Goal: Feedback & Contribution: Leave review/rating

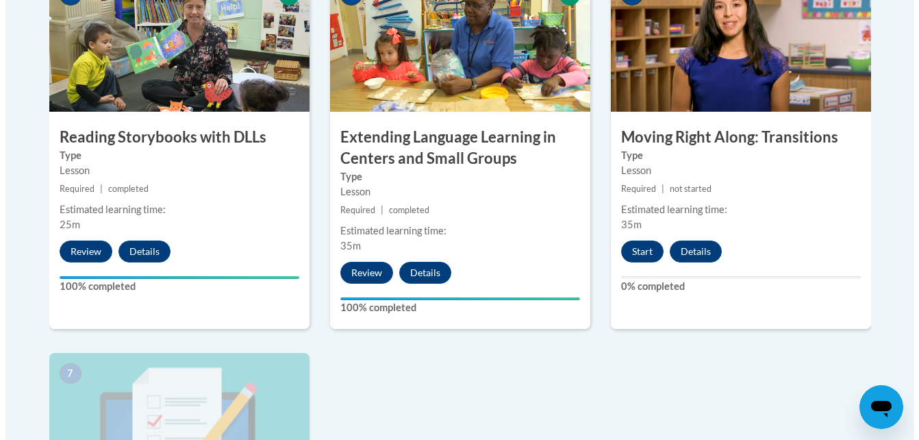
scroll to position [920, 0]
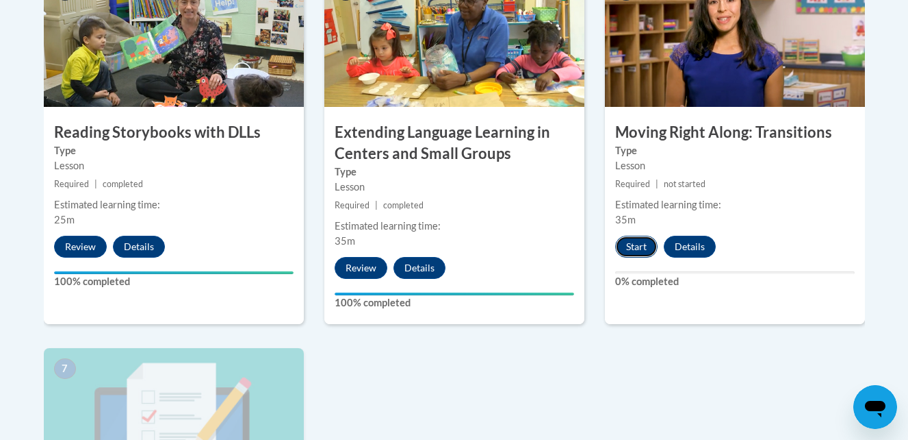
click at [637, 250] on button "Start" at bounding box center [636, 247] width 42 height 22
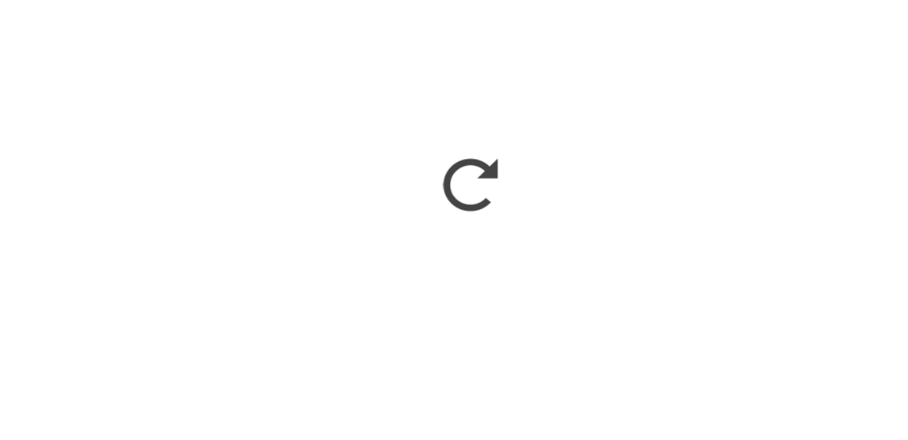
scroll to position [915, 0]
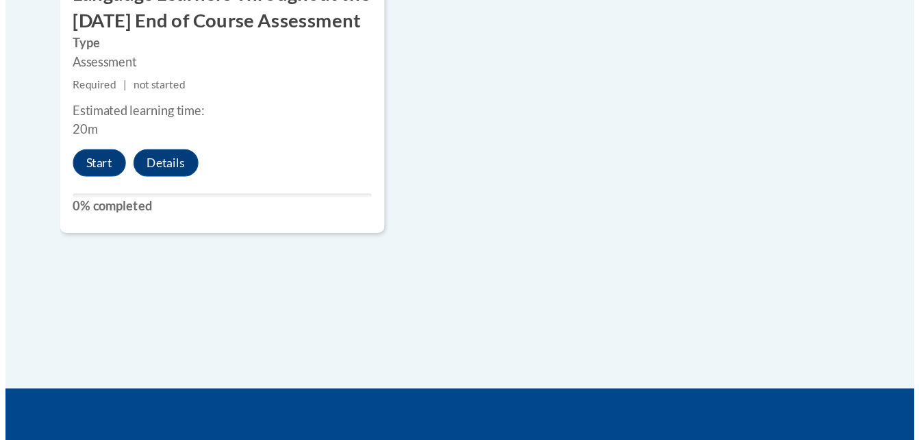
scroll to position [1449, 0]
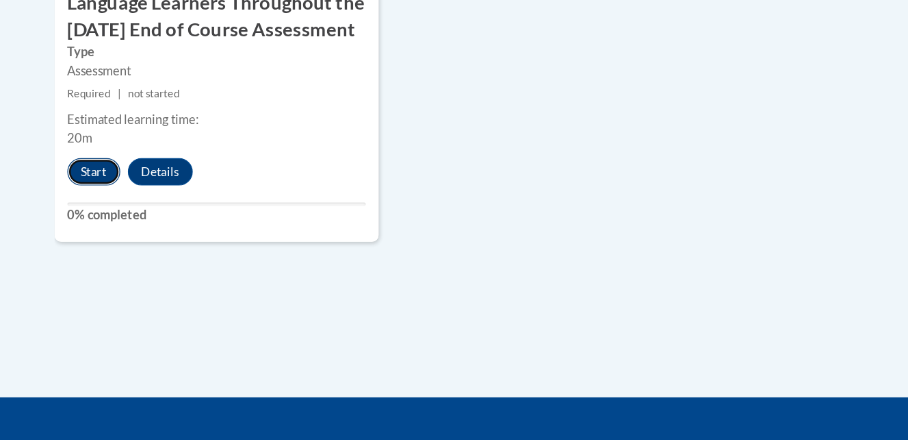
click at [76, 149] on button "Start" at bounding box center [75, 138] width 42 height 22
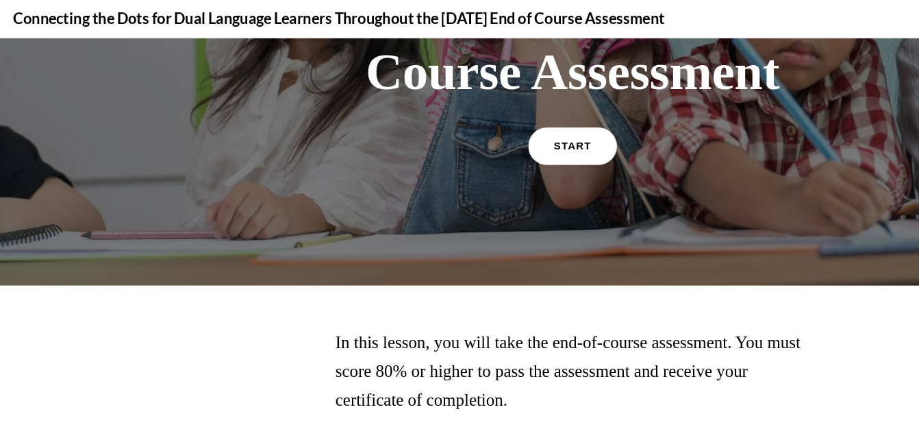
scroll to position [335, 0]
click at [452, 118] on link "START" at bounding box center [459, 124] width 75 height 31
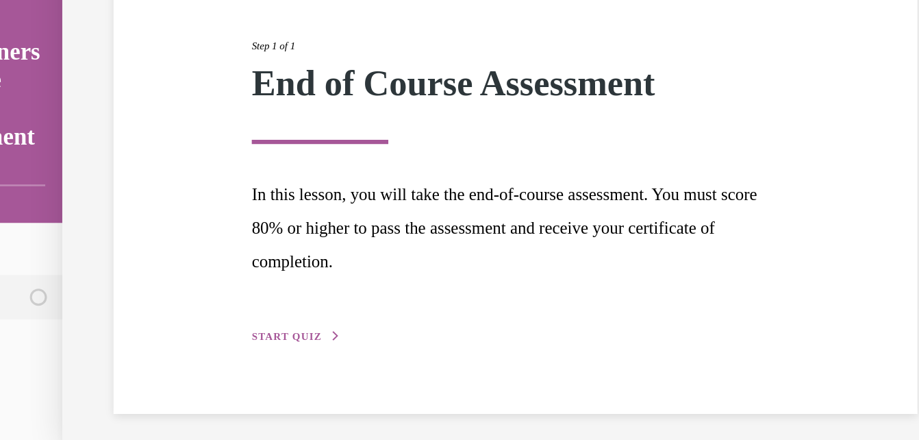
scroll to position [1446, 0]
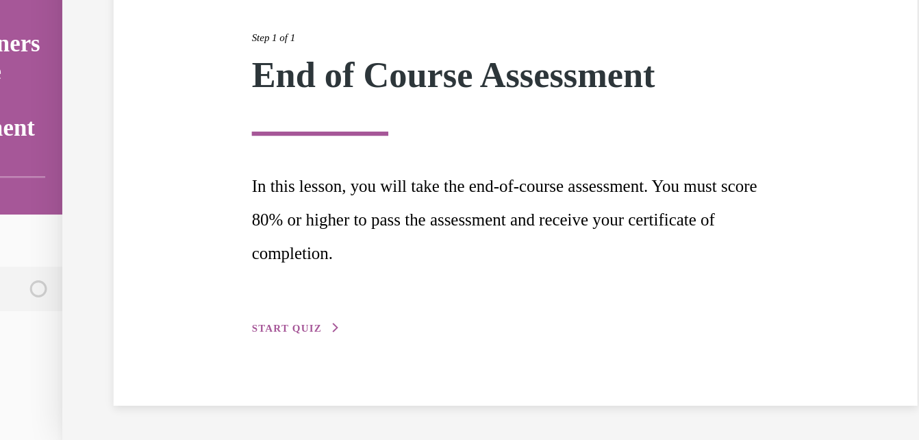
click at [199, 247] on span "START QUIZ" at bounding box center [196, 250] width 56 height 10
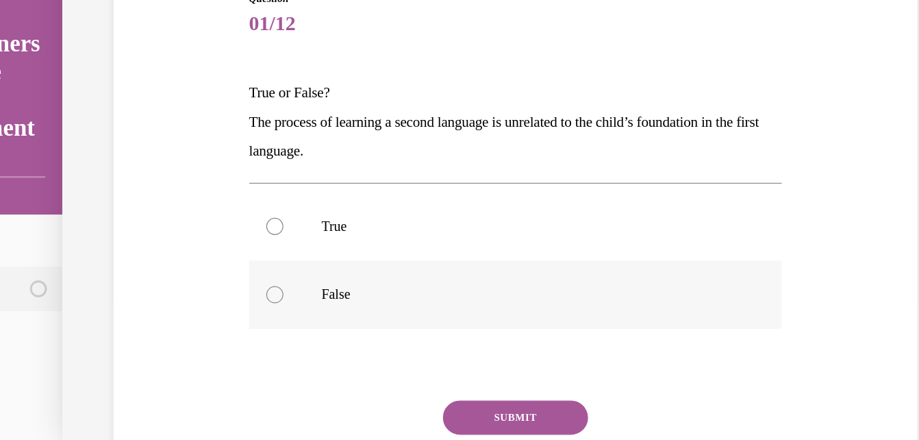
click at [181, 223] on div at bounding box center [186, 223] width 14 height 14
click at [181, 223] on input "False" at bounding box center [186, 223] width 14 height 14
radio input "true"
click at [183, 166] on div at bounding box center [186, 169] width 14 height 14
click at [183, 166] on input "True" at bounding box center [186, 169] width 14 height 14
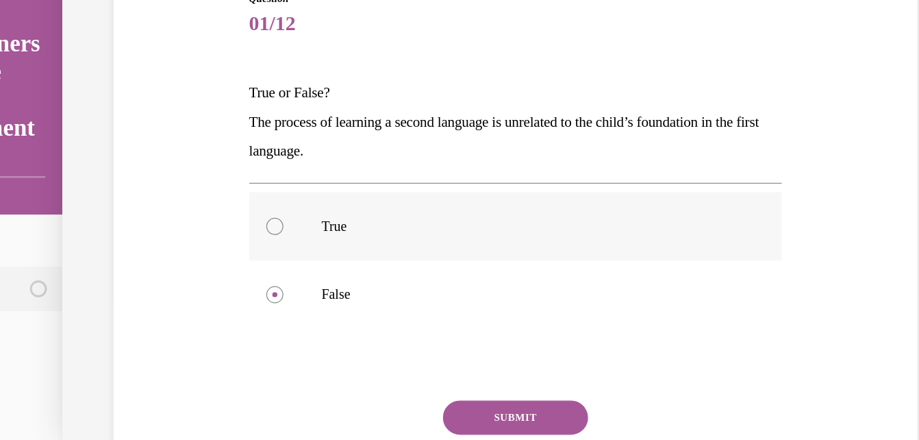
radio input "true"
click at [360, 322] on button "SUBMIT" at bounding box center [379, 321] width 116 height 27
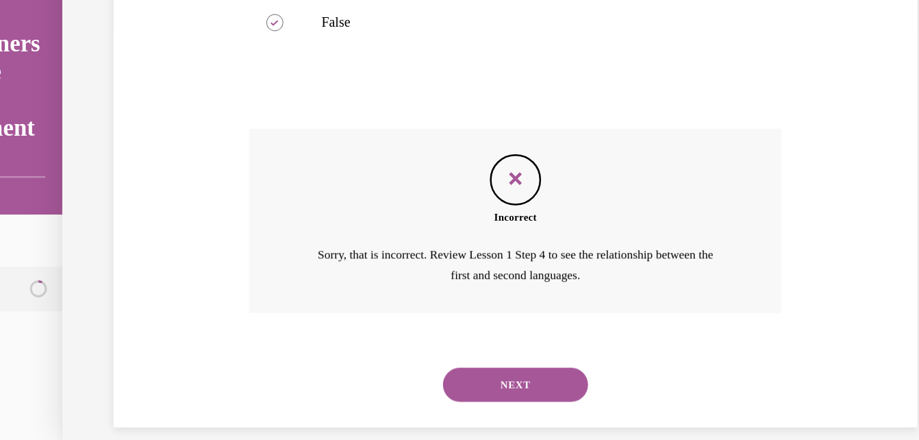
scroll to position [329, 0]
click at [374, 294] on button "NEXT" at bounding box center [379, 295] width 116 height 27
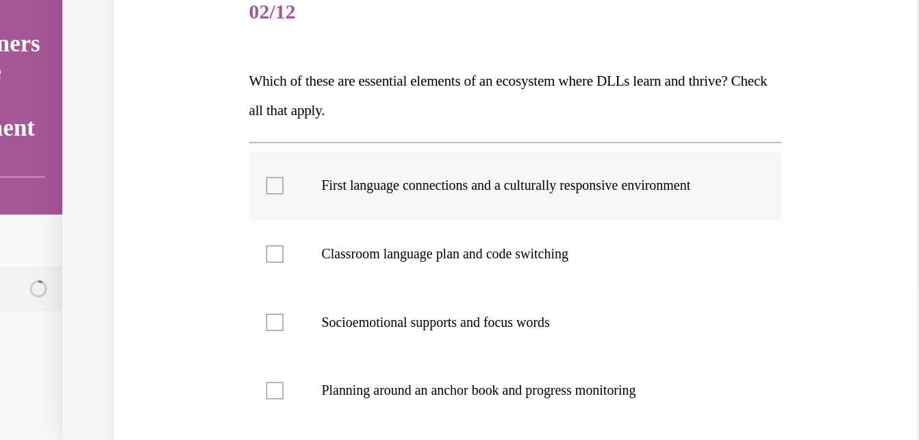
scroll to position [120, 0]
click at [179, 136] on div at bounding box center [186, 136] width 14 height 14
click at [179, 136] on input "First language connections and a culturally responsive environment" at bounding box center [186, 136] width 14 height 14
checkbox input "true"
click at [181, 295] on div at bounding box center [186, 300] width 14 height 14
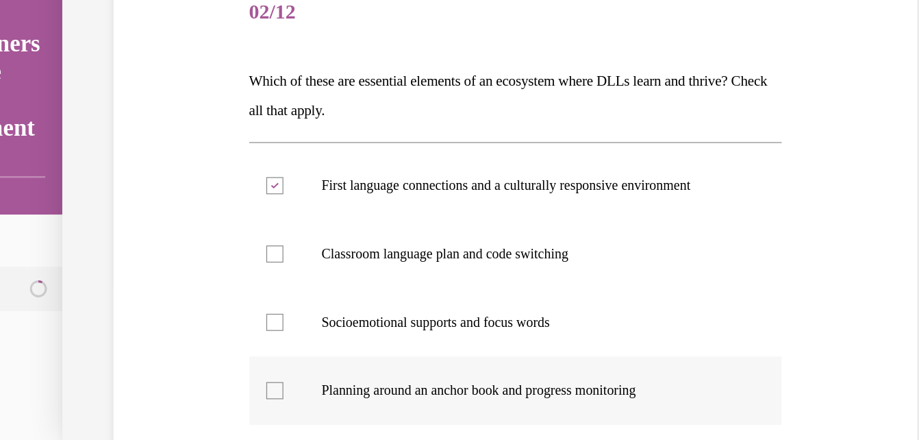
click at [181, 295] on input "Planning around an anchor book and progress monitoring" at bounding box center [186, 300] width 14 height 14
click at [181, 295] on div at bounding box center [186, 300] width 14 height 14
click at [181, 295] on input "Planning around an anchor book and progress monitoring" at bounding box center [186, 300] width 14 height 14
click at [182, 298] on div at bounding box center [186, 300] width 14 height 14
click at [182, 298] on input "Planning around an anchor book and progress monitoring" at bounding box center [186, 300] width 14 height 14
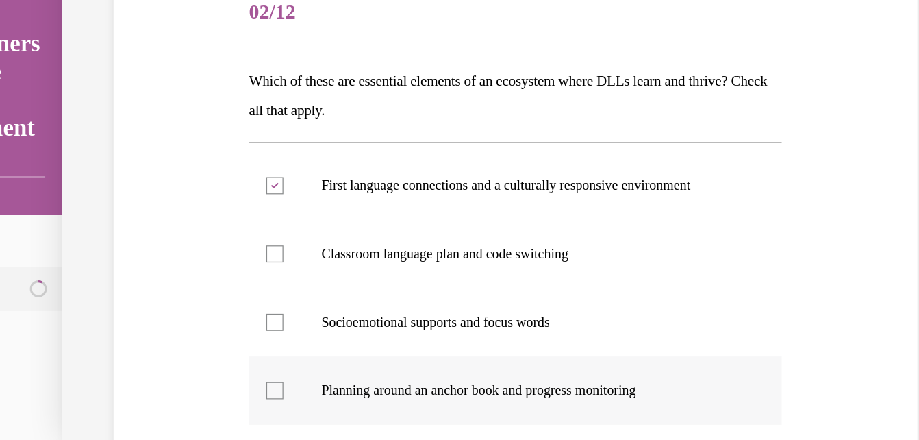
checkbox input "true"
click at [185, 246] on div at bounding box center [186, 245] width 14 height 14
click at [185, 246] on input "Socioemotional supports and focus words" at bounding box center [186, 245] width 14 height 14
checkbox input "true"
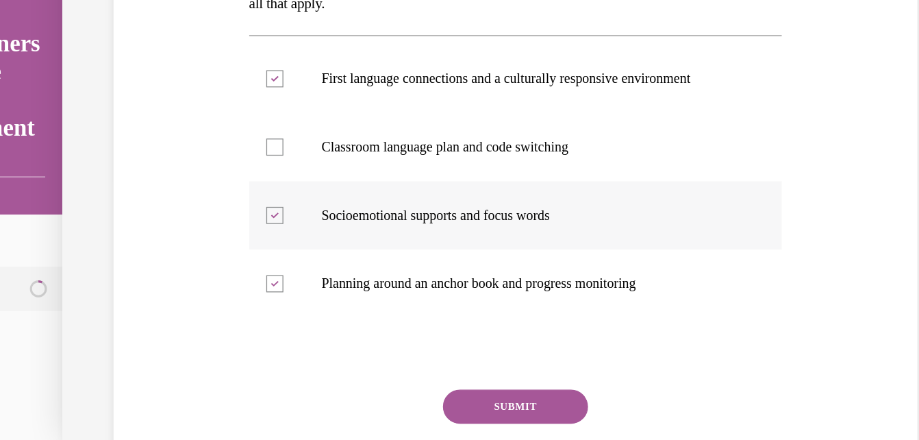
scroll to position [209, 0]
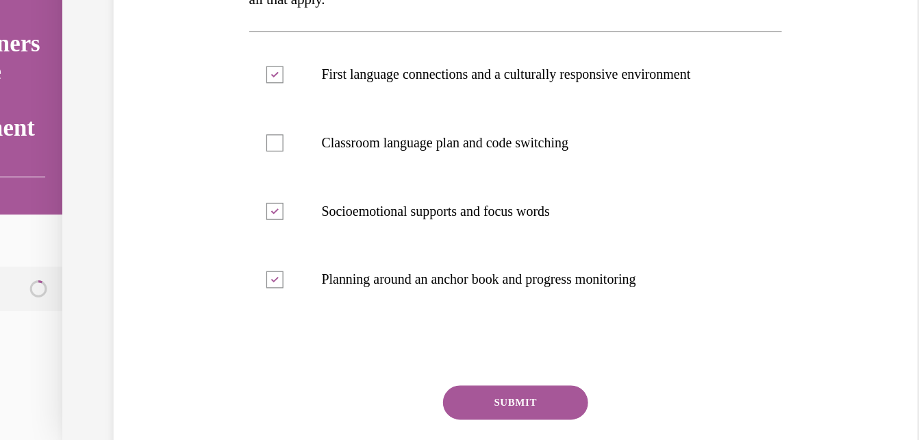
click at [359, 303] on button "SUBMIT" at bounding box center [379, 309] width 116 height 27
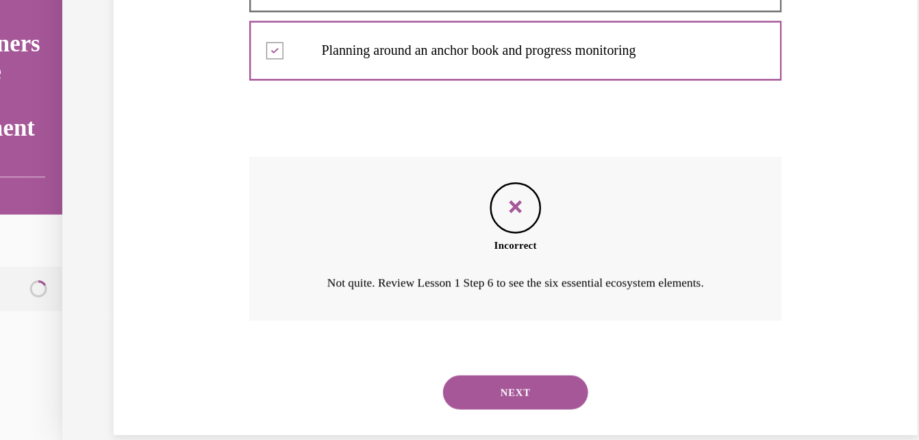
scroll to position [416, 0]
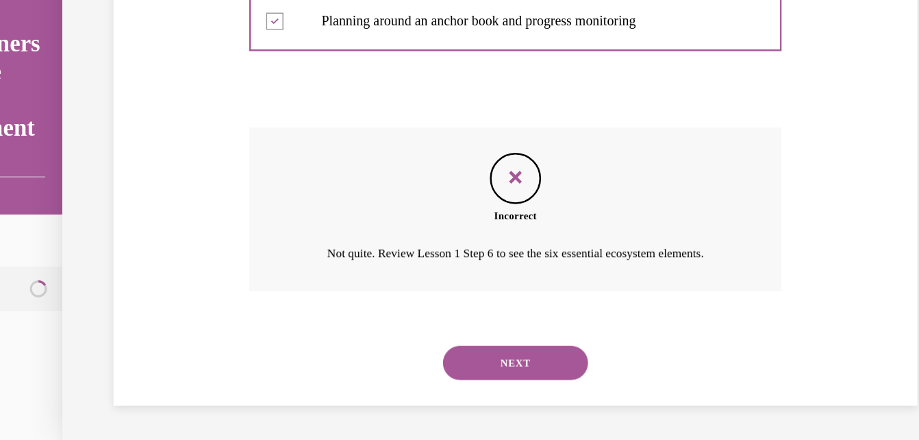
click at [359, 303] on div "NEXT" at bounding box center [380, 278] width 428 height 55
click at [370, 275] on button "NEXT" at bounding box center [379, 277] width 116 height 27
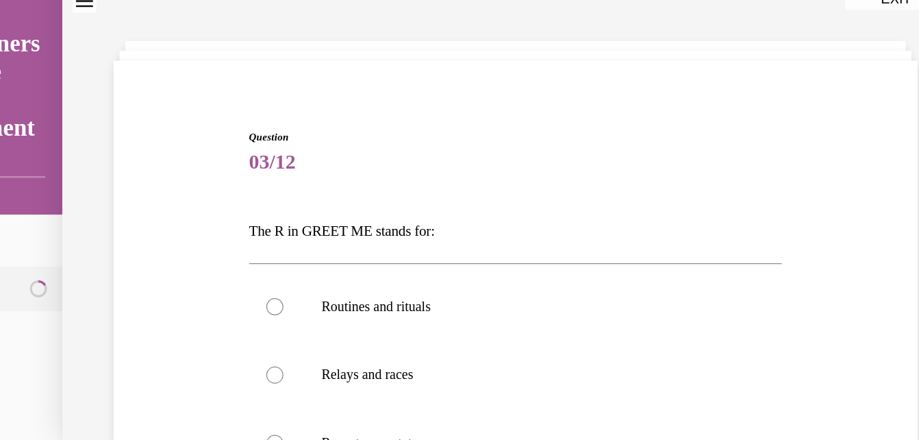
scroll to position [91, 0]
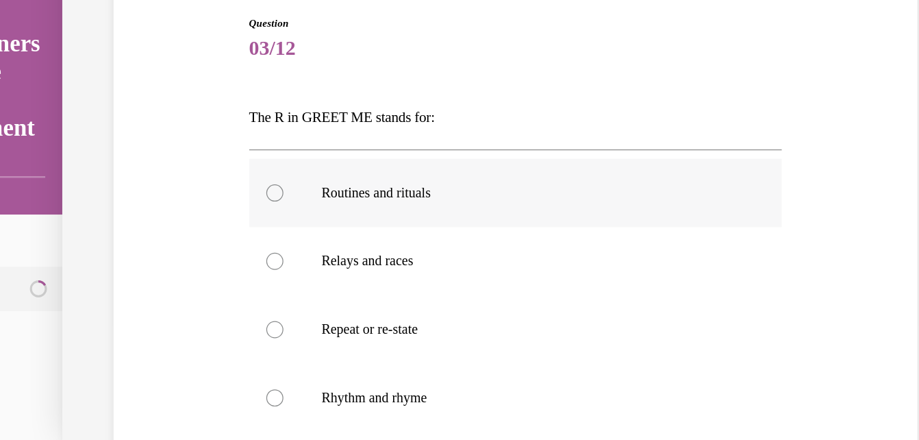
click at [184, 144] on div at bounding box center [186, 142] width 14 height 14
click at [184, 144] on input "Routines and rituals" at bounding box center [186, 142] width 14 height 14
radio input "true"
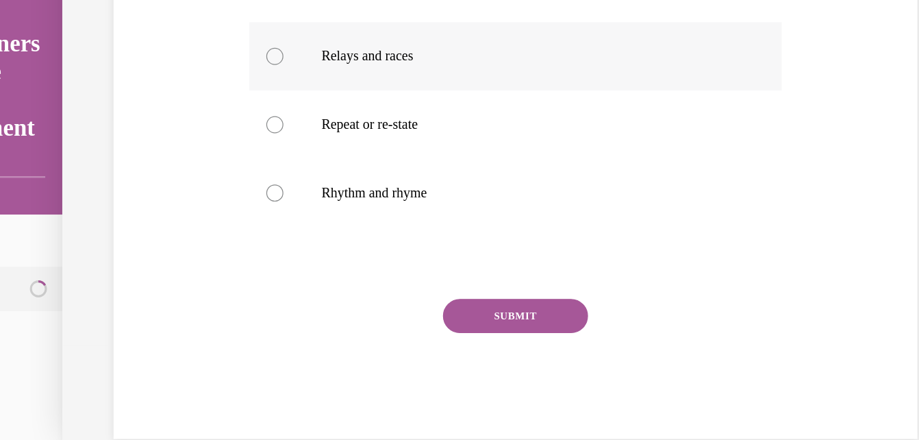
scroll to position [282, 0]
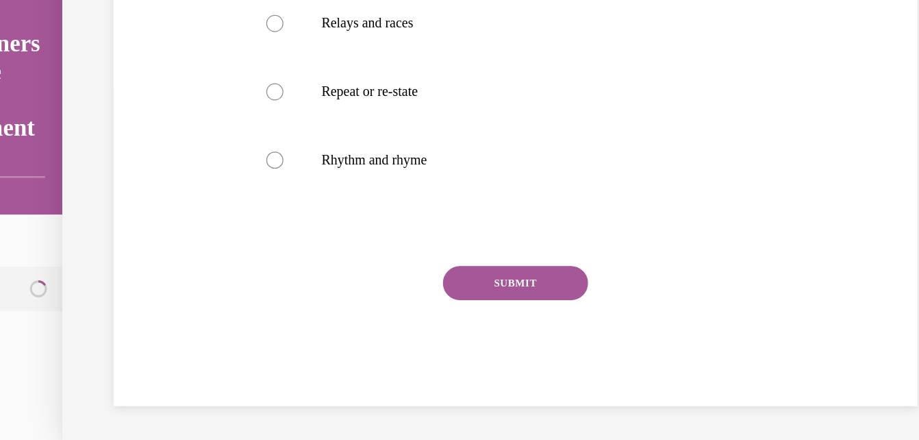
click at [363, 216] on button "SUBMIT" at bounding box center [379, 213] width 116 height 27
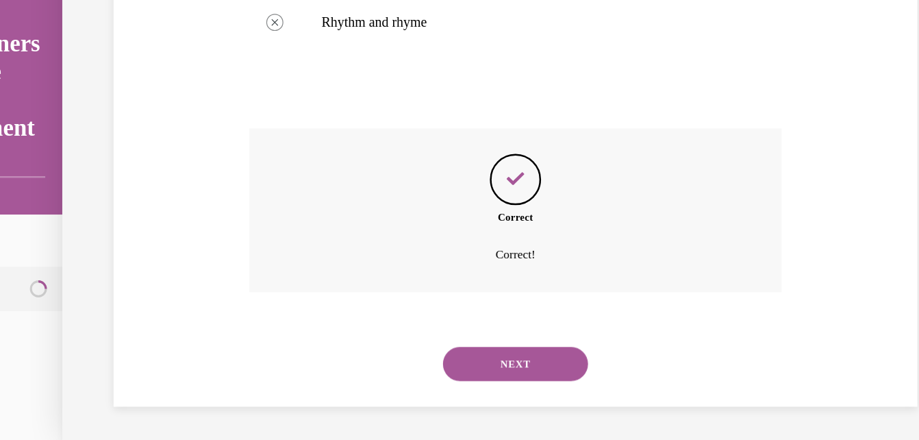
scroll to position [393, 0]
click at [379, 266] on button "NEXT" at bounding box center [379, 277] width 116 height 27
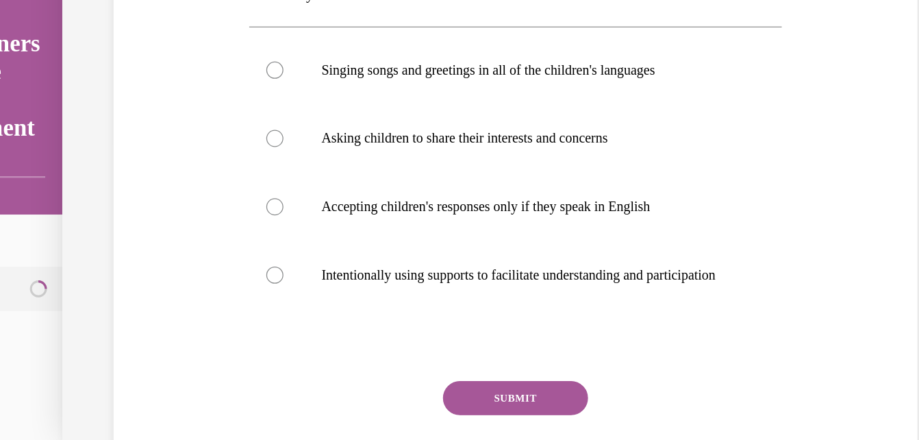
scroll to position [234, 0]
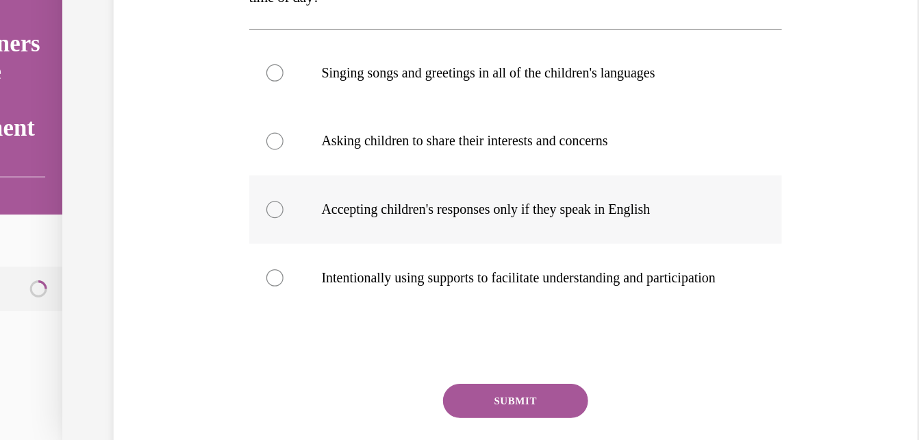
click at [185, 155] on div at bounding box center [186, 155] width 14 height 14
click at [185, 155] on input "Accepting children's responses only if they speak in English" at bounding box center [186, 155] width 14 height 14
radio input "true"
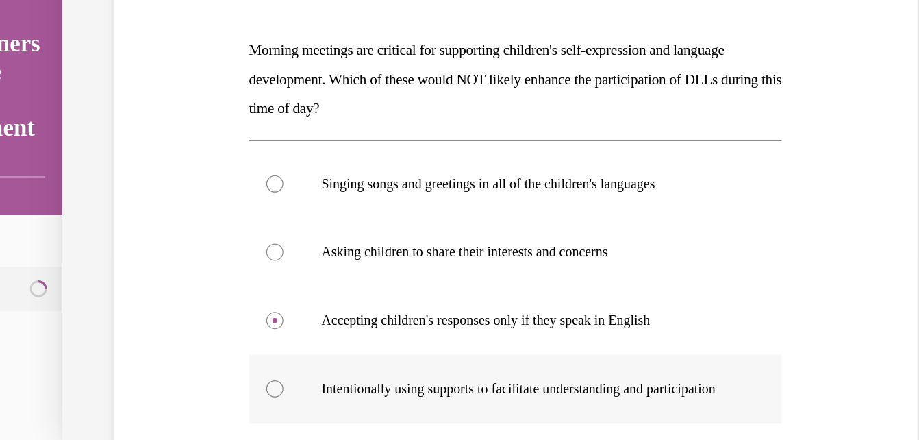
scroll to position [154, 0]
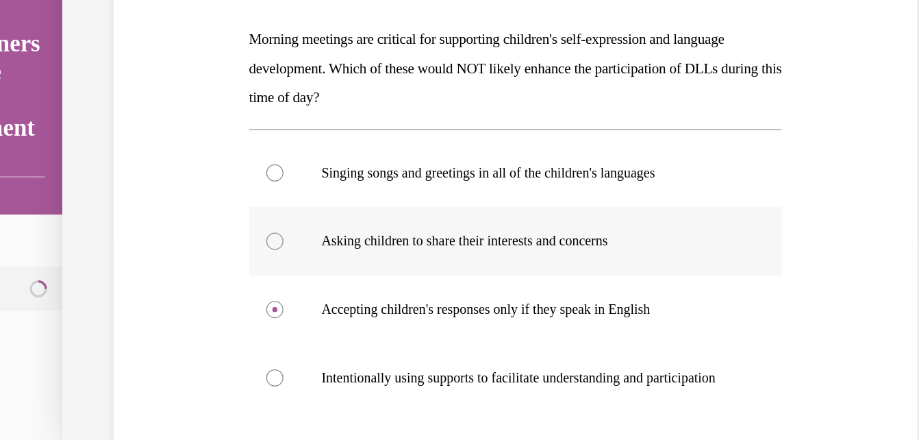
click at [185, 179] on div at bounding box center [186, 180] width 14 height 14
click at [185, 179] on input "Asking children to share their interests and concerns" at bounding box center [186, 180] width 14 height 14
radio input "true"
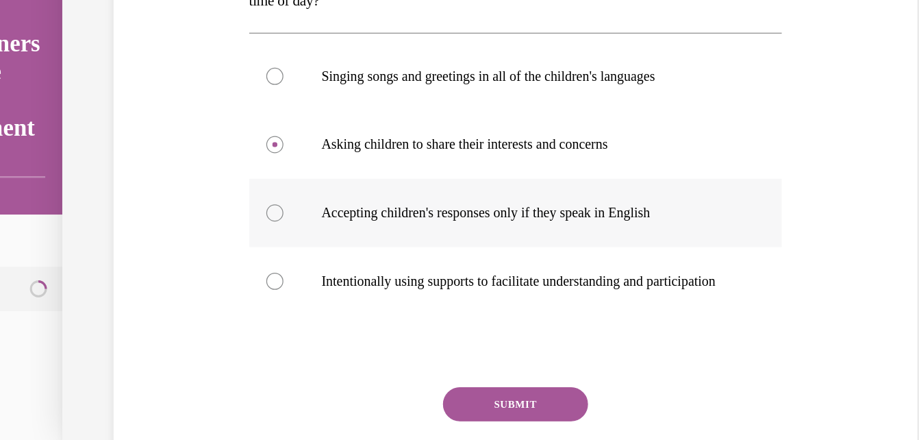
scroll to position [232, 0]
click at [385, 324] on button "SUBMIT" at bounding box center [379, 309] width 116 height 27
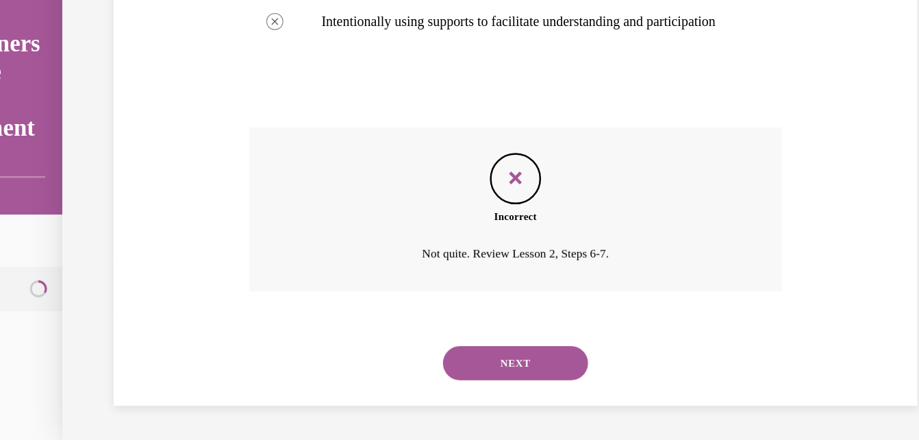
scroll to position [453, 0]
click at [389, 272] on button "NEXT" at bounding box center [379, 277] width 116 height 27
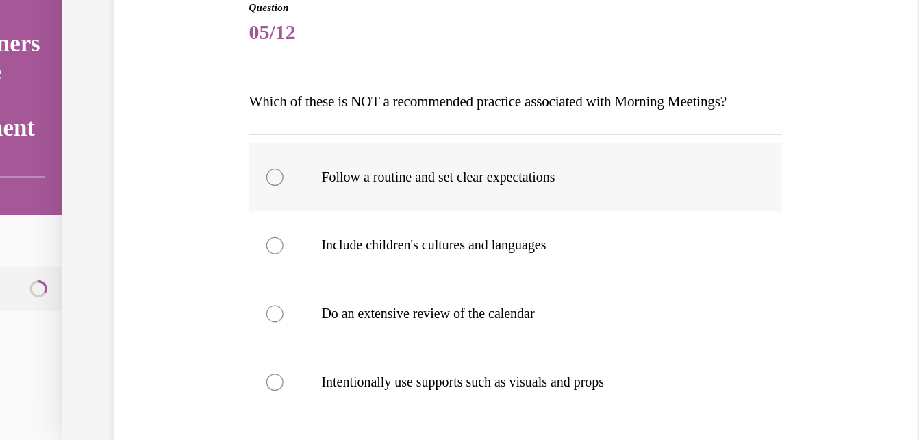
scroll to position [113, 0]
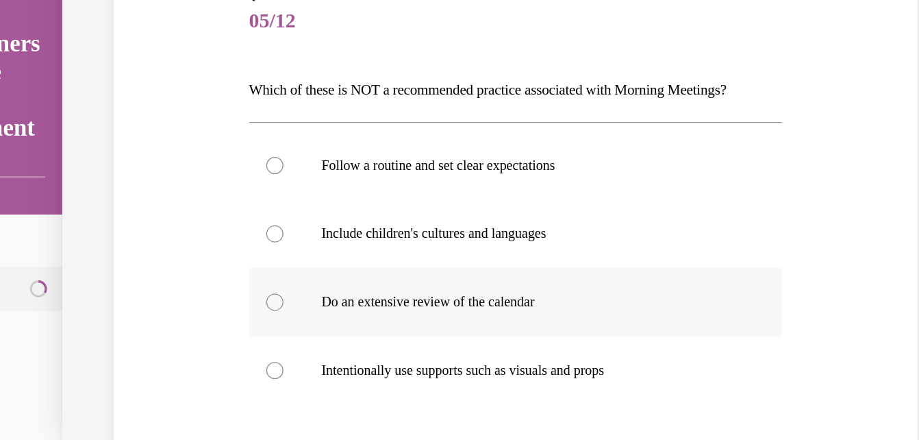
click at [185, 228] on div at bounding box center [186, 230] width 14 height 14
click at [185, 228] on input "Do an extensive review of the calendar" at bounding box center [186, 230] width 14 height 14
radio input "true"
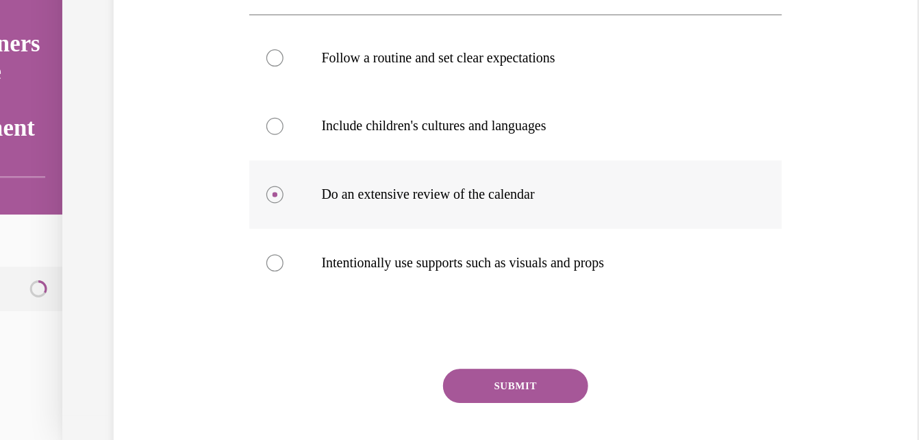
scroll to position [201, 0]
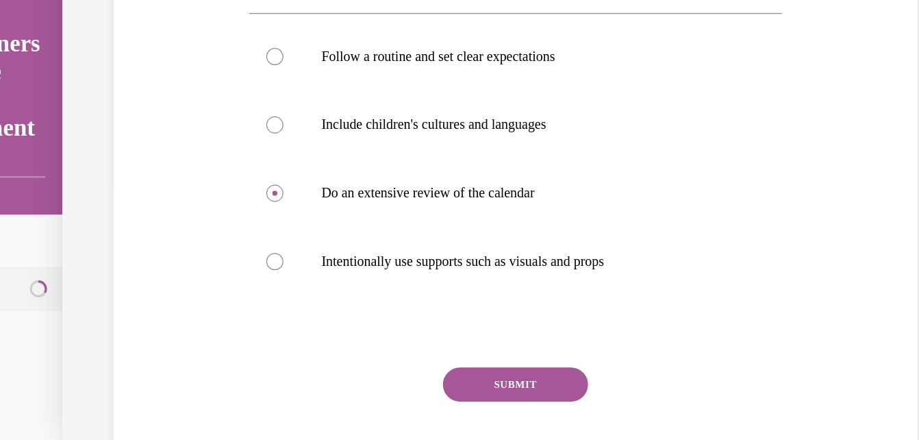
click at [378, 292] on button "SUBMIT" at bounding box center [379, 294] width 116 height 27
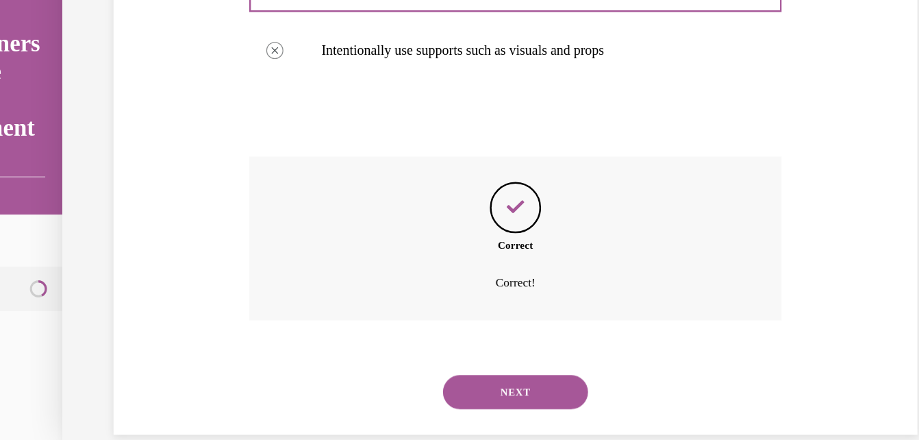
scroll to position [393, 0]
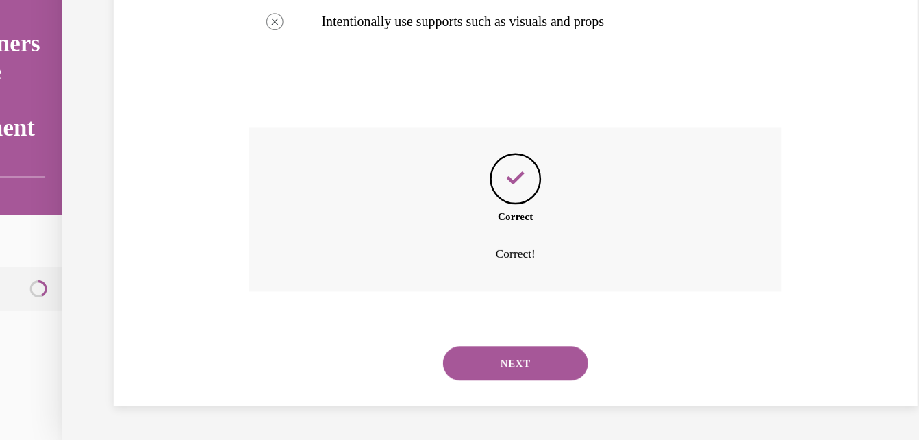
click at [414, 274] on button "NEXT" at bounding box center [379, 277] width 116 height 27
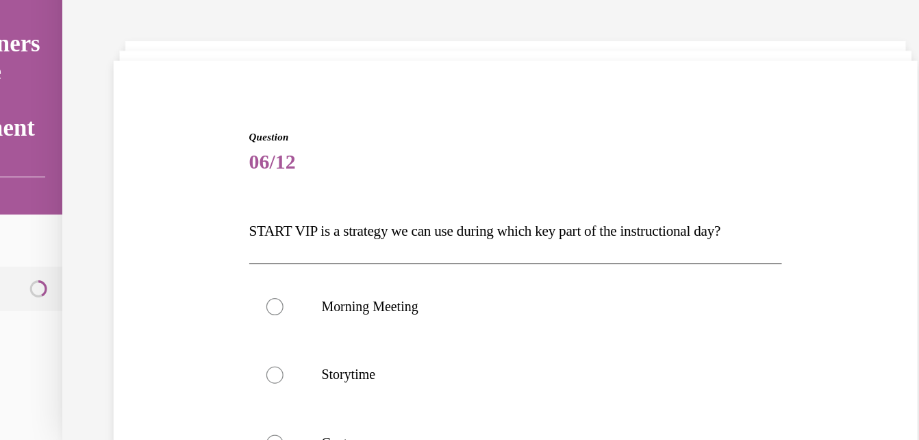
scroll to position [125, 0]
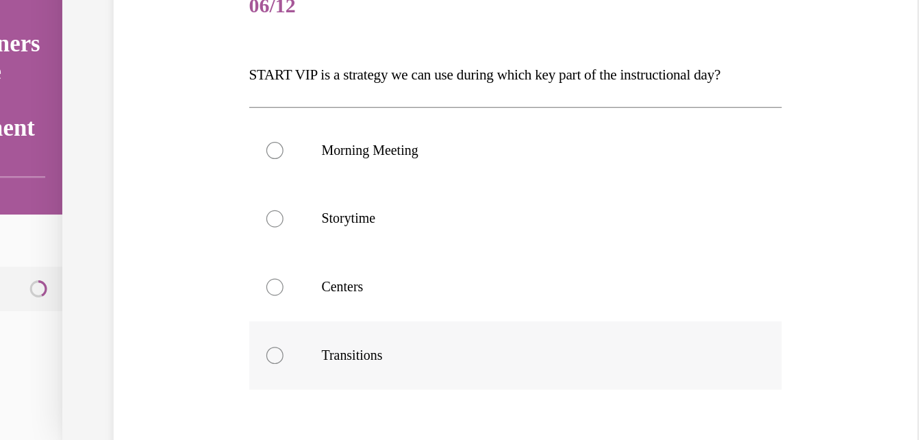
click at [188, 270] on div at bounding box center [186, 272] width 14 height 14
click at [188, 270] on input "Transitions" at bounding box center [186, 272] width 14 height 14
radio input "true"
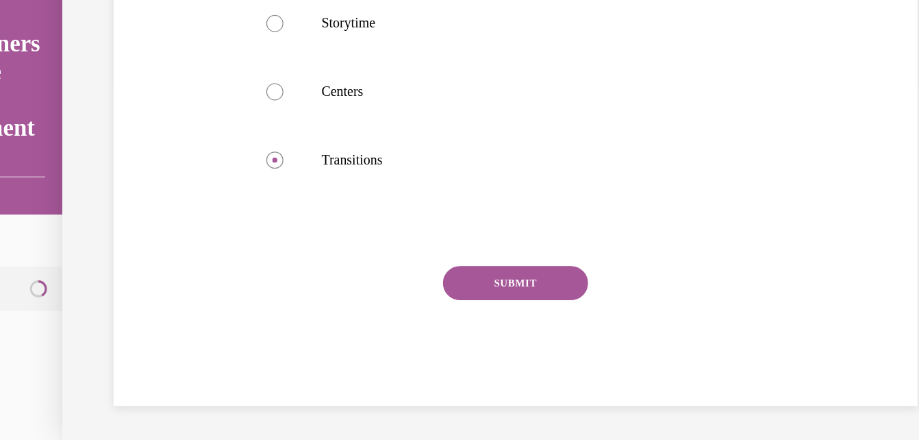
click at [385, 205] on button "SUBMIT" at bounding box center [379, 213] width 116 height 27
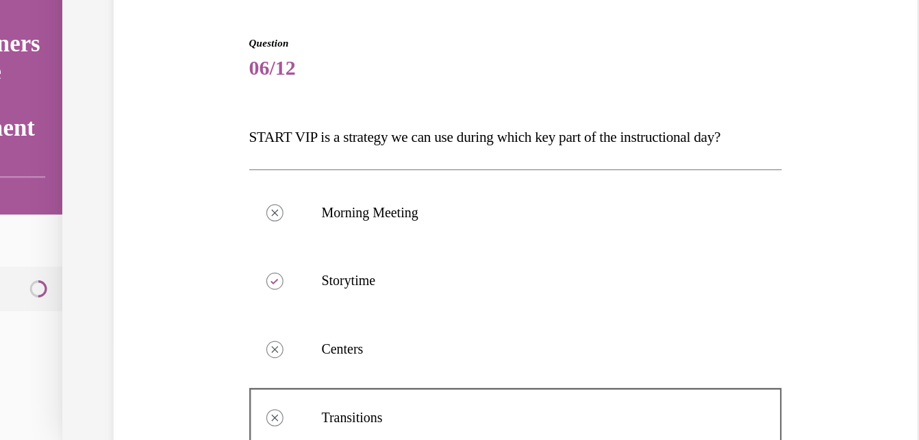
scroll to position [76, 0]
click at [194, 209] on label "Storytime" at bounding box center [380, 211] width 428 height 55
click at [186, 213] on icon at bounding box center [186, 211] width 6 height 5
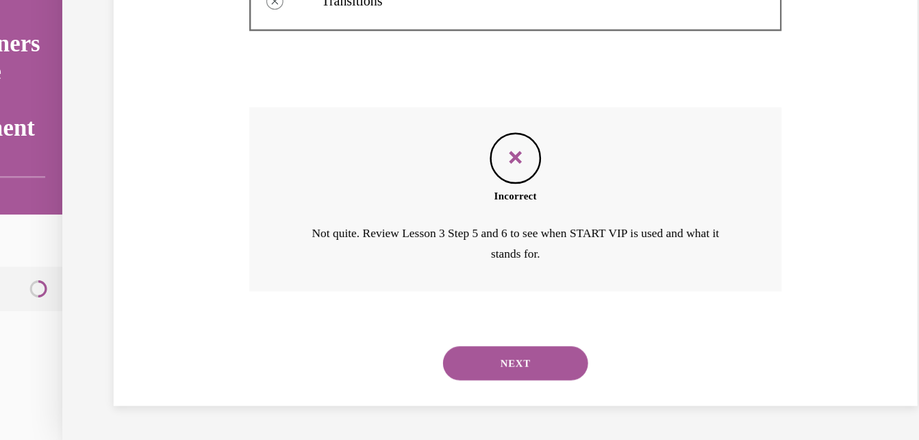
scroll to position [408, 0]
click at [374, 278] on button "NEXT" at bounding box center [379, 279] width 116 height 27
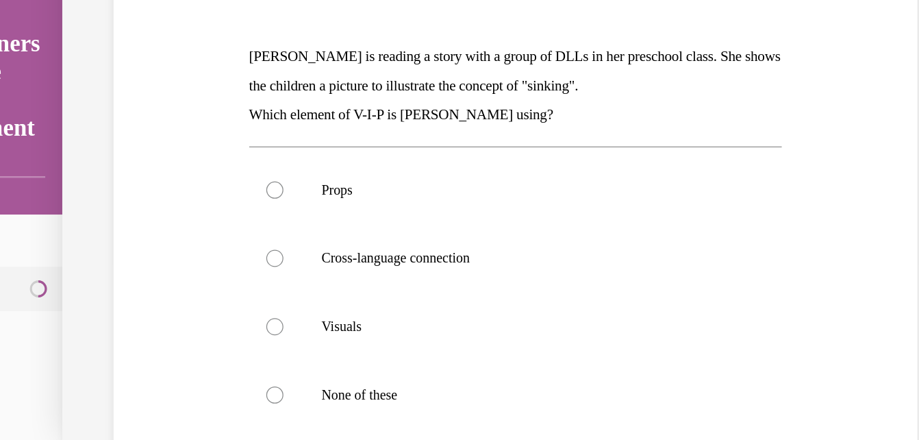
scroll to position [142, 0]
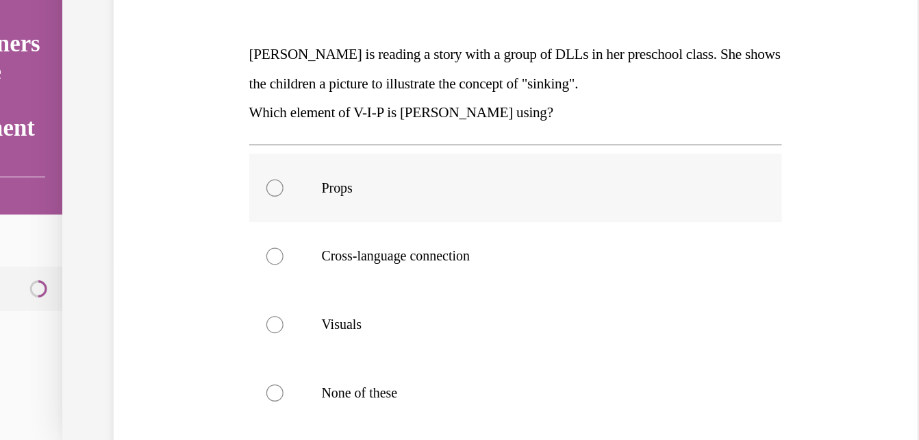
click at [181, 138] on div at bounding box center [186, 138] width 14 height 14
click at [181, 138] on input "Props" at bounding box center [186, 138] width 14 height 14
radio input "true"
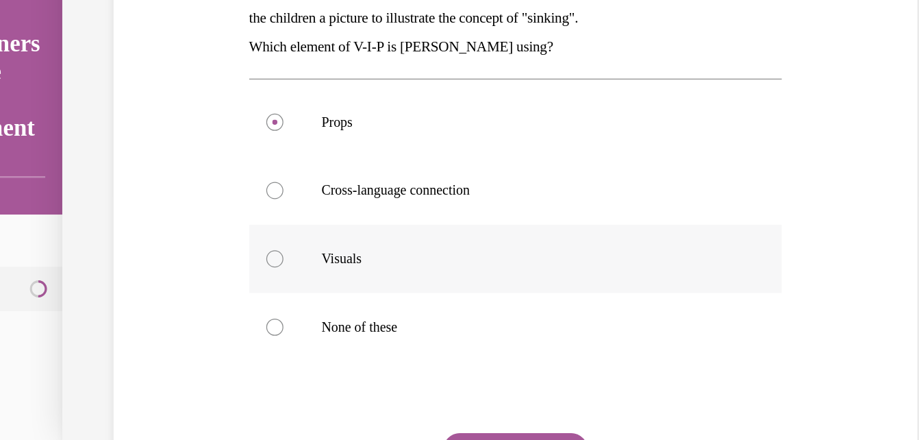
click at [188, 187] on label "Visuals" at bounding box center [380, 194] width 428 height 55
click at [188, 188] on input "Visuals" at bounding box center [186, 195] width 14 height 14
radio input "true"
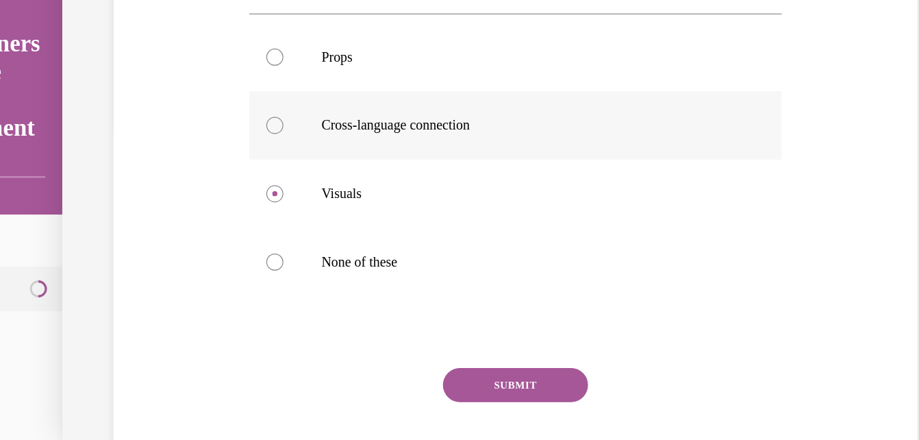
scroll to position [252, 0]
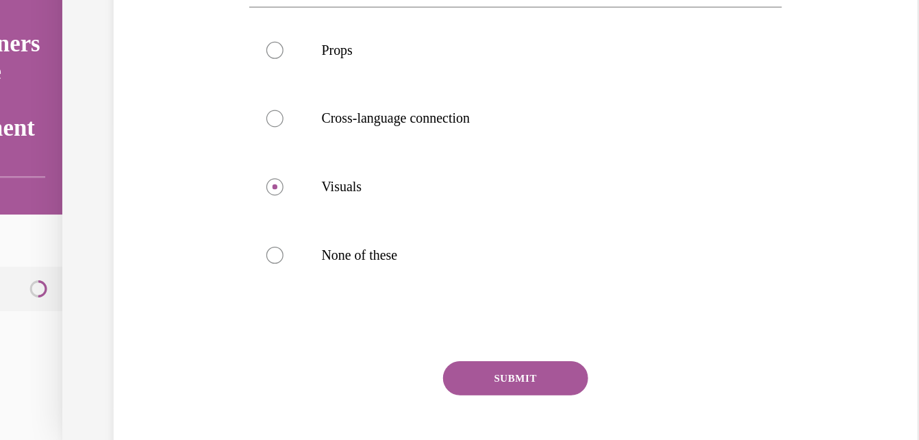
click at [363, 290] on button "SUBMIT" at bounding box center [379, 290] width 116 height 27
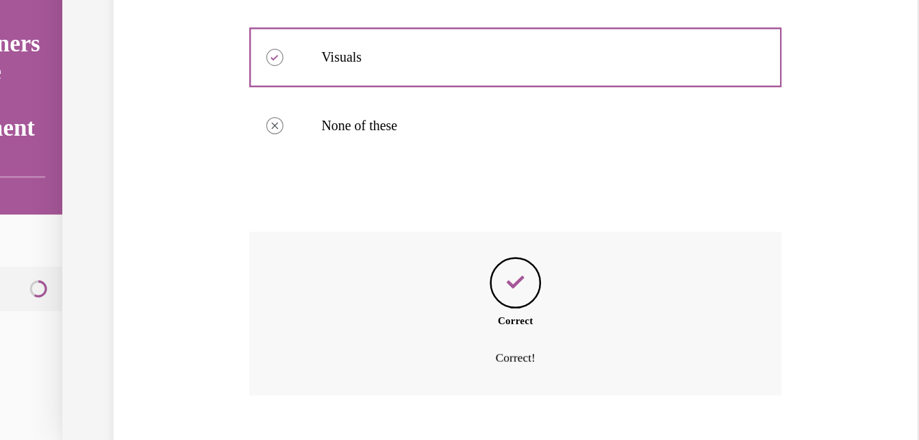
scroll to position [440, 0]
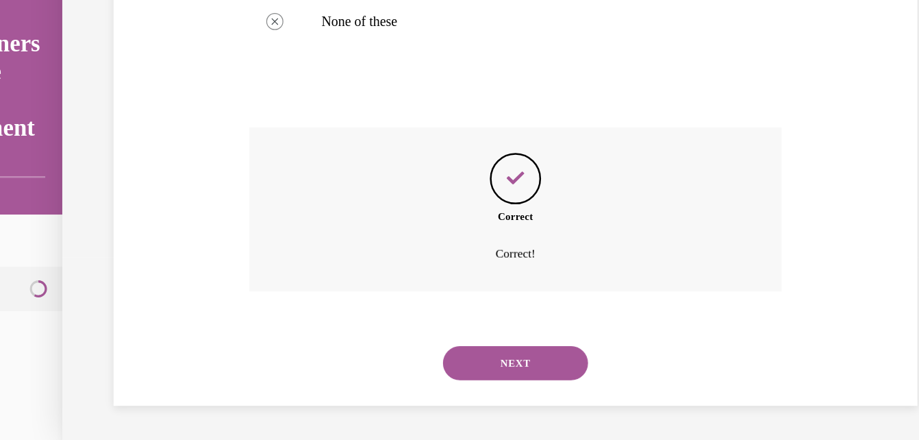
click at [368, 277] on button "NEXT" at bounding box center [379, 277] width 116 height 27
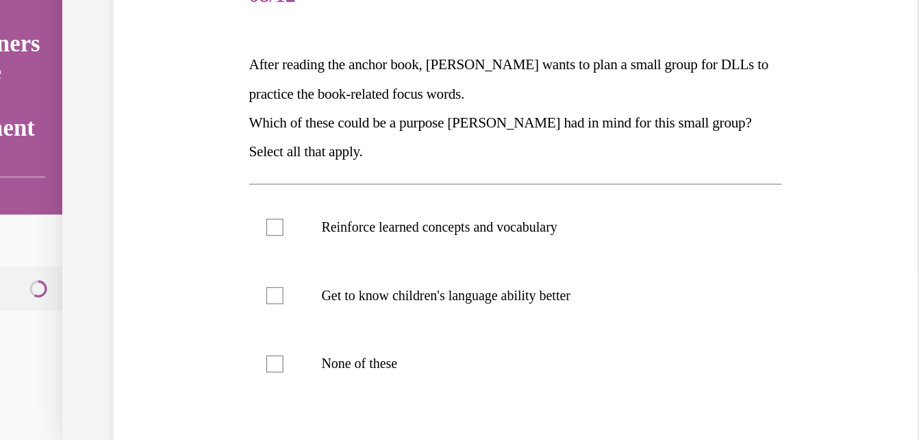
scroll to position [133, 0]
click at [180, 166] on div at bounding box center [186, 170] width 14 height 14
click at [180, 166] on input "Reinforce learned concepts and vocabulary" at bounding box center [186, 170] width 14 height 14
checkbox input "true"
click at [182, 222] on div at bounding box center [186, 225] width 14 height 14
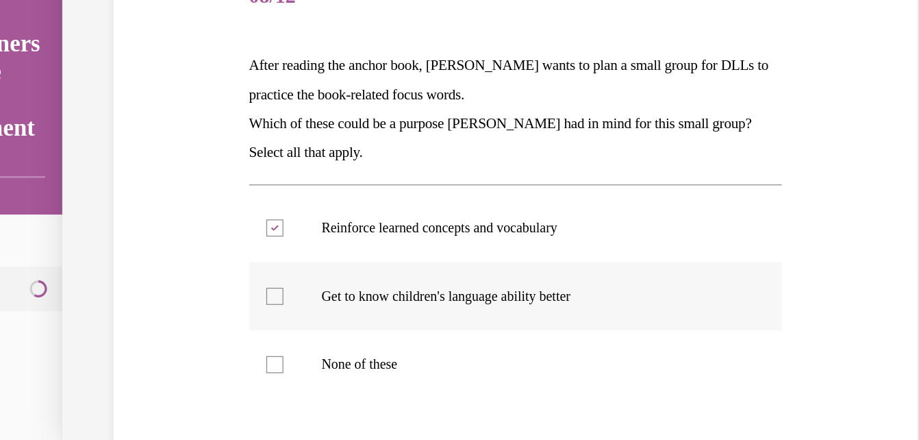
click at [182, 222] on input "Get to know children's language ability better" at bounding box center [186, 225] width 14 height 14
checkbox input "true"
click at [181, 276] on div at bounding box center [186, 279] width 14 height 14
click at [181, 276] on input "None of these" at bounding box center [186, 279] width 14 height 14
click at [179, 278] on div at bounding box center [186, 279] width 14 height 14
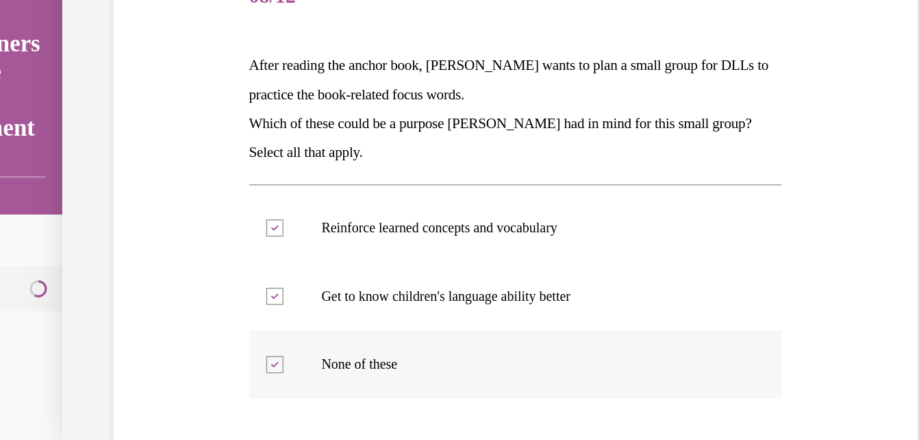
click at [179, 278] on input "None of these" at bounding box center [186, 279] width 14 height 14
checkbox input "false"
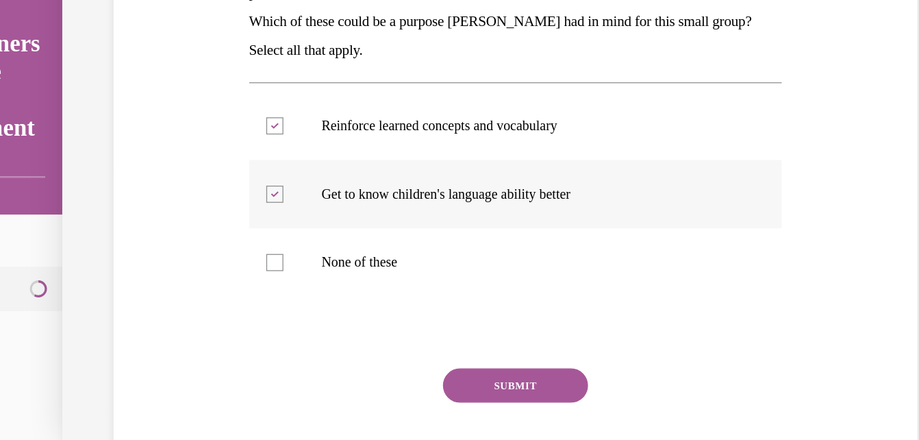
scroll to position [214, 0]
click at [365, 298] on button "SUBMIT" at bounding box center [379, 296] width 116 height 27
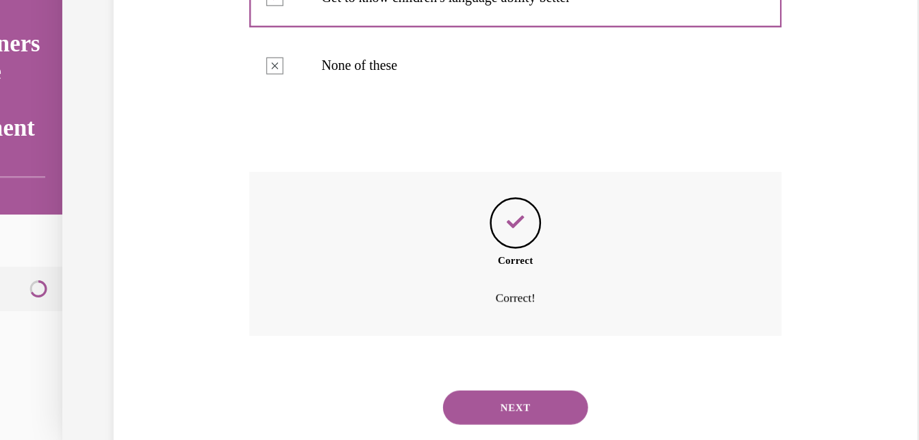
scroll to position [408, 0]
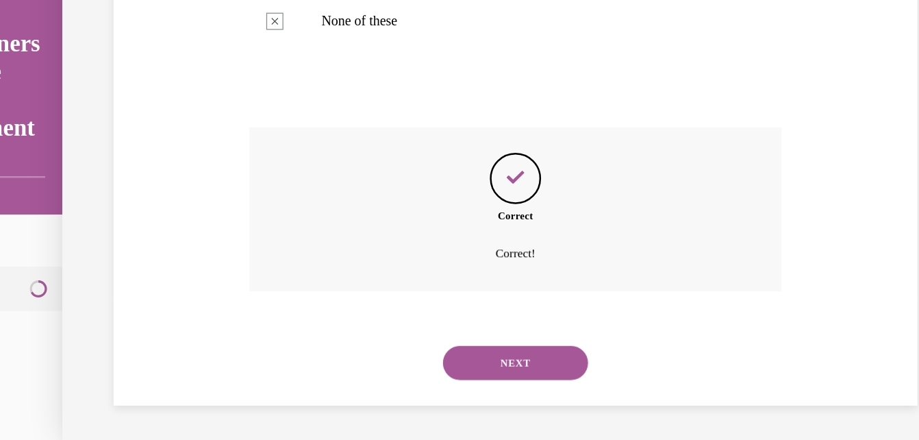
click at [403, 280] on button "NEXT" at bounding box center [379, 277] width 116 height 27
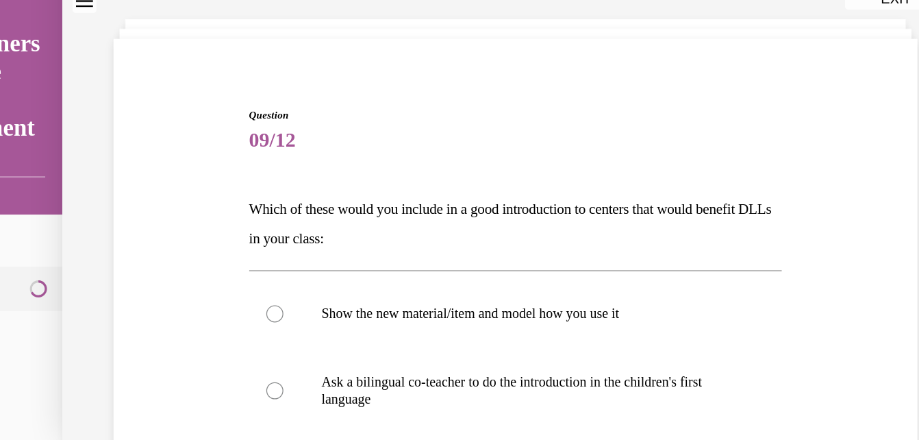
scroll to position [127, 0]
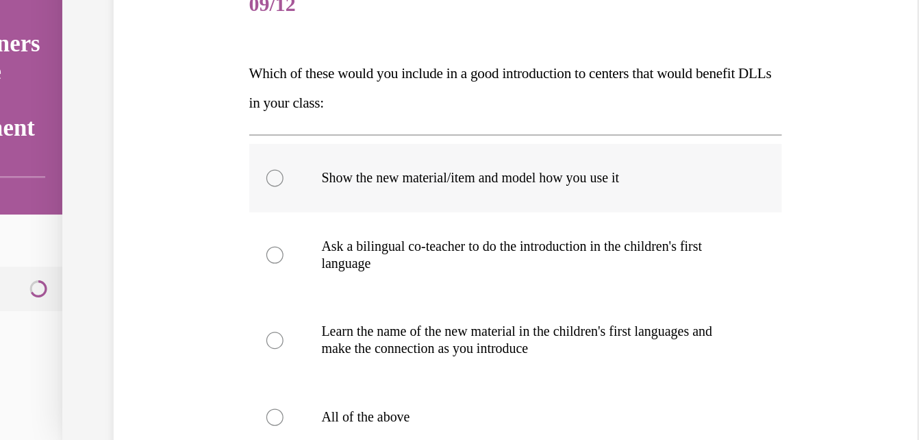
click at [183, 123] on div at bounding box center [186, 130] width 14 height 14
click at [183, 123] on input "Show the new material/item and model how you use it" at bounding box center [186, 130] width 14 height 14
radio input "true"
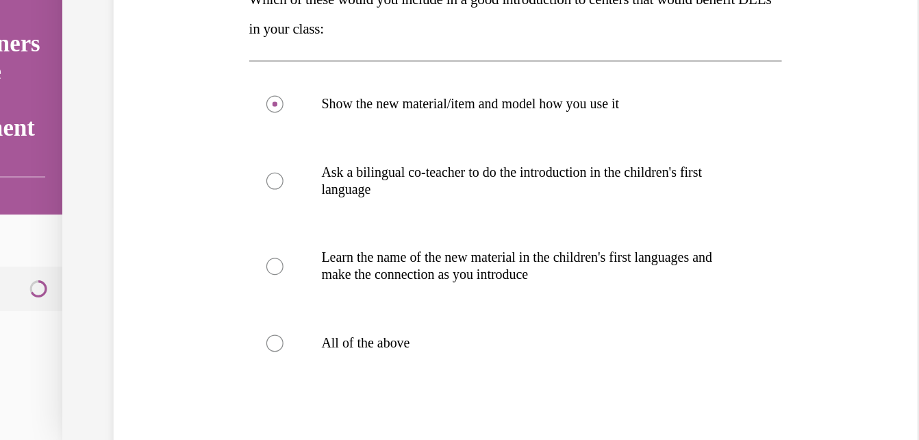
scroll to position [186, 0]
click at [186, 131] on div at bounding box center [186, 132] width 14 height 14
click at [186, 131] on input "Ask a bilingual co-teacher to do the introduction in the children's first langu…" at bounding box center [186, 132] width 14 height 14
radio input "true"
click at [182, 253] on label "All of the above" at bounding box center [380, 261] width 428 height 55
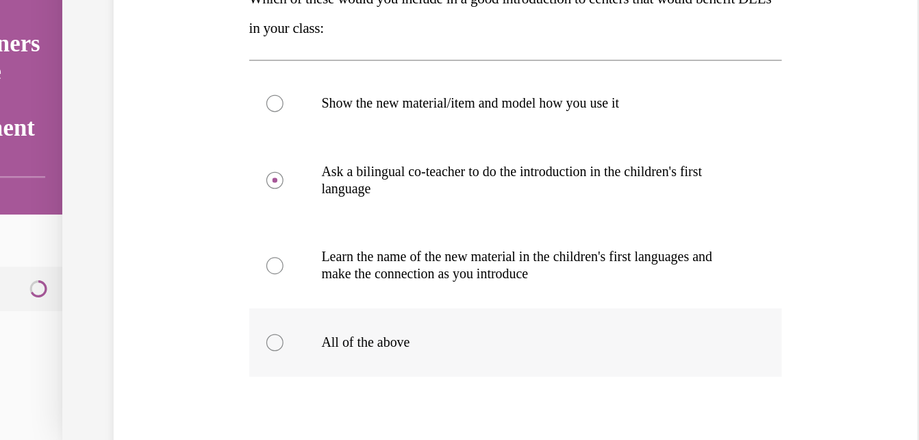
click at [182, 255] on input "All of the above" at bounding box center [186, 262] width 14 height 14
radio input "true"
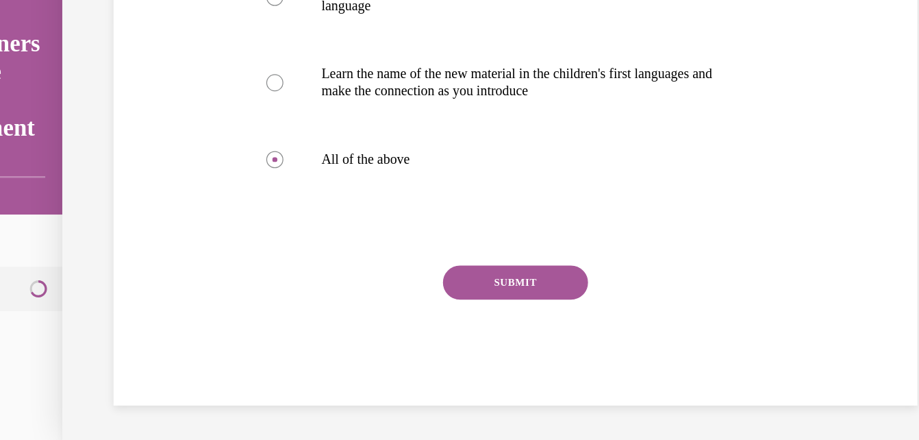
click at [383, 207] on button "SUBMIT" at bounding box center [379, 213] width 116 height 27
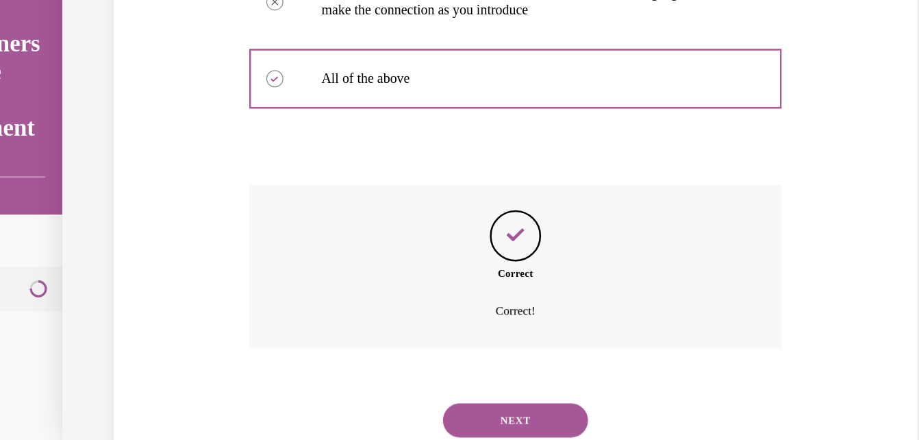
scroll to position [444, 0]
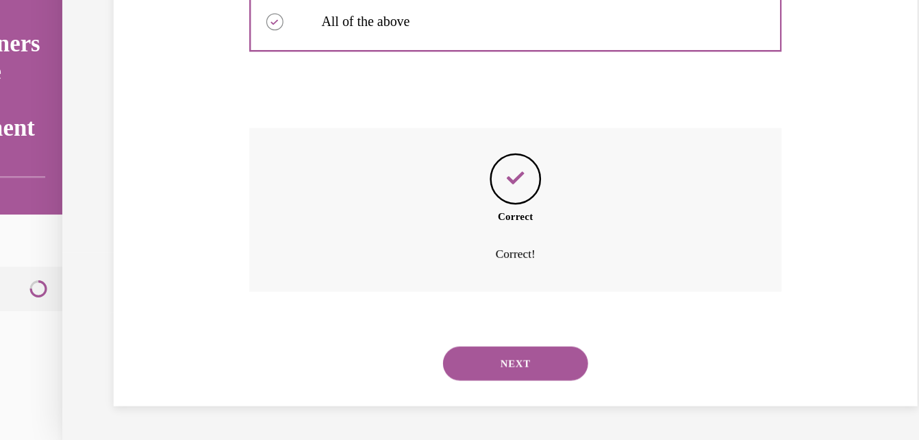
click at [374, 274] on button "NEXT" at bounding box center [379, 277] width 116 height 27
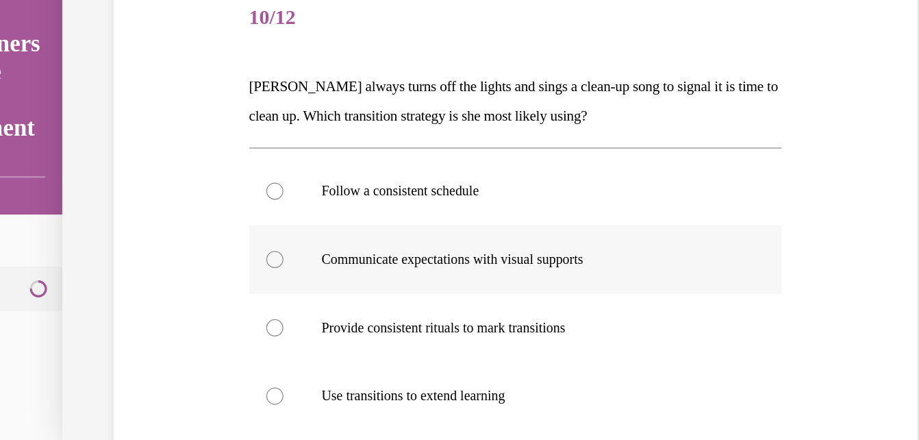
scroll to position [147, 0]
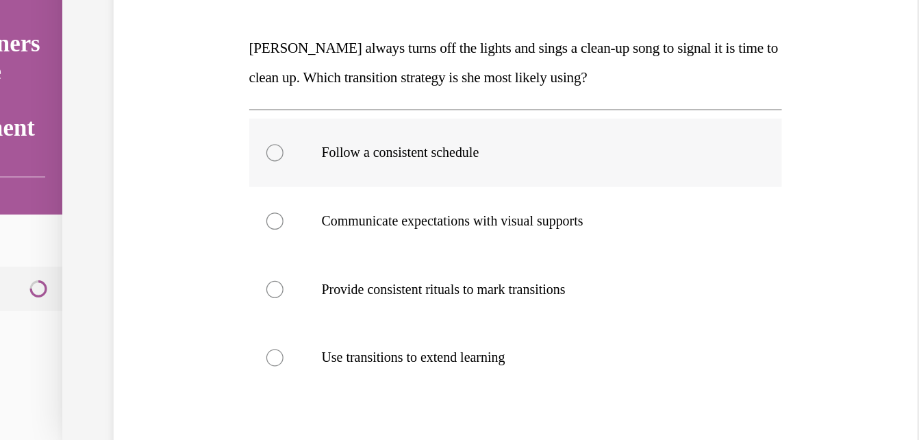
click at [184, 107] on div at bounding box center [186, 110] width 14 height 14
click at [184, 107] on input "Follow a consistent schedule" at bounding box center [186, 110] width 14 height 14
radio input "true"
click at [182, 160] on div at bounding box center [186, 164] width 14 height 14
click at [182, 160] on input "Communicate expectations with visual supports" at bounding box center [186, 164] width 14 height 14
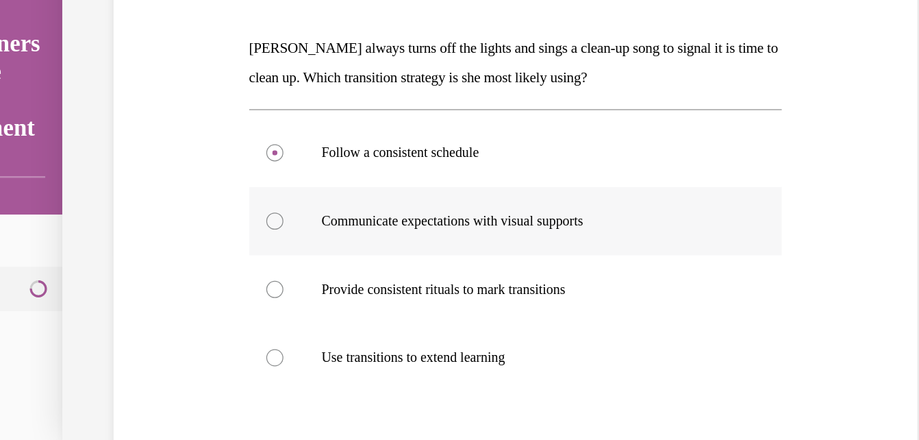
radio input "true"
click at [179, 106] on div at bounding box center [186, 110] width 14 height 14
click at [179, 106] on input "Follow a consistent schedule" at bounding box center [186, 110] width 14 height 14
radio input "true"
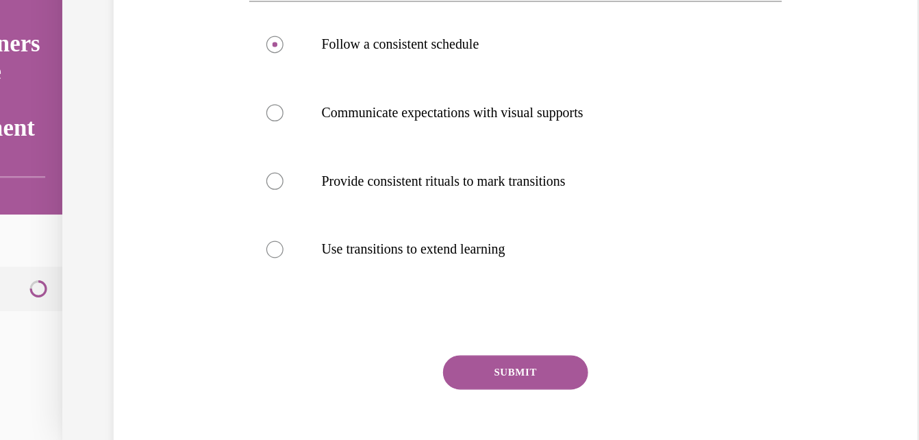
scroll to position [239, 0]
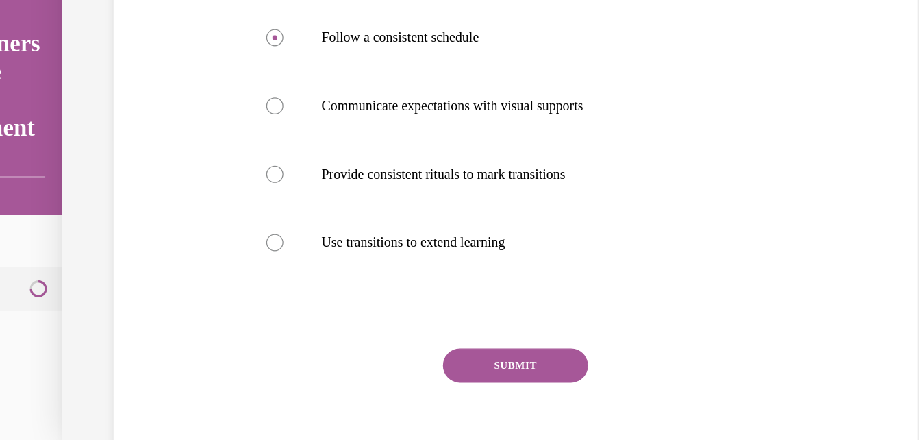
click at [368, 288] on button "SUBMIT" at bounding box center [379, 279] width 116 height 27
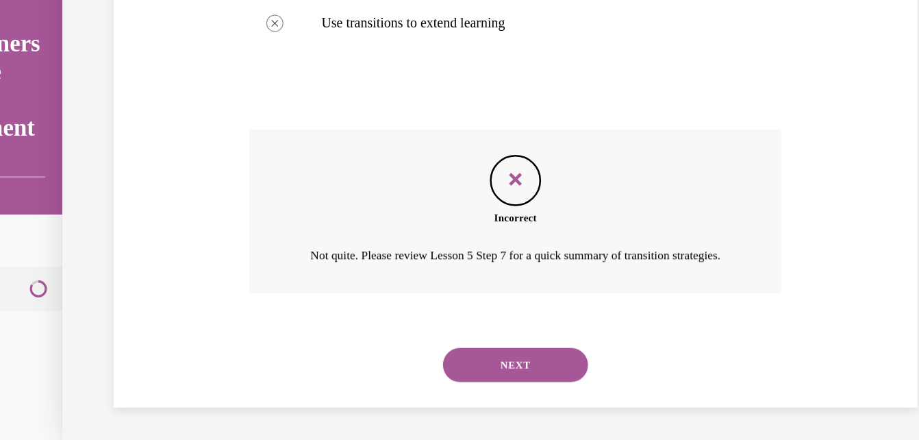
scroll to position [416, 0]
click at [383, 288] on button "NEXT" at bounding box center [379, 278] width 116 height 27
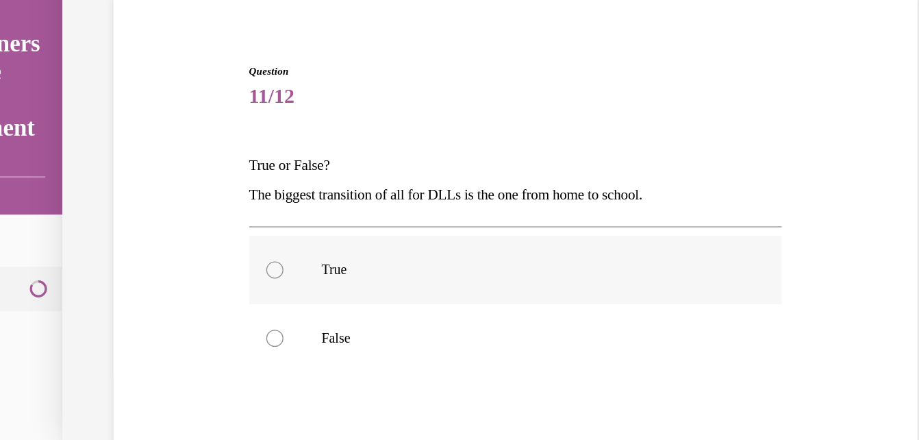
scroll to position [53, 0]
click at [186, 200] on div at bounding box center [186, 203] width 14 height 14
click at [186, 200] on input "True" at bounding box center [186, 203] width 14 height 14
radio input "true"
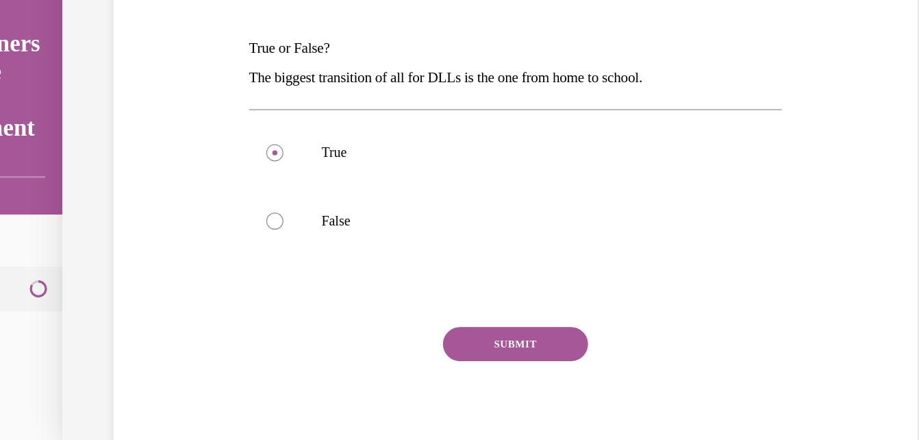
click at [396, 255] on button "SUBMIT" at bounding box center [379, 262] width 116 height 27
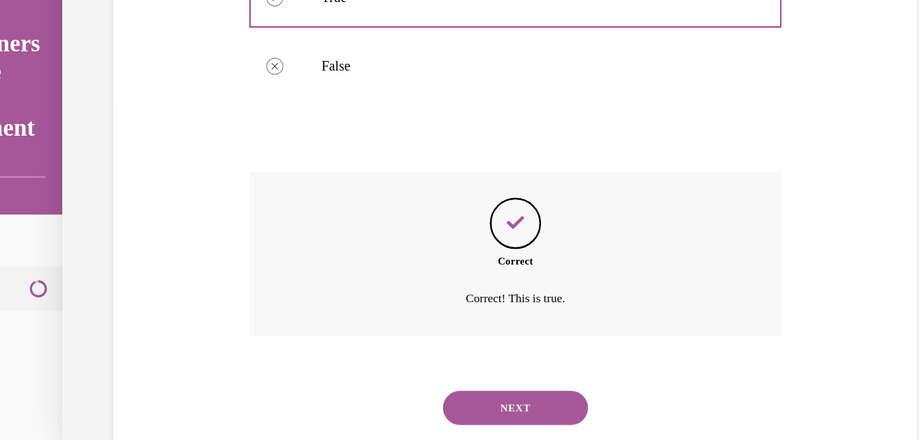
scroll to position [307, 0]
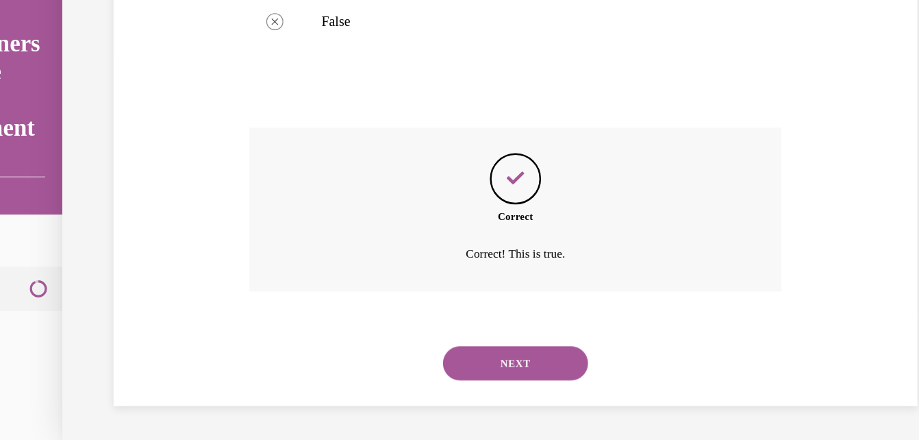
click at [387, 272] on button "NEXT" at bounding box center [379, 277] width 116 height 27
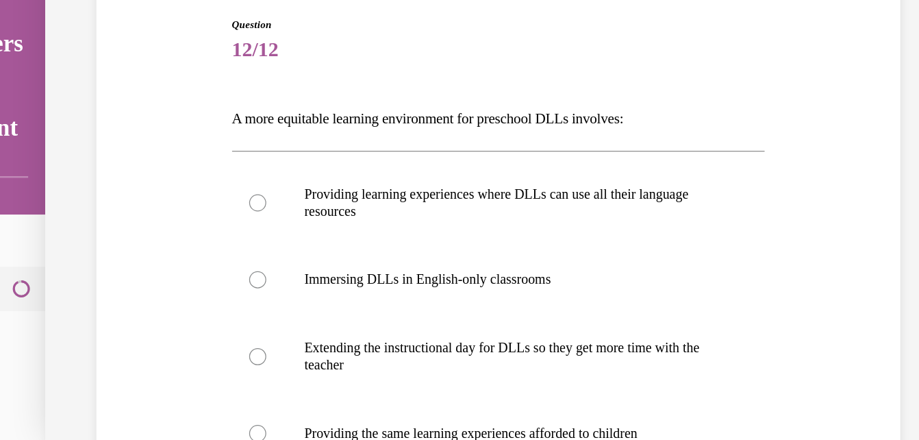
scroll to position [91, 0]
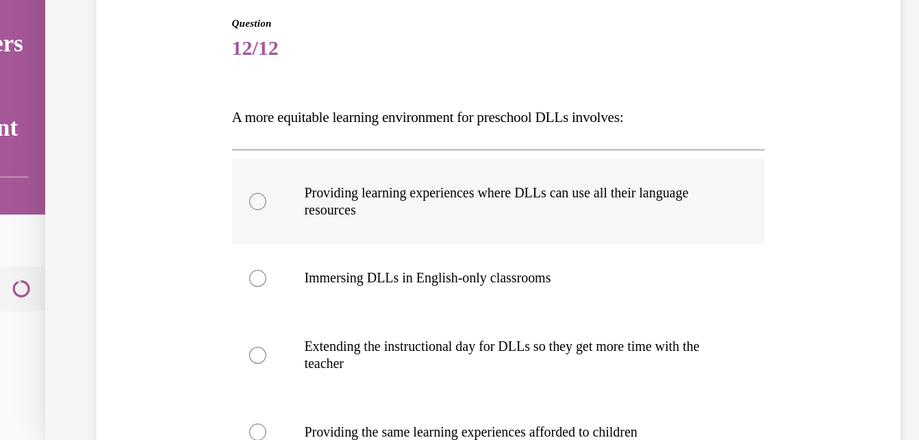
click at [162, 149] on div at bounding box center [169, 149] width 14 height 14
click at [162, 149] on input "Providing learning experiences where DLLs can use all their language resources" at bounding box center [169, 149] width 14 height 14
radio input "true"
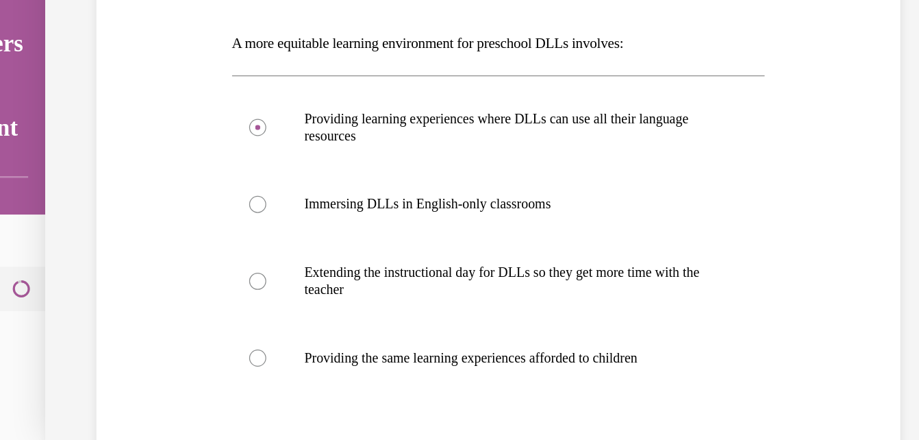
scroll to position [151, 0]
click at [166, 276] on div at bounding box center [169, 274] width 14 height 14
click at [166, 276] on input "Providing the same learning experiences afforded to children" at bounding box center [169, 274] width 14 height 14
radio input "true"
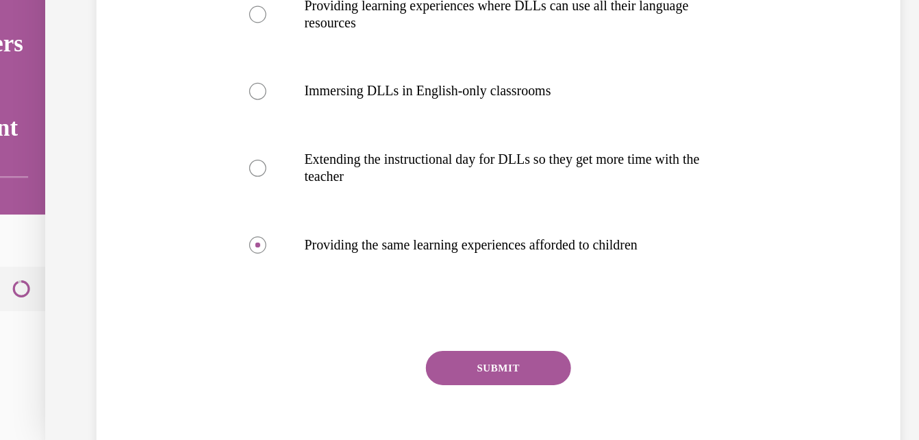
click at [397, 272] on button "SUBMIT" at bounding box center [362, 281] width 116 height 27
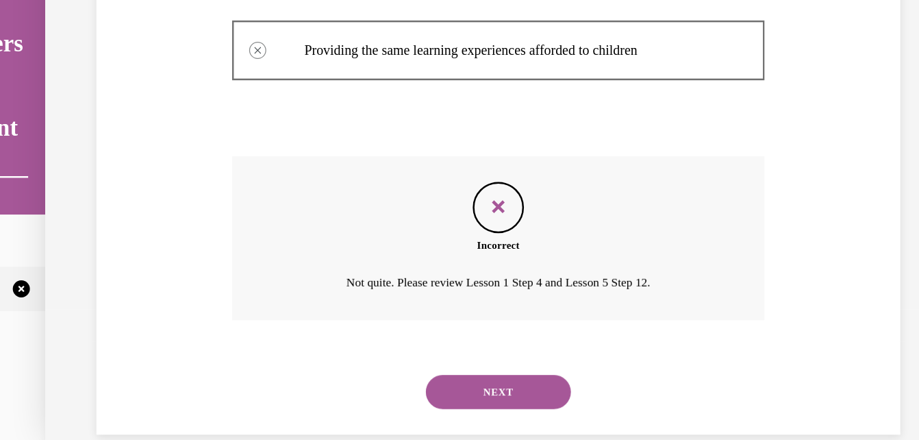
scroll to position [398, 0]
click at [360, 294] on button "NEXT" at bounding box center [362, 300] width 116 height 27
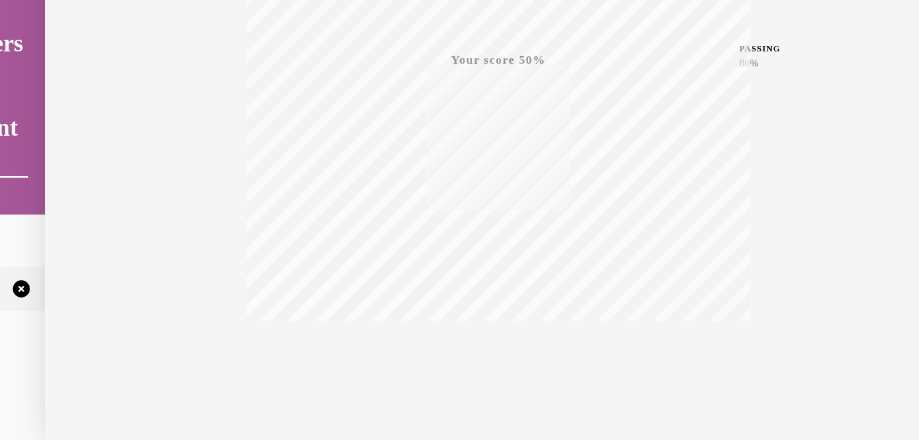
scroll to position [293, 0]
click at [357, 253] on icon "button" at bounding box center [362, 256] width 49 height 15
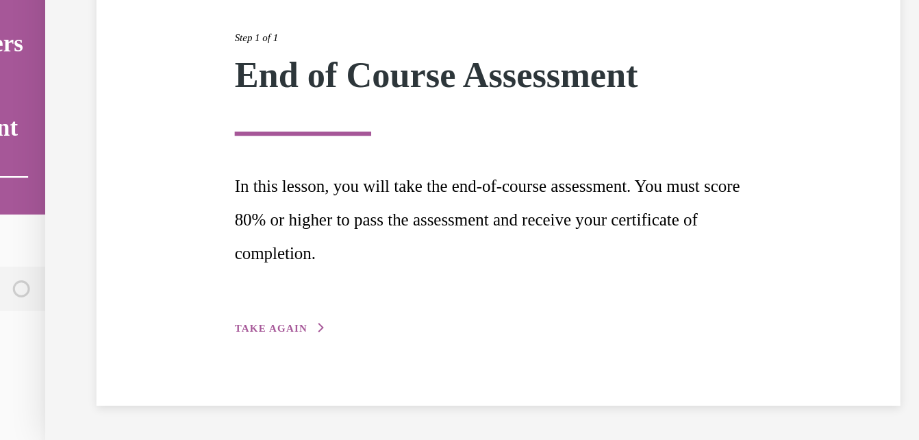
scroll to position [111, 0]
click at [192, 242] on div "Step 1 of 1 End of Course Assessment In this lesson, you will take the end-of-c…" at bounding box center [362, 118] width 444 height 278
click at [678, 118] on div "Step 1 of 1 End of Course Assessment In this lesson, you will take the end-of-c…" at bounding box center [361, 118] width 665 height 278
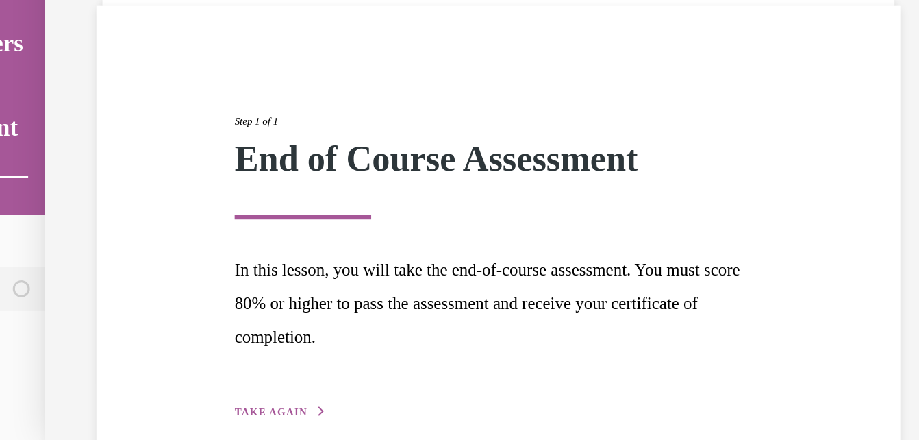
scroll to position [42, 0]
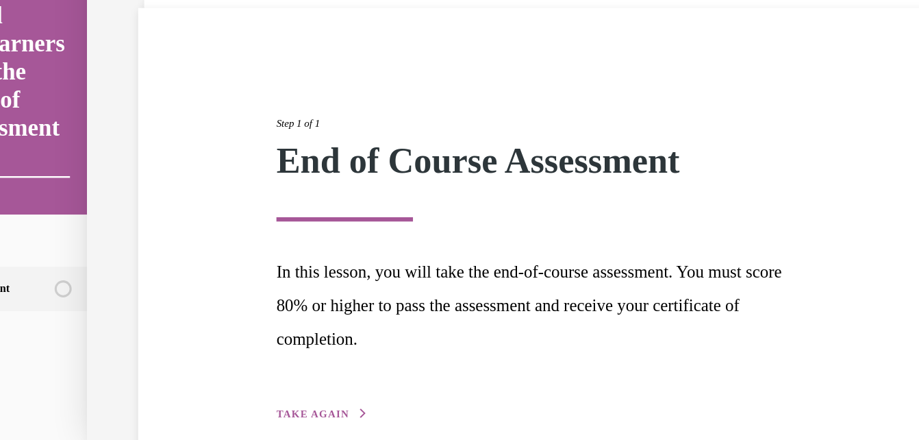
click at [356, 7] on div "Step 1 of 1 End of Course Assessment In this lesson, you will take the end-of-c…" at bounding box center [403, 186] width 645 height 387
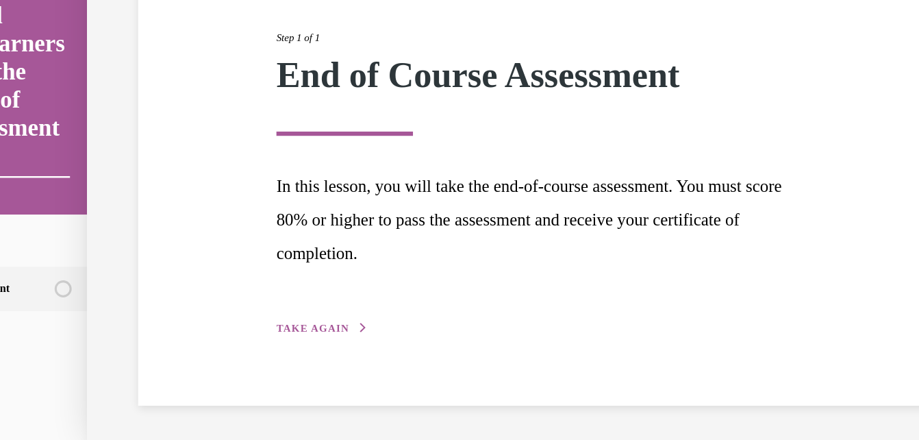
click at [220, 249] on span "TAKE AGAIN" at bounding box center [221, 250] width 58 height 10
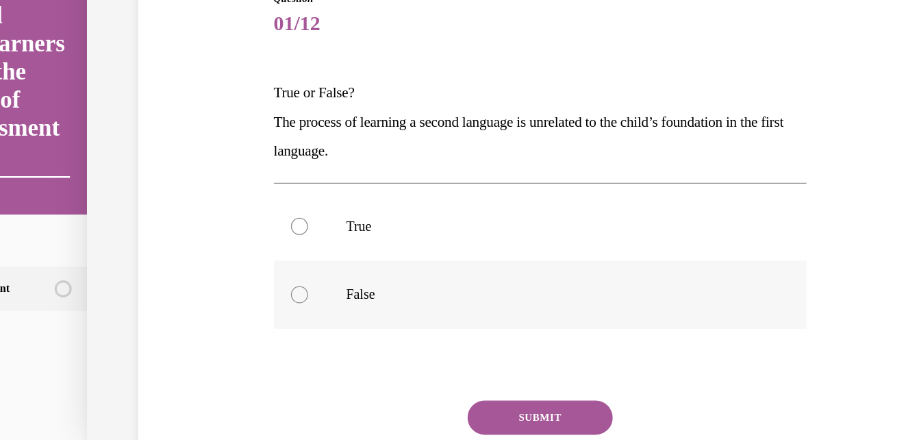
drag, startPoint x: 209, startPoint y: 223, endPoint x: 203, endPoint y: 205, distance: 18.2
click at [203, 205] on label "False" at bounding box center [404, 223] width 428 height 55
click at [204, 216] on input "False" at bounding box center [211, 223] width 14 height 14
radio input "true"
click at [393, 316] on button "SUBMIT" at bounding box center [404, 321] width 116 height 27
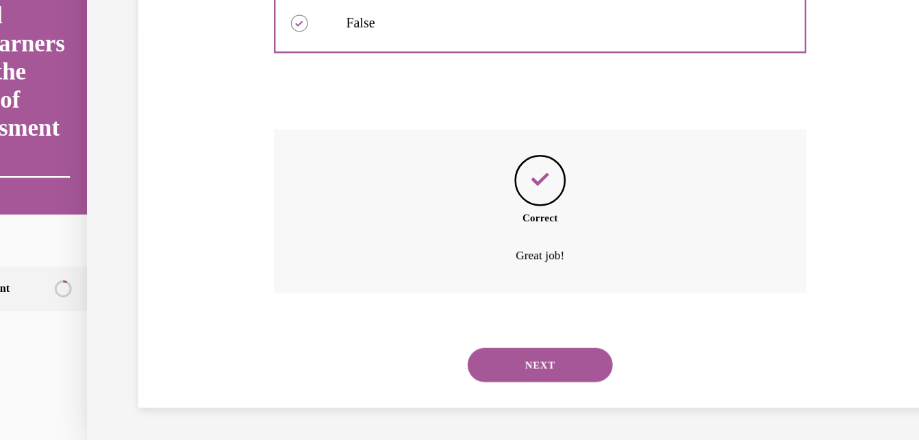
scroll to position [330, 0]
click at [401, 270] on button "NEXT" at bounding box center [404, 277] width 116 height 27
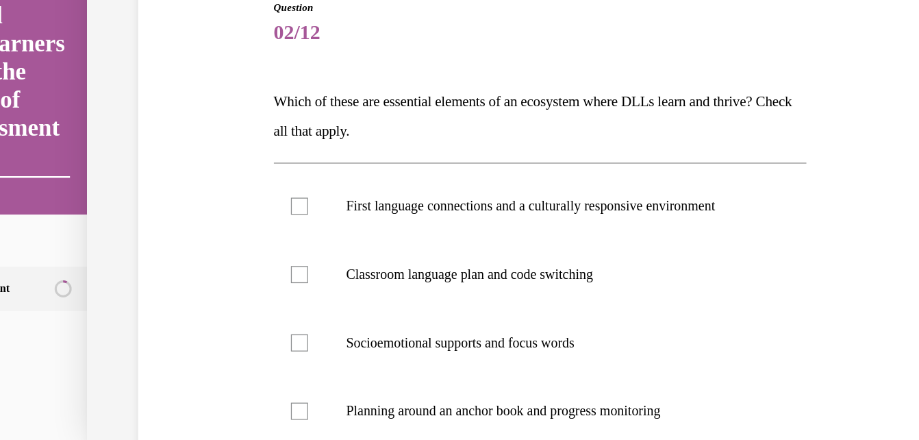
scroll to position [118, 0]
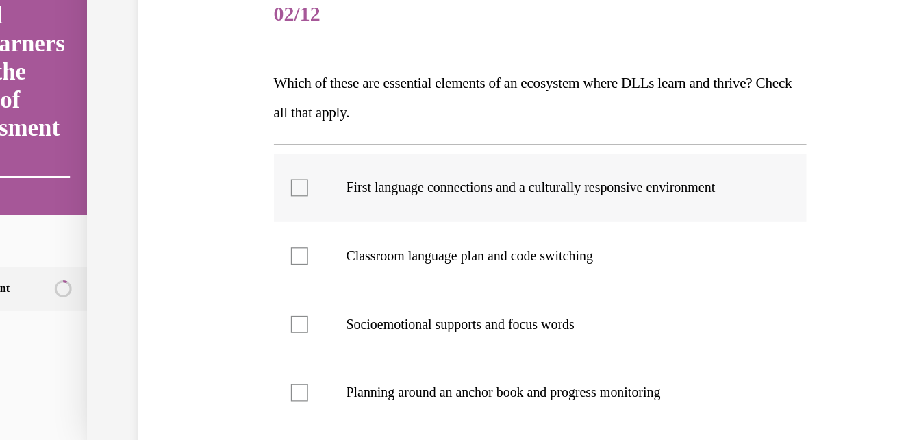
click at [209, 136] on div at bounding box center [211, 138] width 14 height 14
click at [209, 136] on input "First language connections and a culturally responsive environment" at bounding box center [211, 138] width 14 height 14
checkbox input "true"
click at [205, 297] on div at bounding box center [211, 302] width 14 height 14
click at [205, 297] on input "Planning around an anchor book and progress monitoring" at bounding box center [211, 302] width 14 height 14
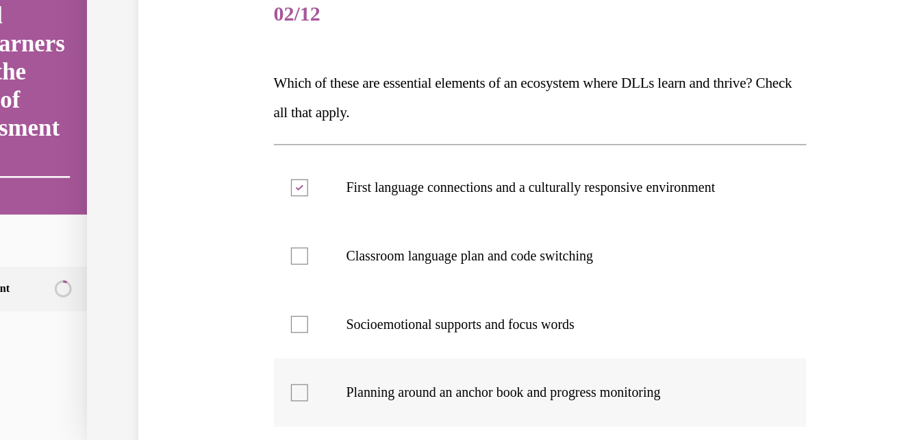
checkbox input "true"
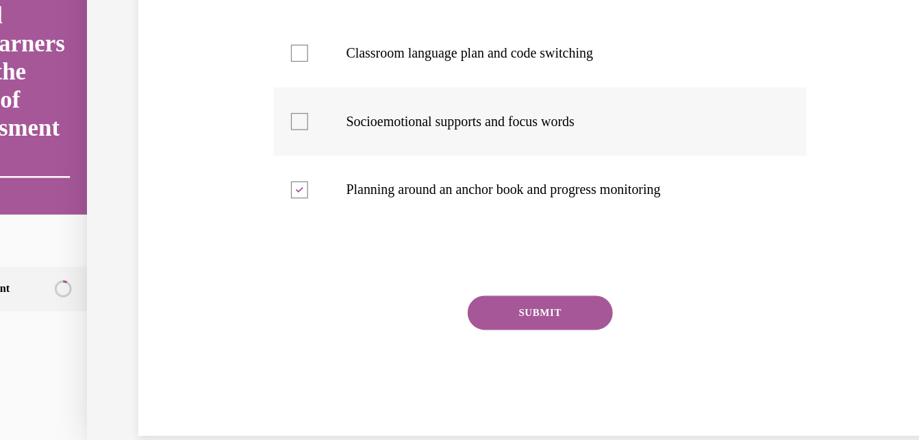
scroll to position [282, 0]
click at [406, 229] on button "SUBMIT" at bounding box center [404, 236] width 116 height 27
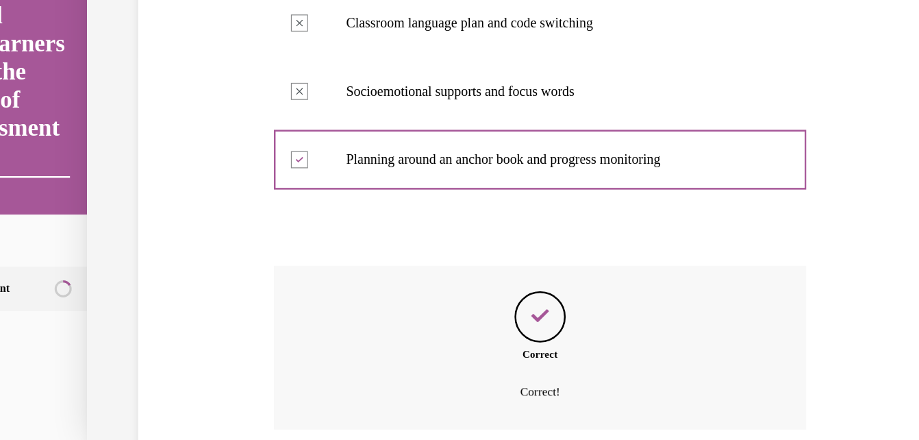
scroll to position [416, 0]
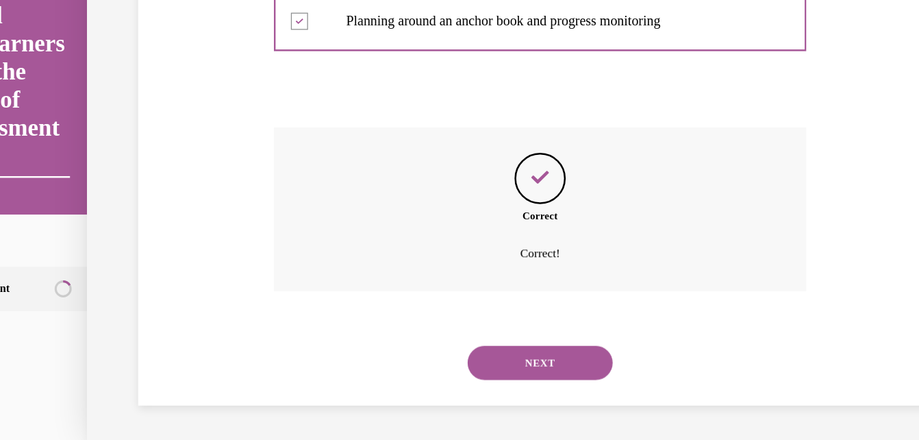
click at [407, 272] on button "NEXT" at bounding box center [404, 277] width 116 height 27
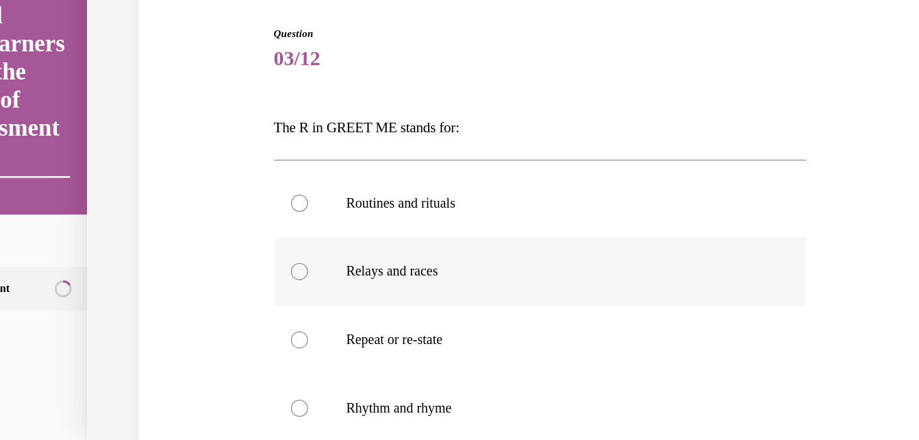
scroll to position [84, 0]
click at [206, 142] on div at bounding box center [211, 149] width 14 height 14
click at [206, 142] on input "Routines and rituals" at bounding box center [211, 149] width 14 height 14
radio input "true"
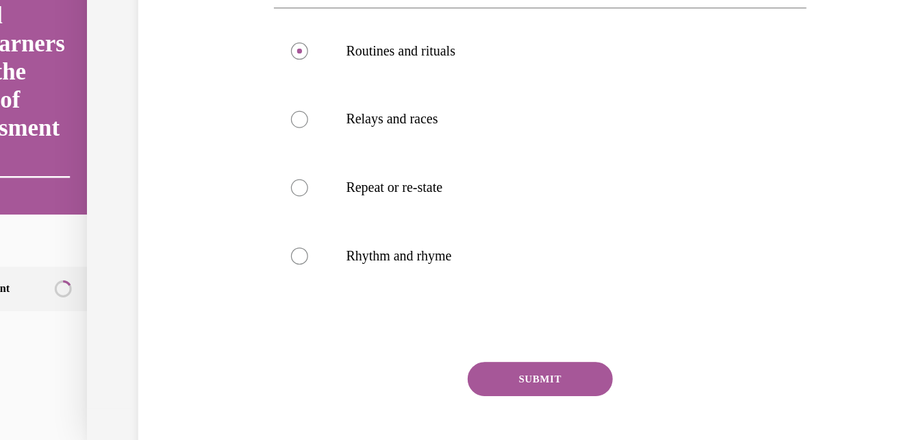
click at [425, 290] on button "SUBMIT" at bounding box center [404, 290] width 116 height 27
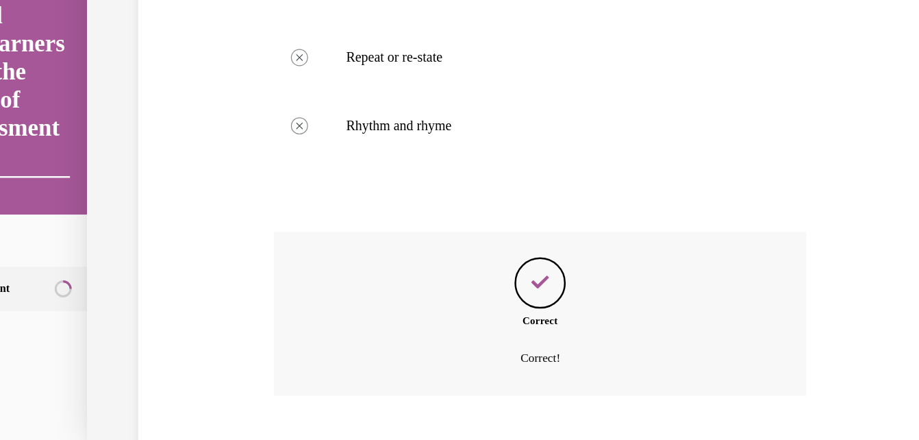
scroll to position [393, 0]
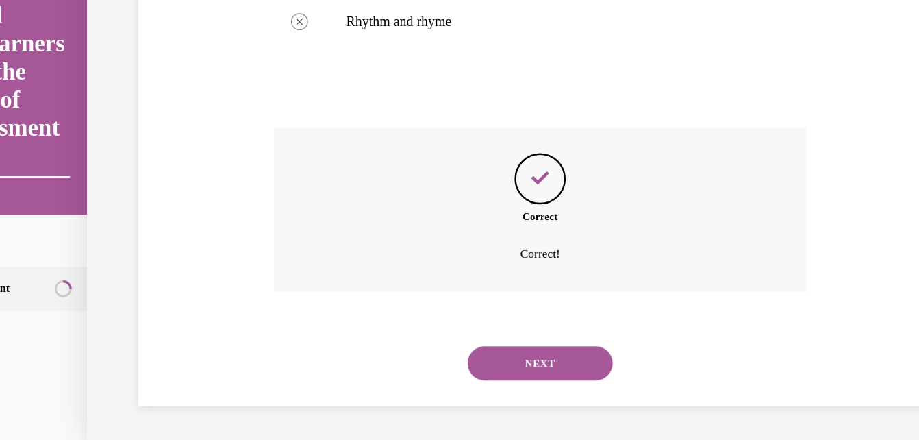
click at [407, 272] on button "NEXT" at bounding box center [404, 277] width 116 height 27
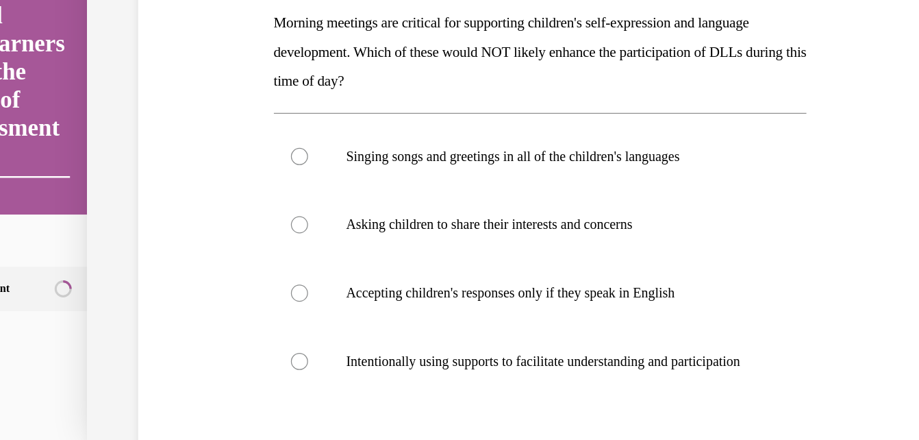
scroll to position [166, 0]
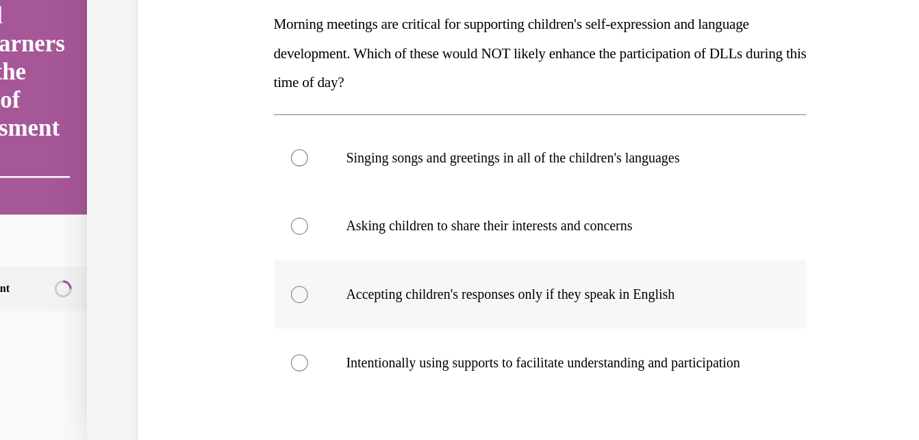
click at [207, 224] on div at bounding box center [211, 223] width 14 height 14
click at [207, 224] on input "Accepting children's responses only if they speak in English" at bounding box center [211, 223] width 14 height 14
radio input "true"
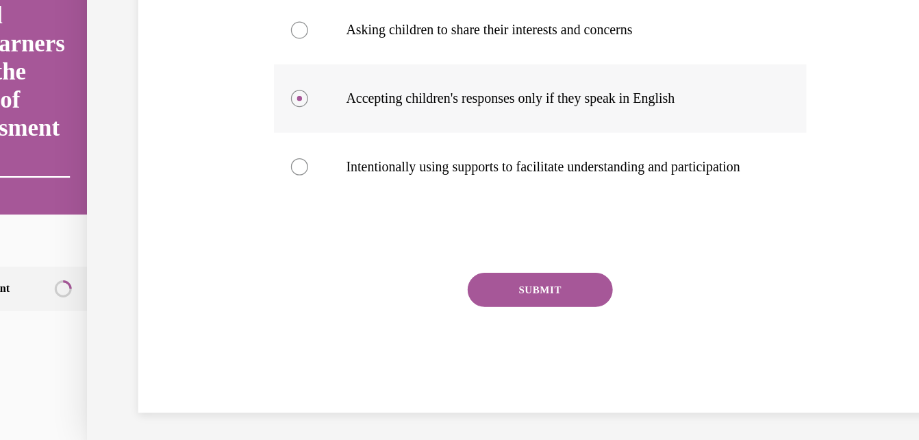
scroll to position [324, 0]
click at [379, 219] on button "SUBMIT" at bounding box center [404, 218] width 116 height 27
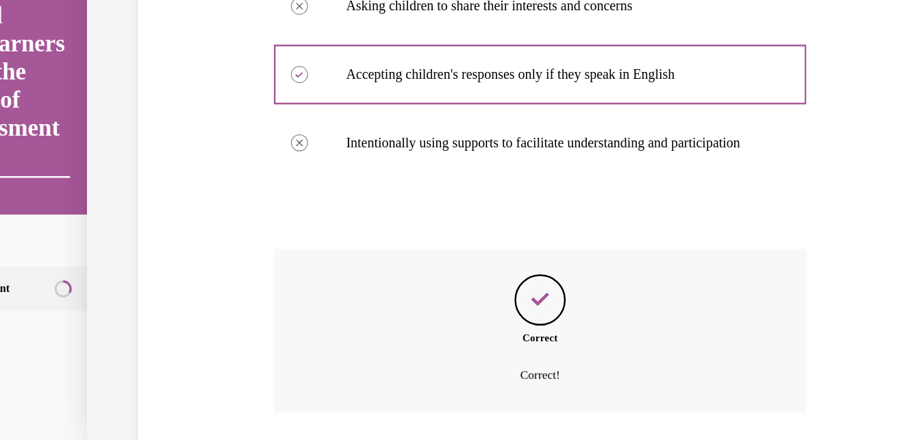
scroll to position [453, 0]
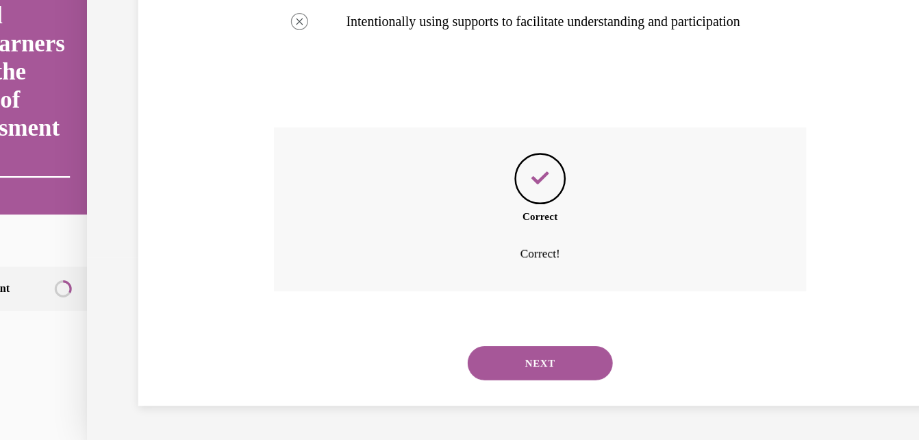
click at [427, 272] on button "NEXT" at bounding box center [404, 277] width 116 height 27
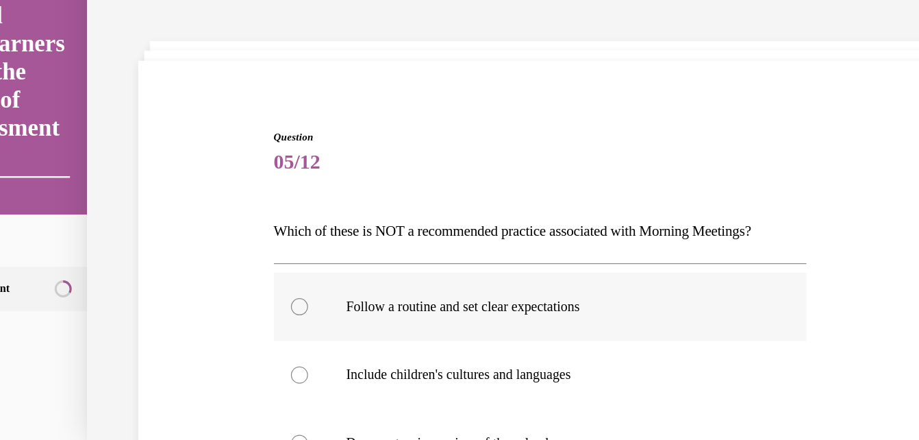
scroll to position [127, 0]
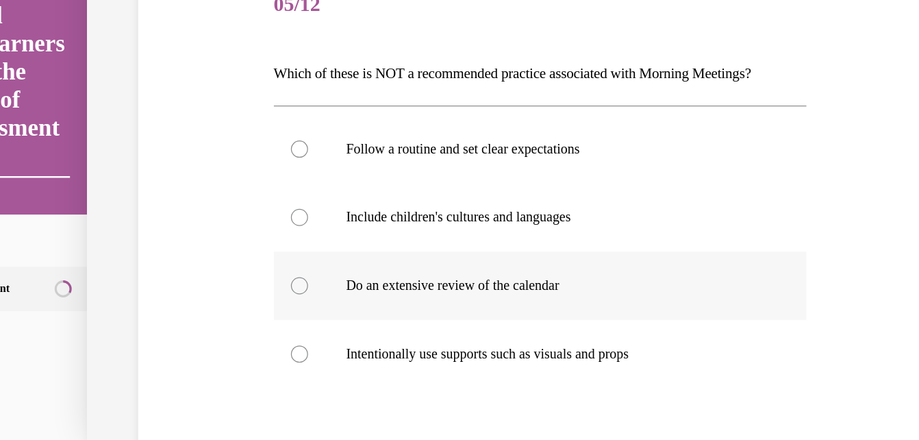
click at [207, 217] on div at bounding box center [211, 216] width 14 height 14
click at [207, 217] on input "Do an extensive review of the calendar" at bounding box center [211, 216] width 14 height 14
radio input "true"
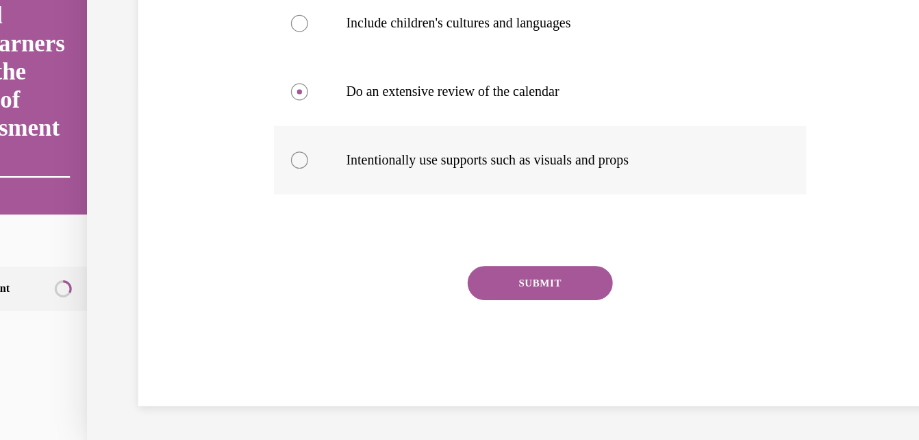
scroll to position [279, 0]
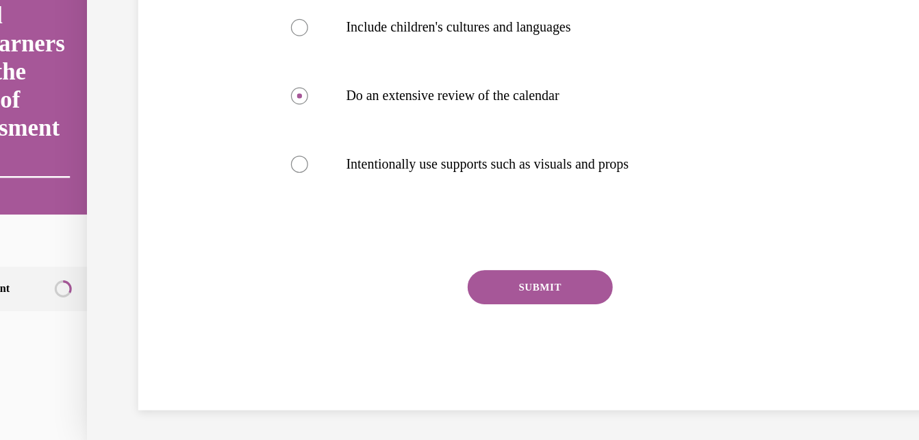
click at [404, 214] on button "SUBMIT" at bounding box center [404, 216] width 116 height 27
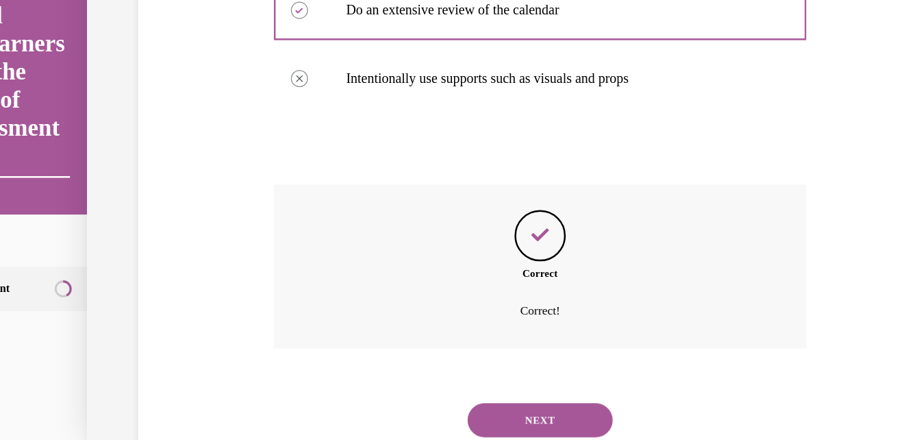
scroll to position [393, 0]
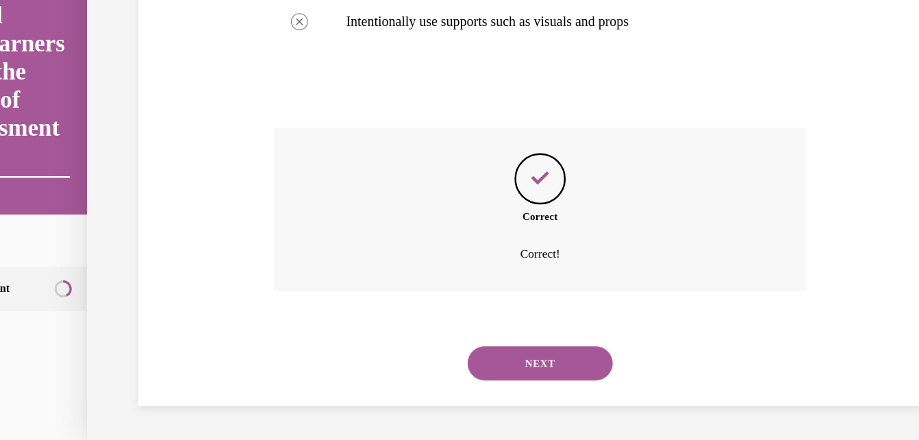
click at [374, 271] on button "NEXT" at bounding box center [404, 277] width 116 height 27
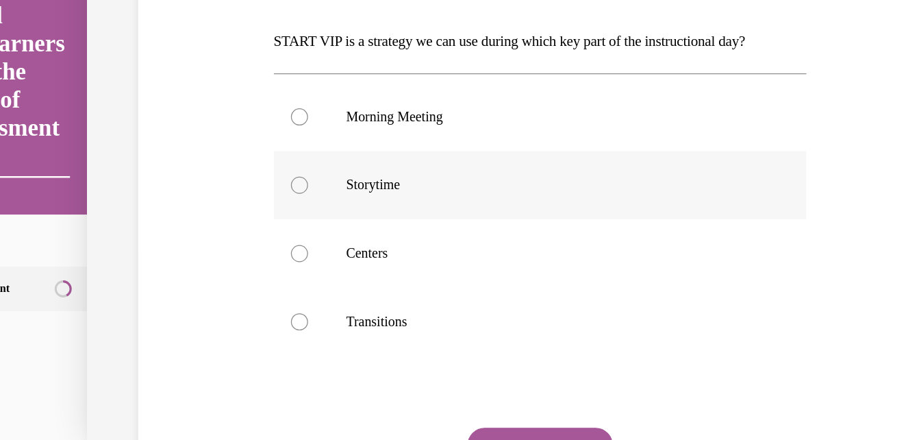
scroll to position [149, 0]
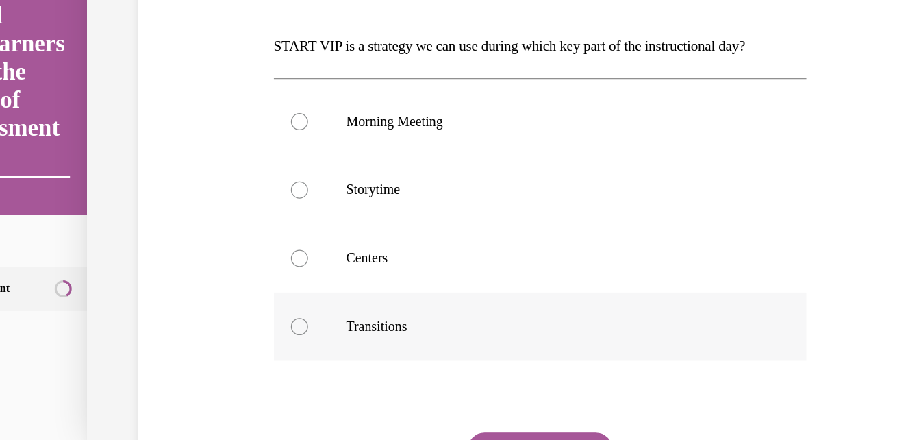
click at [212, 250] on div at bounding box center [211, 249] width 14 height 14
click at [212, 250] on input "Transitions" at bounding box center [211, 249] width 14 height 14
radio input "true"
click at [213, 134] on div at bounding box center [211, 139] width 14 height 14
click at [213, 134] on input "Storytime" at bounding box center [211, 139] width 14 height 14
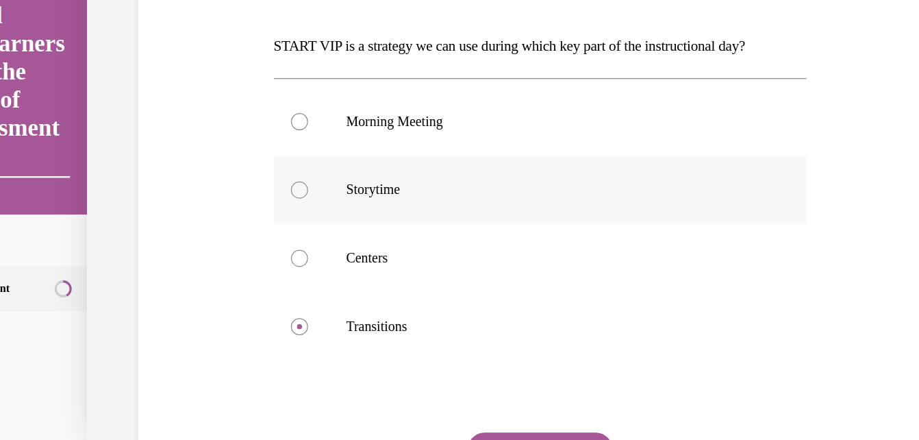
radio input "true"
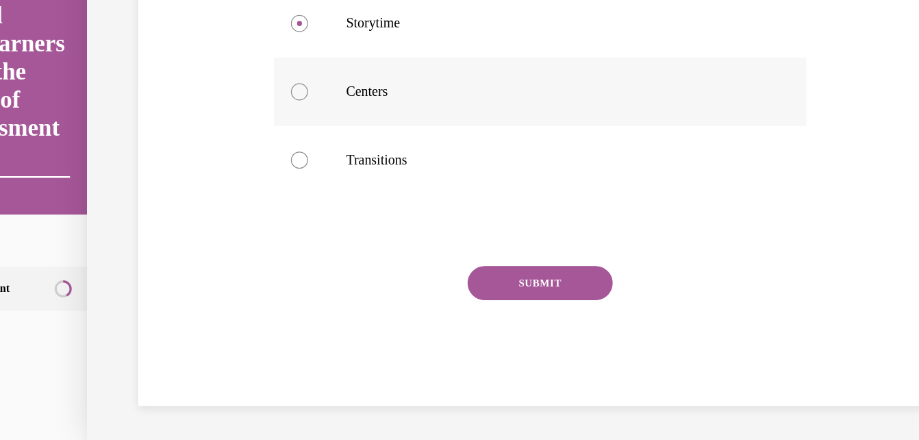
scroll to position [278, 0]
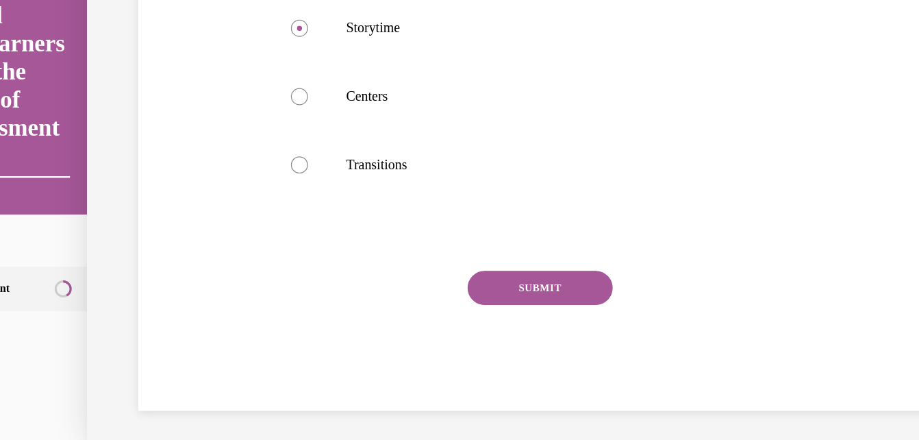
click at [405, 214] on button "SUBMIT" at bounding box center [404, 217] width 116 height 27
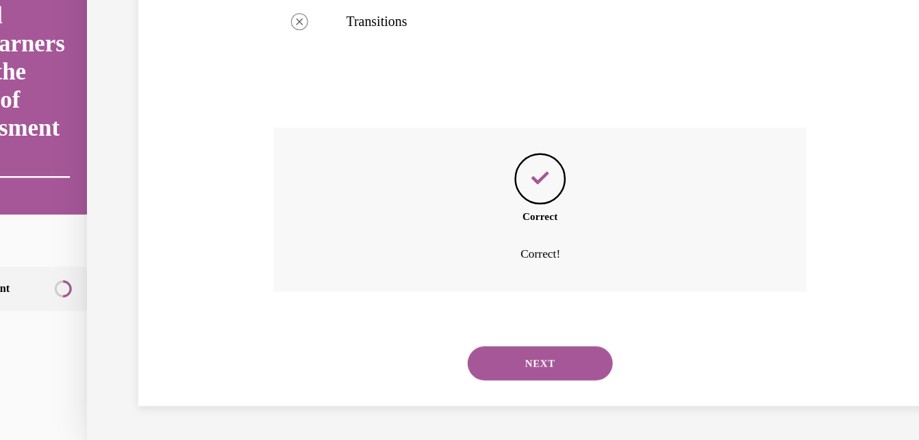
scroll to position [1445, 0]
click at [412, 278] on button "NEXT" at bounding box center [404, 277] width 116 height 27
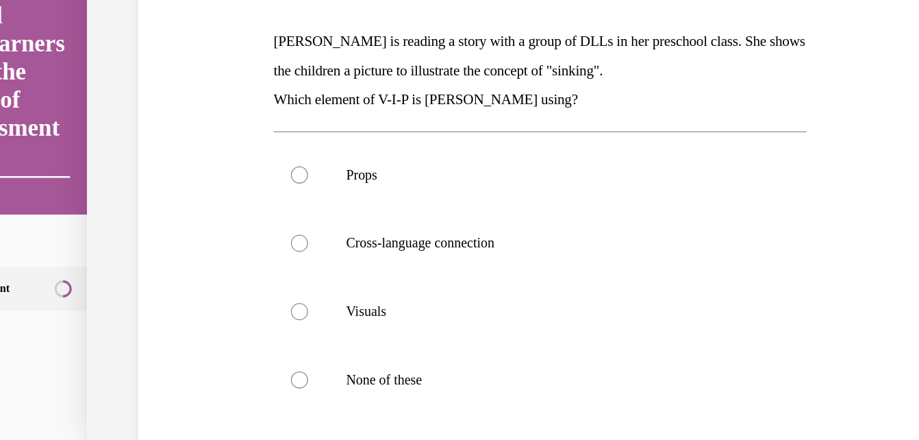
scroll to position [153, 0]
click at [206, 232] on div at bounding box center [211, 236] width 14 height 14
click at [206, 232] on input "Visuals" at bounding box center [211, 236] width 14 height 14
radio input "true"
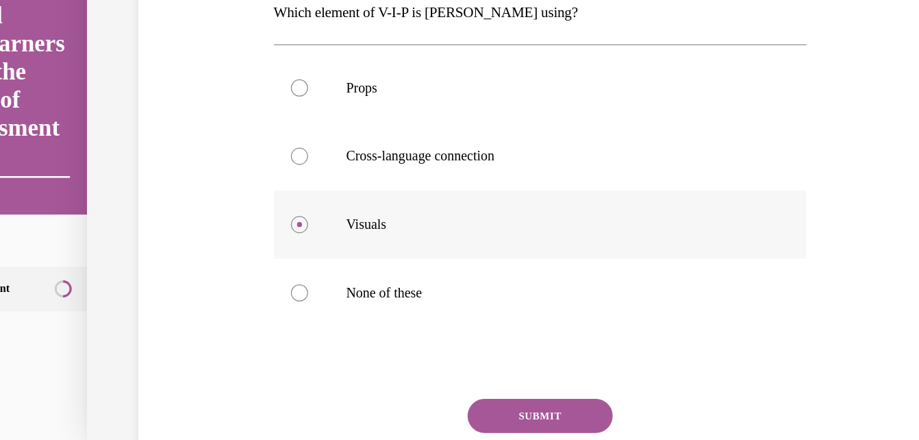
scroll to position [256, 0]
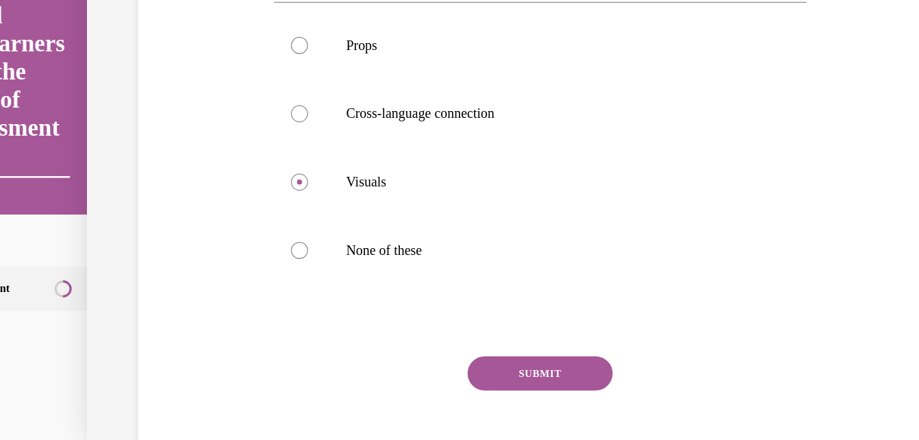
click at [412, 272] on button "SUBMIT" at bounding box center [404, 285] width 116 height 27
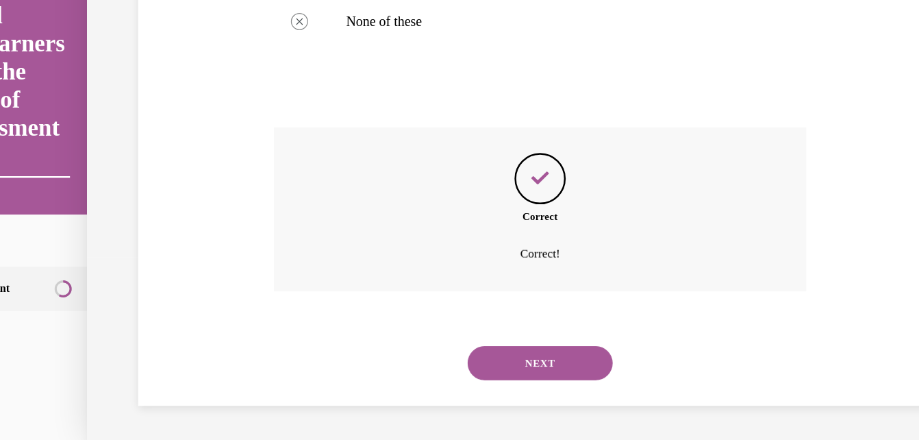
scroll to position [1444, 0]
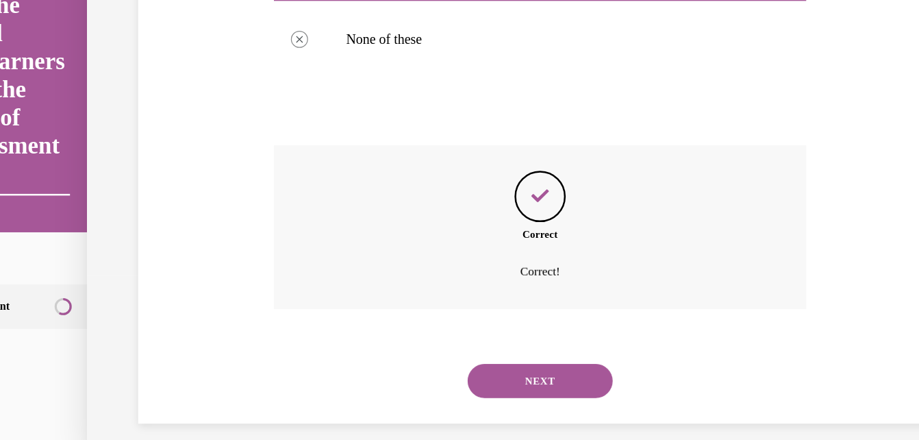
click at [427, 296] on button "NEXT" at bounding box center [404, 294] width 116 height 27
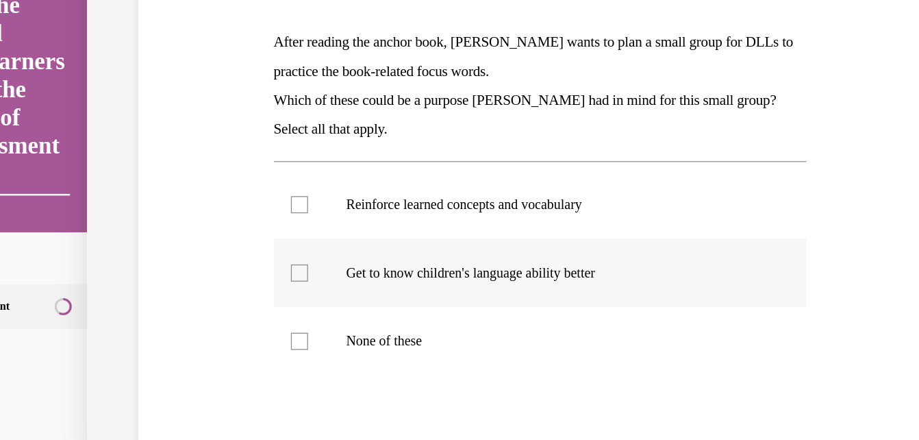
scroll to position [166, 0]
click at [212, 208] on div at bounding box center [211, 208] width 14 height 14
click at [212, 208] on input "Get to know children's language ability better" at bounding box center [211, 208] width 14 height 14
checkbox input "true"
click at [201, 157] on label "Reinforce learned concepts and vocabulary" at bounding box center [404, 153] width 428 height 55
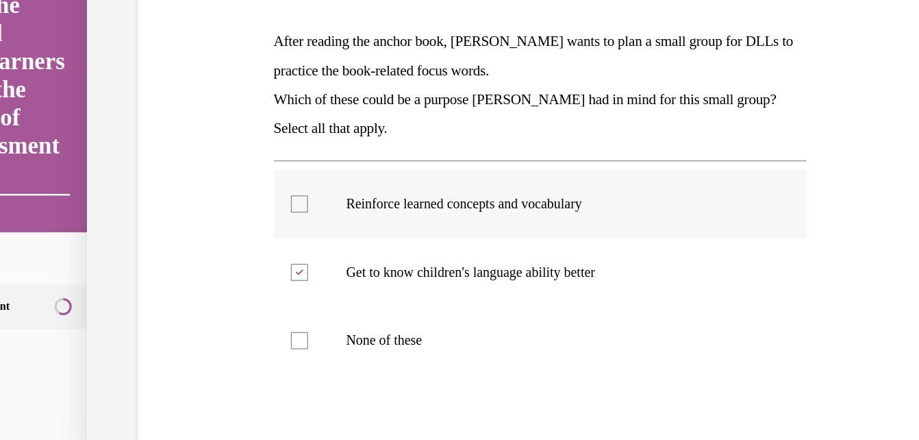
click at [204, 157] on input "Reinforce learned concepts and vocabulary" at bounding box center [211, 154] width 14 height 14
checkbox input "true"
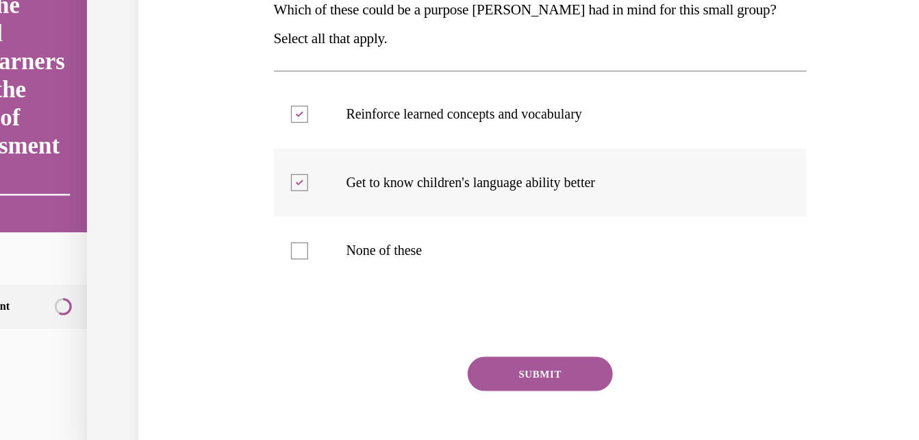
scroll to position [237, 0]
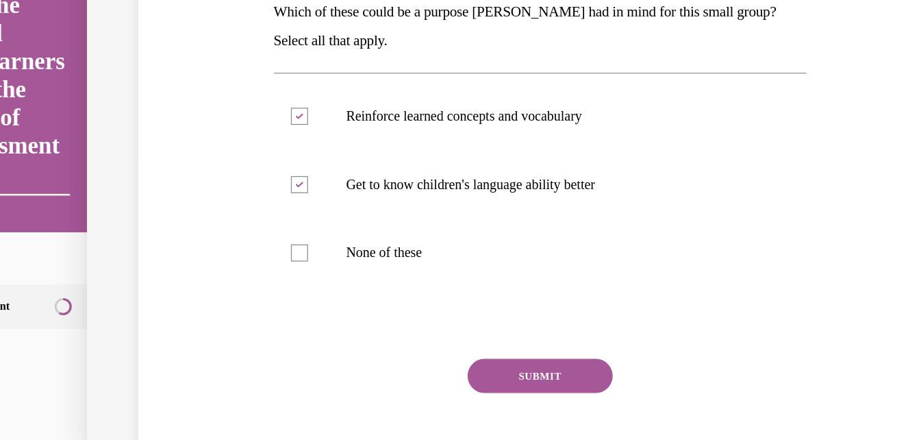
click at [427, 286] on button "SUBMIT" at bounding box center [404, 290] width 116 height 27
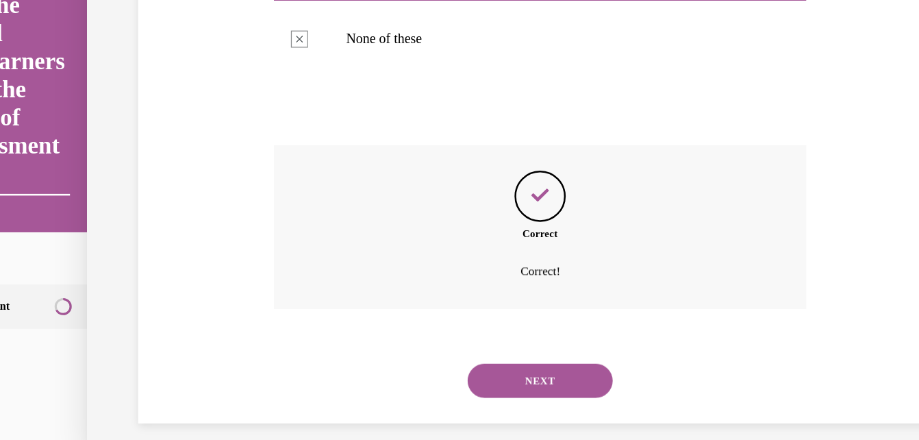
scroll to position [1444, 0]
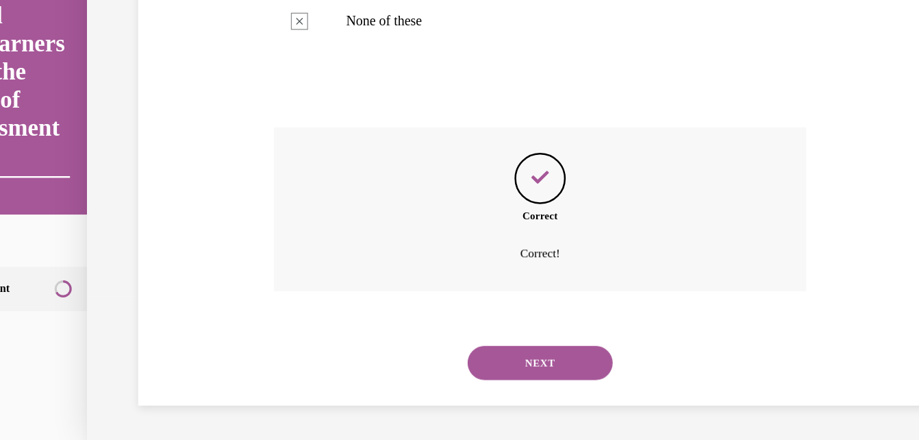
click at [404, 279] on button "NEXT" at bounding box center [404, 277] width 116 height 27
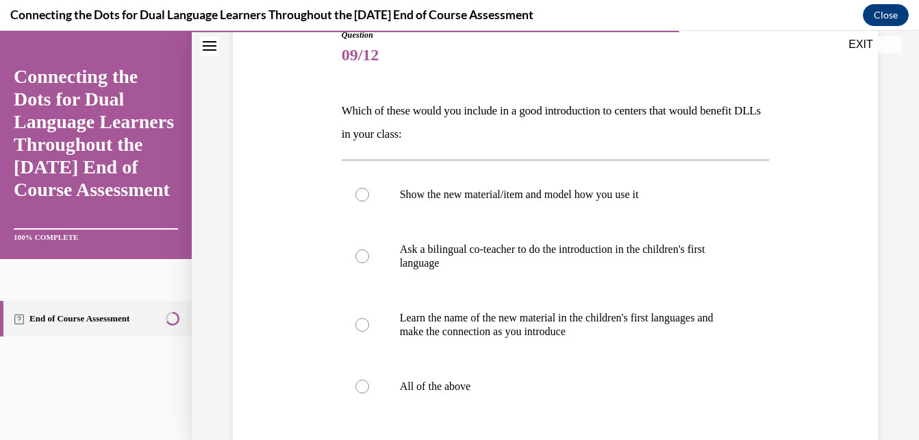
scroll to position [164, 0]
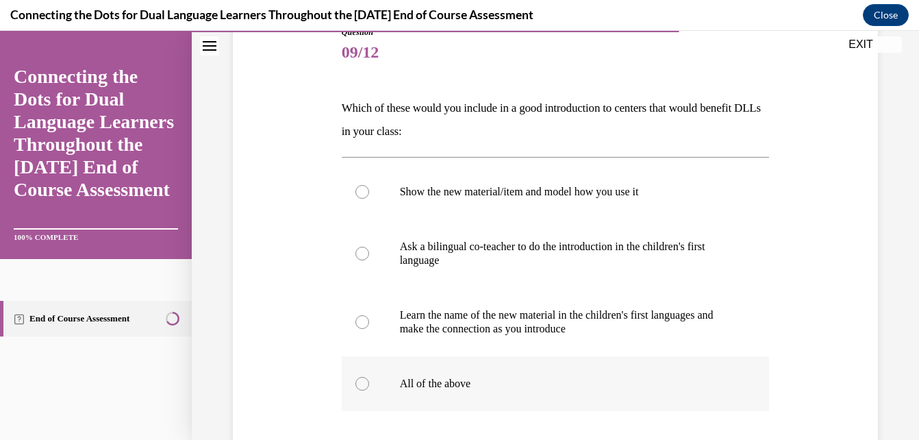
click at [362, 381] on div at bounding box center [362, 384] width 14 height 14
click at [362, 381] on input "All of the above" at bounding box center [362, 384] width 14 height 14
radio input "true"
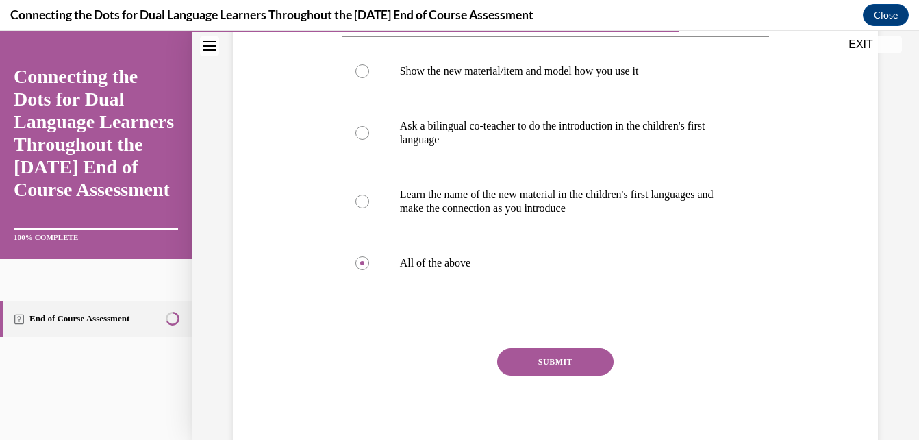
scroll to position [285, 0]
drag, startPoint x: 570, startPoint y: 350, endPoint x: 570, endPoint y: 340, distance: 10.3
click at [570, 340] on div "Question 09/12 Which of these would you include in a good introduction to cente…" at bounding box center [556, 182] width 428 height 555
click at [570, 358] on button "SUBMIT" at bounding box center [555, 360] width 116 height 27
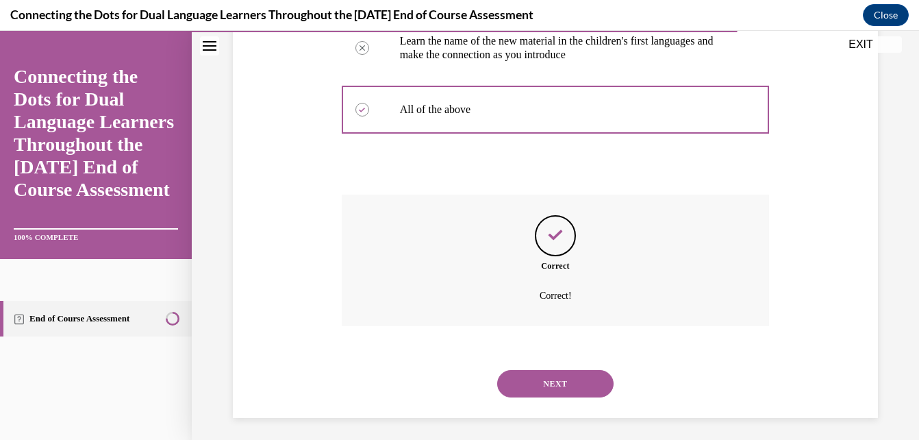
scroll to position [444, 0]
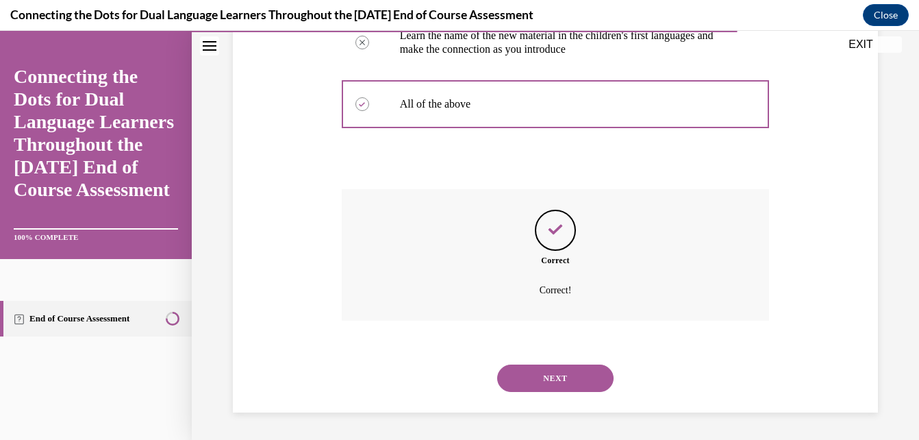
click at [590, 379] on button "NEXT" at bounding box center [555, 377] width 116 height 27
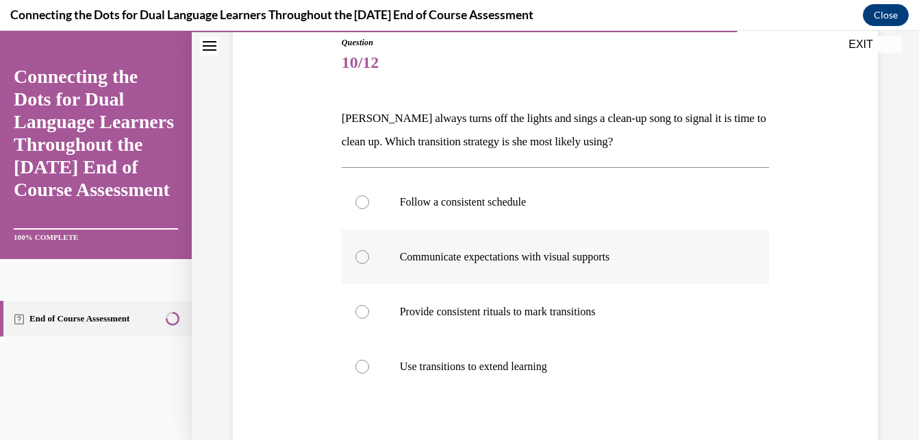
scroll to position [143, 0]
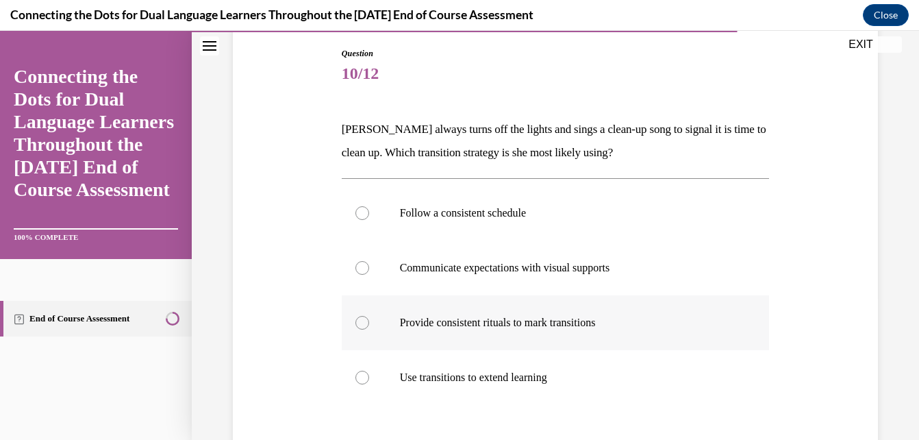
click at [361, 323] on div at bounding box center [362, 323] width 14 height 14
click at [361, 323] on input "Provide consistent rituals to mark transitions" at bounding box center [362, 323] width 14 height 14
radio input "true"
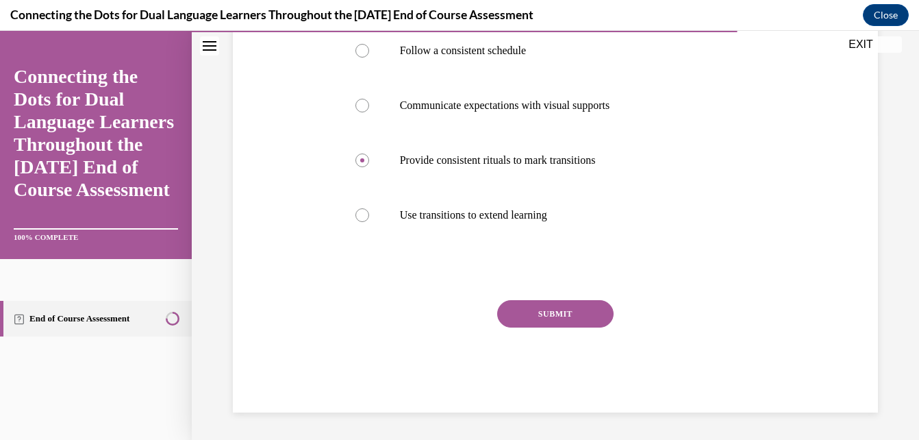
click at [542, 316] on button "SUBMIT" at bounding box center [555, 313] width 116 height 27
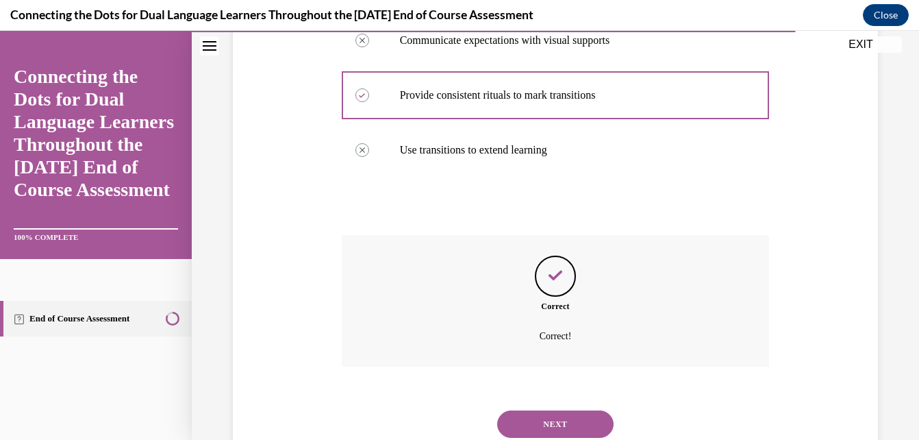
scroll to position [416, 0]
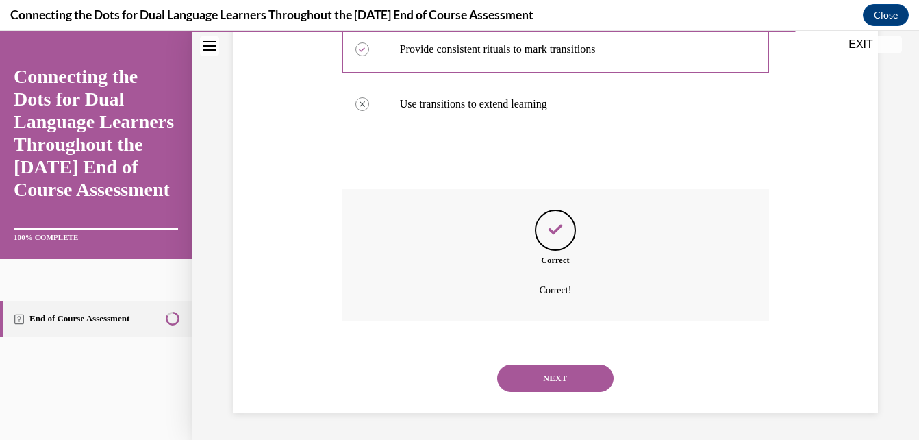
click at [546, 379] on button "NEXT" at bounding box center [555, 377] width 116 height 27
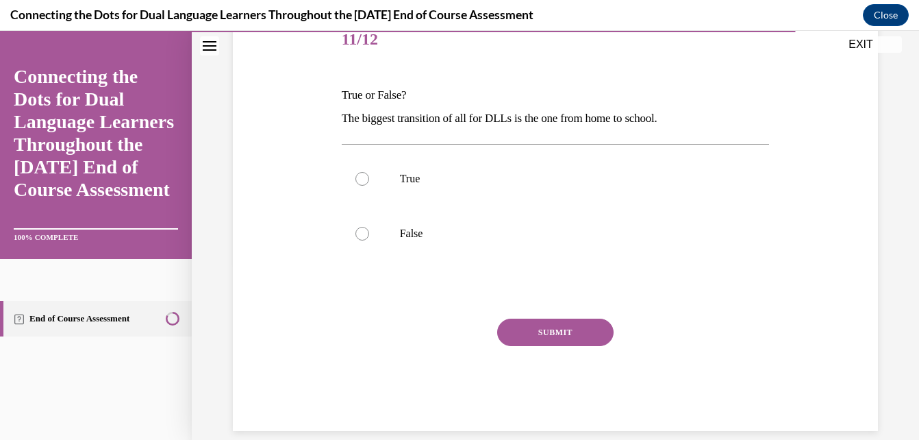
scroll to position [169, 0]
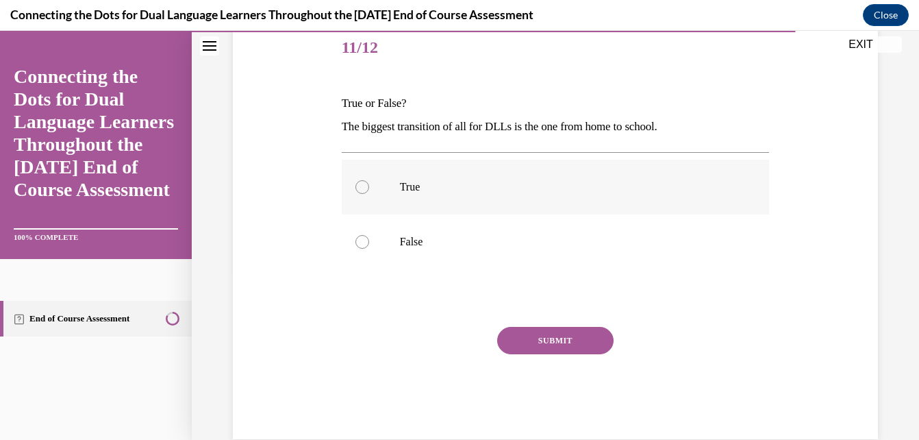
drag, startPoint x: 355, startPoint y: 185, endPoint x: 359, endPoint y: 166, distance: 18.9
click at [359, 166] on label "True" at bounding box center [556, 187] width 428 height 55
click at [359, 180] on input "True" at bounding box center [362, 187] width 14 height 14
radio input "true"
click at [566, 331] on button "SUBMIT" at bounding box center [555, 340] width 116 height 27
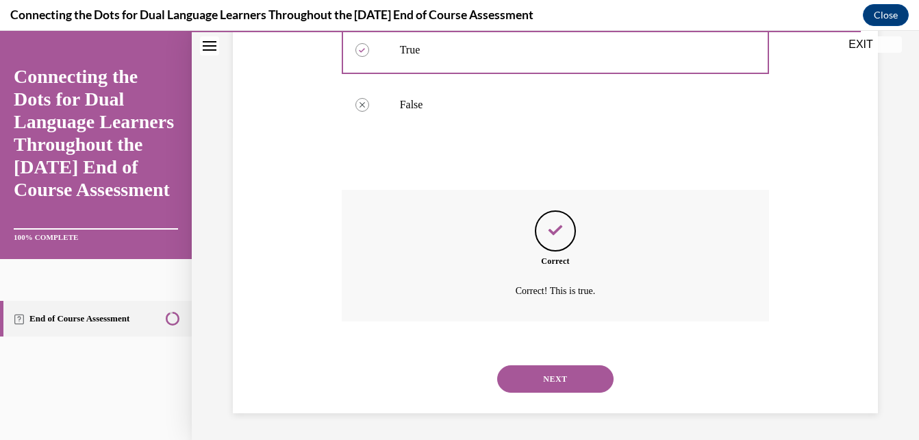
scroll to position [307, 0]
click at [552, 379] on button "NEXT" at bounding box center [555, 377] width 116 height 27
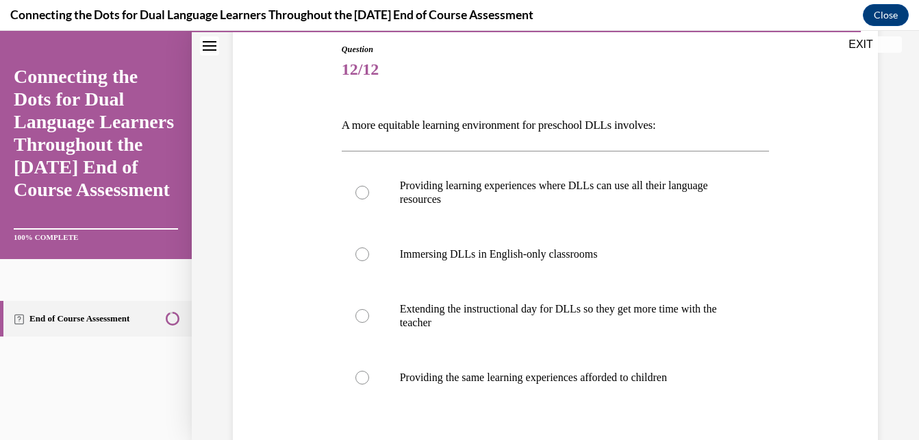
scroll to position [147, 0]
click at [361, 192] on div at bounding box center [362, 193] width 14 height 14
click at [361, 192] on input "Providing learning experiences where DLLs can use all their language resources" at bounding box center [362, 193] width 14 height 14
radio input "true"
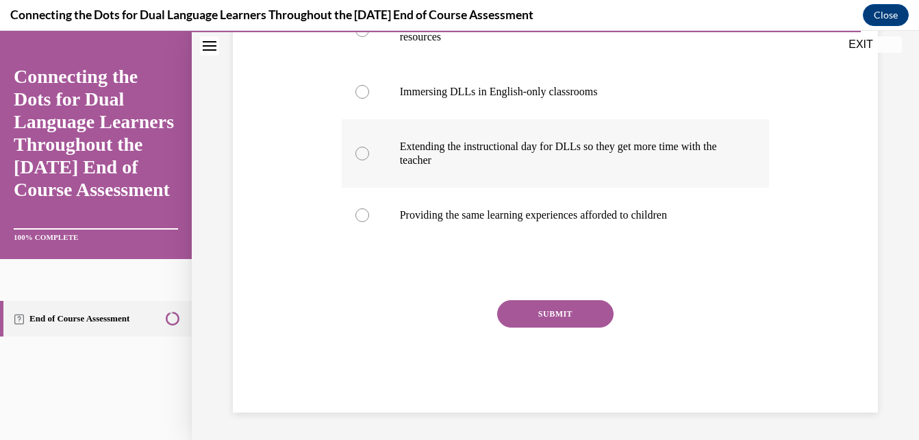
scroll to position [305, 0]
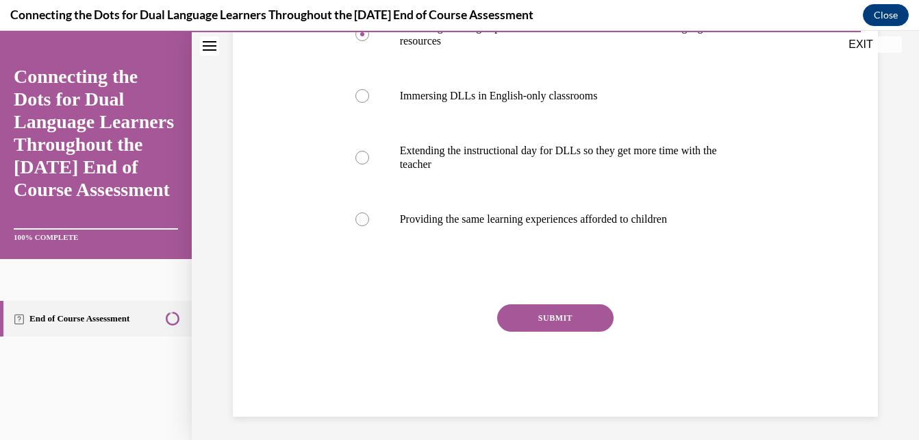
click at [582, 315] on button "SUBMIT" at bounding box center [555, 317] width 116 height 27
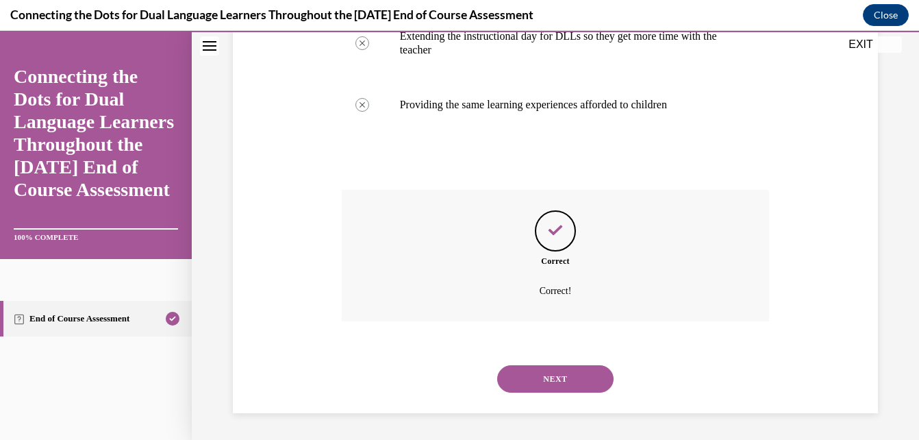
scroll to position [420, 0]
click at [542, 383] on button "NEXT" at bounding box center [555, 377] width 116 height 27
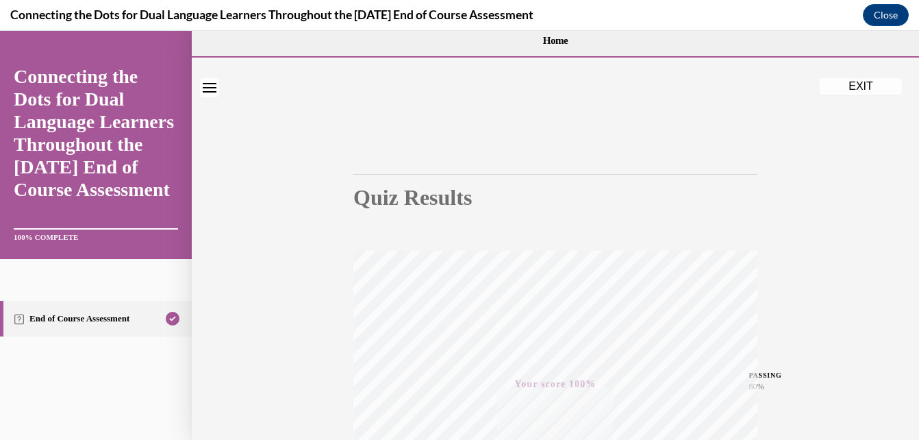
scroll to position [0, 0]
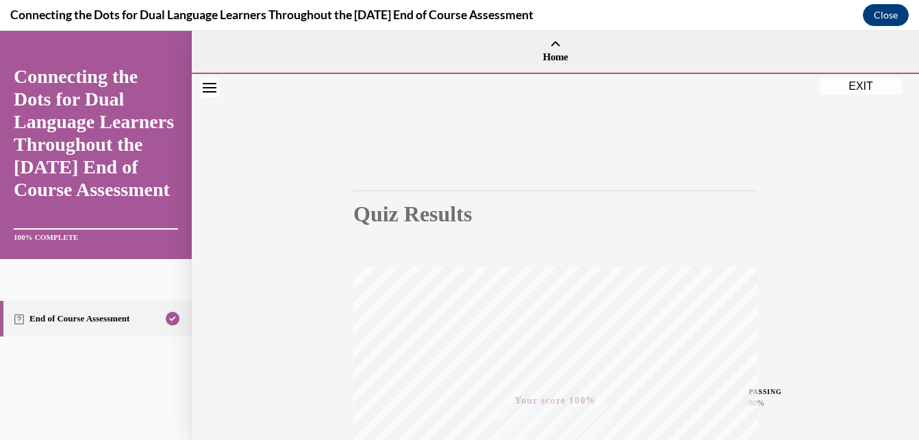
click at [876, 81] on button "EXIT" at bounding box center [860, 86] width 82 height 16
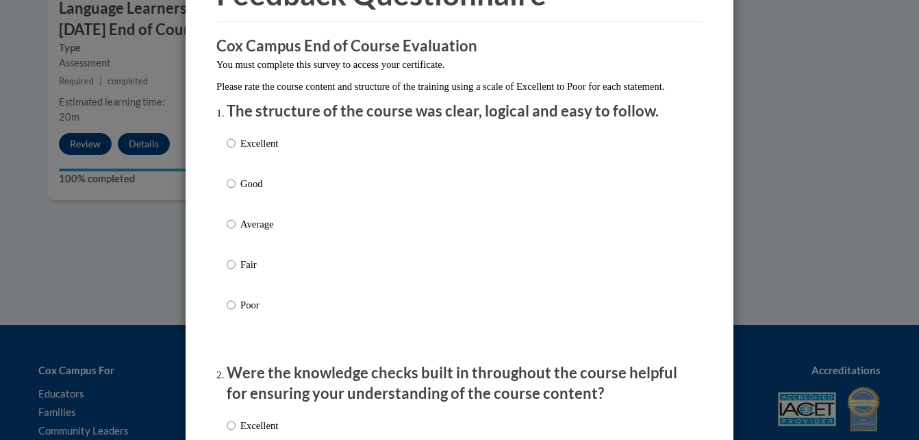
scroll to position [91, 0]
click at [228, 190] on input "Good" at bounding box center [231, 182] width 9 height 15
radio input "true"
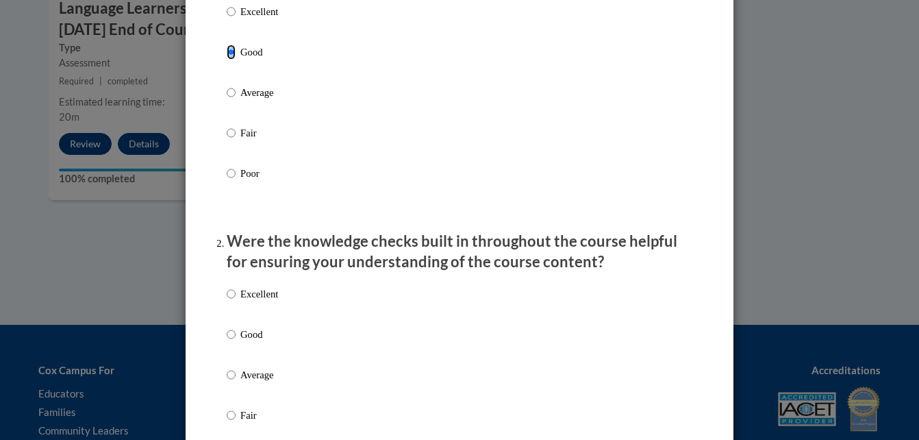
scroll to position [211, 0]
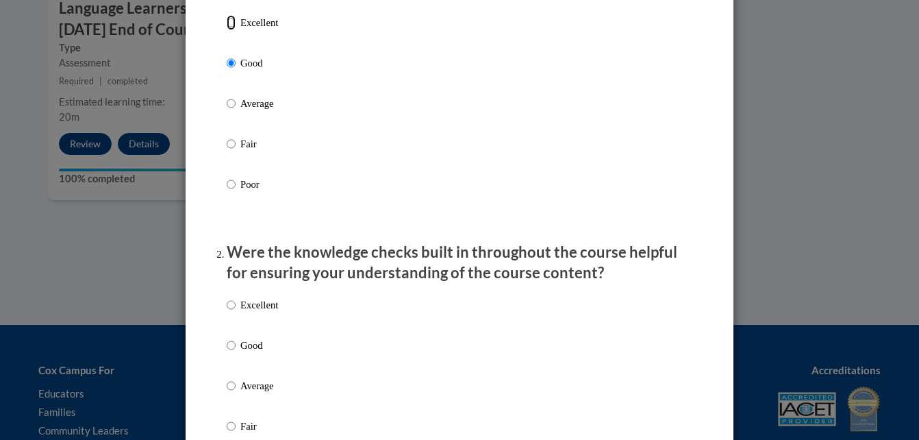
click at [227, 30] on input "Excellent" at bounding box center [231, 22] width 9 height 15
radio input "true"
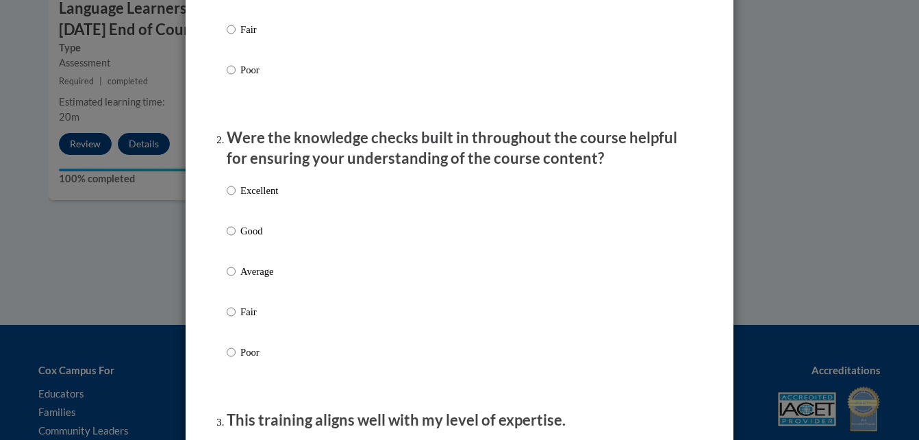
scroll to position [325, 0]
drag, startPoint x: 610, startPoint y: 330, endPoint x: 228, endPoint y: 246, distance: 391.0
click at [228, 246] on div "Excellent Good Average Fair Poor" at bounding box center [460, 288] width 466 height 223
click at [228, 239] on input "Good" at bounding box center [231, 231] width 9 height 15
radio input "true"
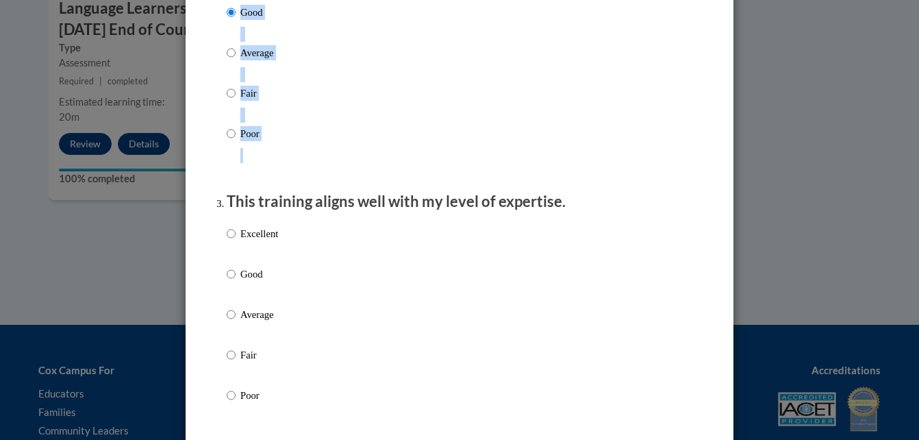
scroll to position [544, 0]
click at [227, 281] on input "Good" at bounding box center [231, 273] width 9 height 15
radio input "true"
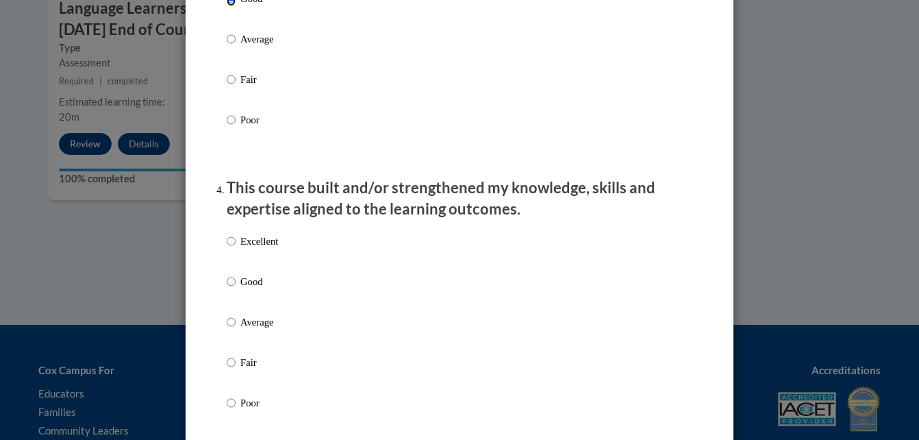
scroll to position [819, 0]
click at [227, 249] on input "Excellent" at bounding box center [231, 240] width 9 height 15
radio input "true"
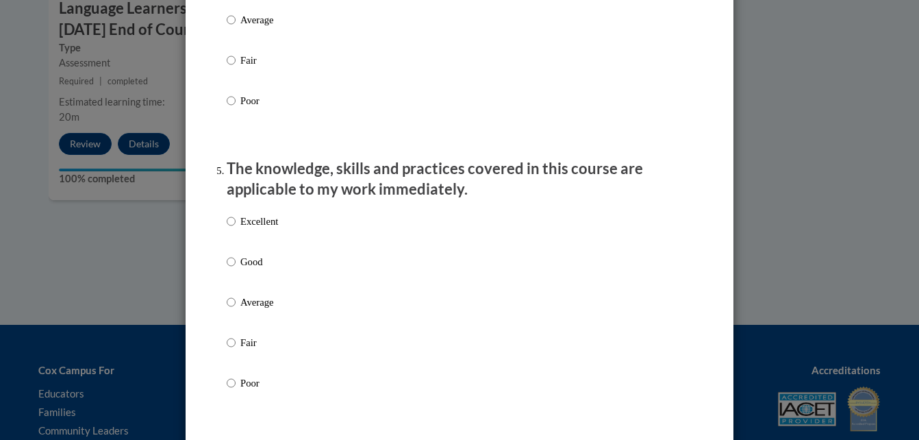
scroll to position [1122, 0]
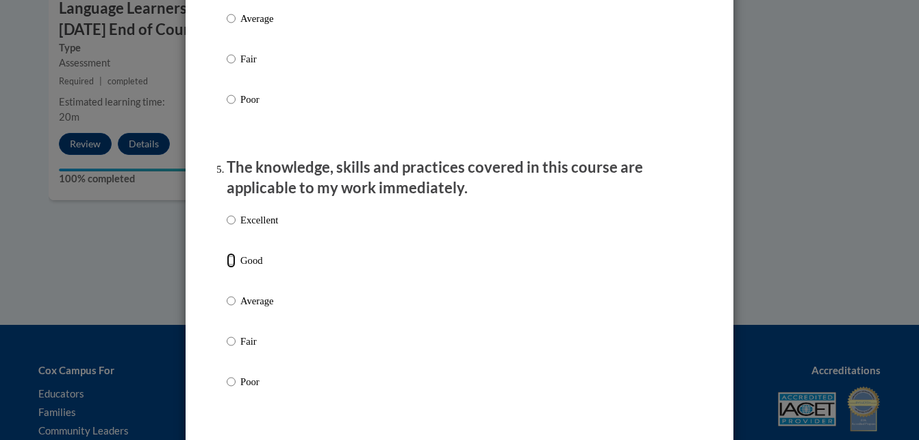
click at [227, 268] on input "Good" at bounding box center [231, 260] width 9 height 15
radio input "true"
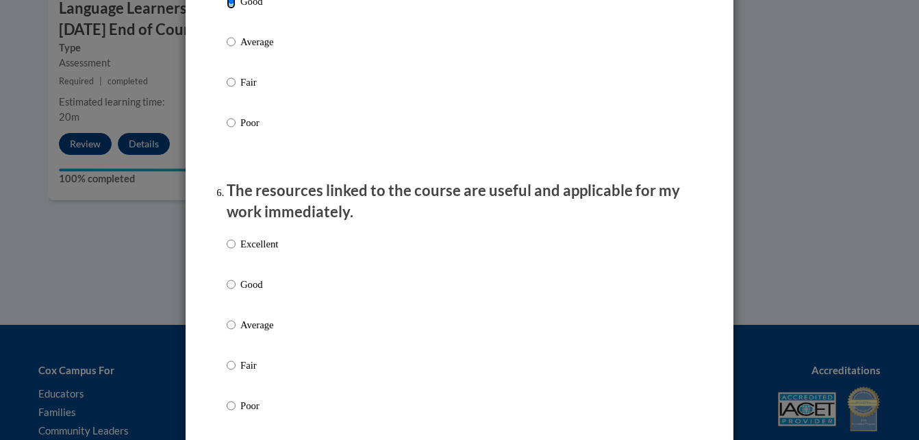
scroll to position [1380, 0]
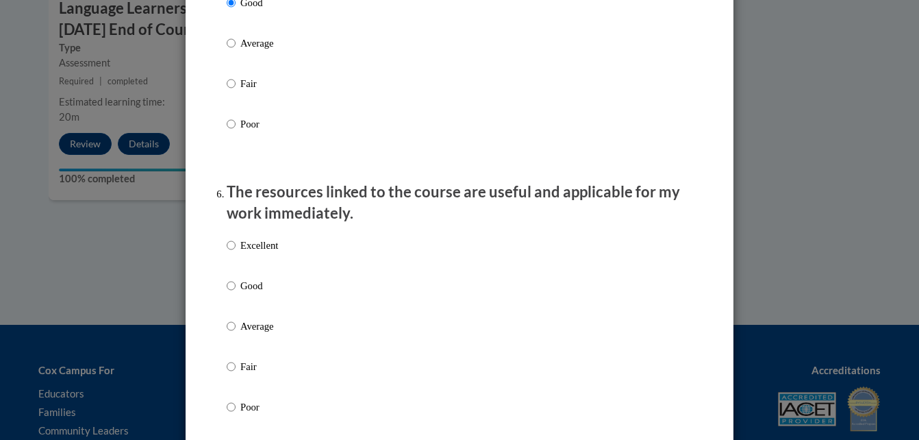
click at [422, 278] on div "Excellent Good Average Fair Poor" at bounding box center [460, 342] width 466 height 223
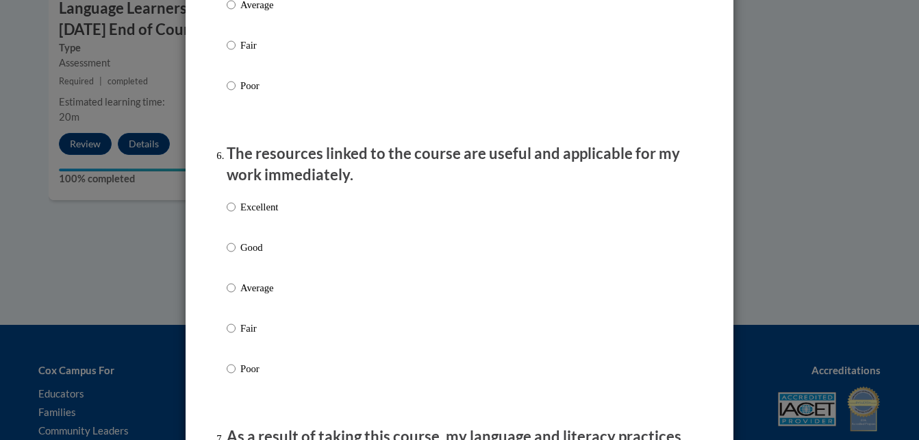
scroll to position [1419, 0]
click at [227, 254] on input "Good" at bounding box center [231, 246] width 9 height 15
radio input "true"
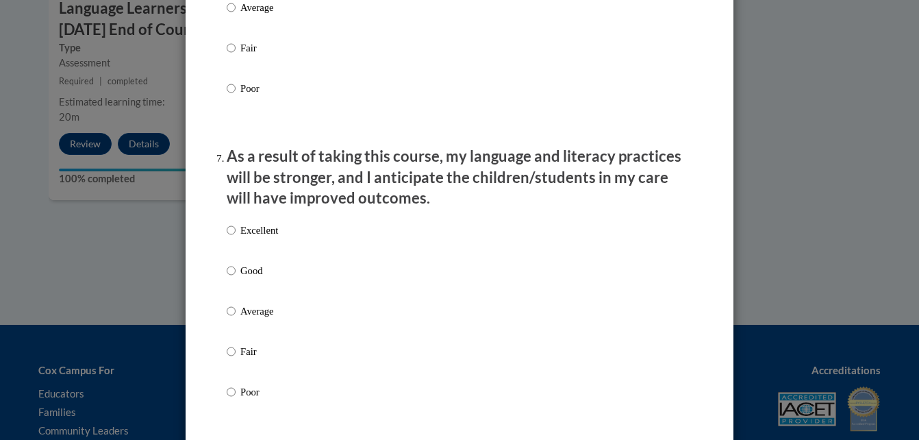
scroll to position [1698, 0]
click at [227, 278] on input "Good" at bounding box center [231, 270] width 9 height 15
radio input "true"
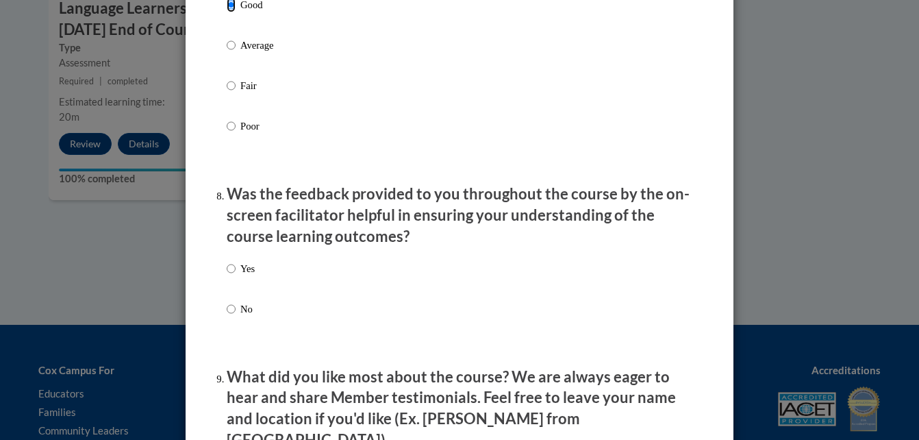
scroll to position [1961, 0]
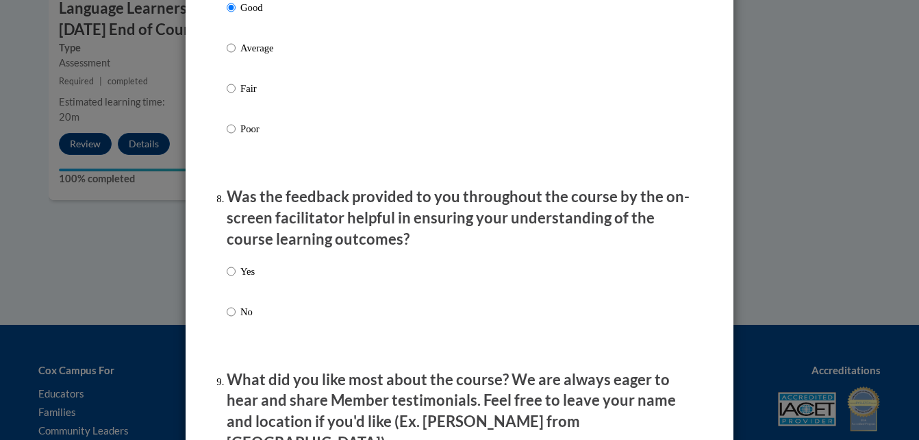
click at [410, 283] on div "Yes No" at bounding box center [460, 308] width 466 height 102
click at [412, 285] on div "Yes No" at bounding box center [460, 308] width 466 height 102
click at [228, 279] on input "Yes" at bounding box center [231, 271] width 9 height 15
radio input "true"
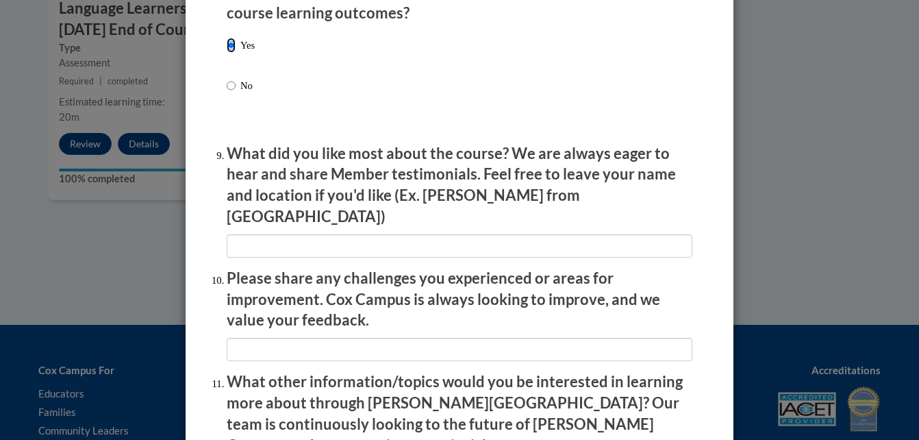
scroll to position [2187, 0]
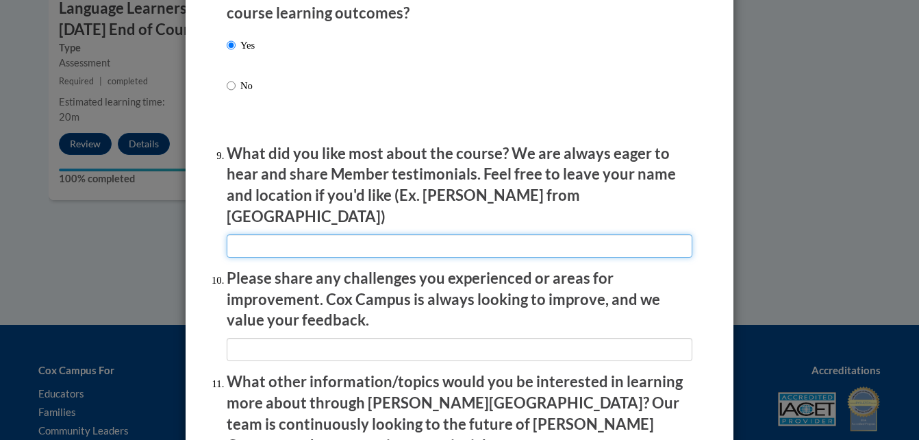
click at [266, 241] on input "textbox" at bounding box center [460, 245] width 466 height 23
type input "e"
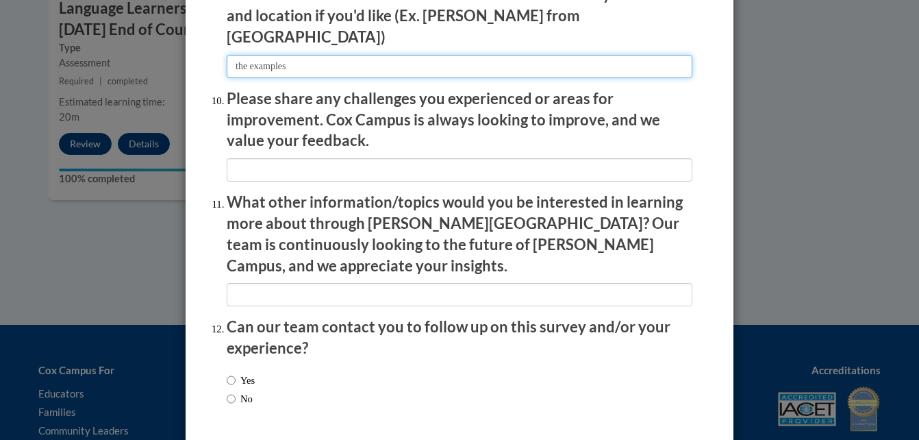
scroll to position [2367, 0]
type input "the examples"
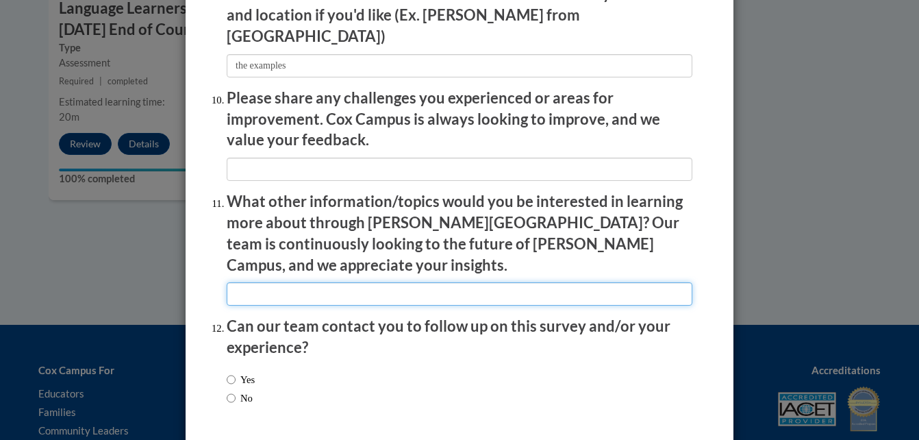
drag, startPoint x: 266, startPoint y: 270, endPoint x: 287, endPoint y: 227, distance: 48.1
click at [287, 227] on li "What other information/topics would you be interested in learning more about th…" at bounding box center [460, 248] width 466 height 114
type input "b"
type input "schoolager"
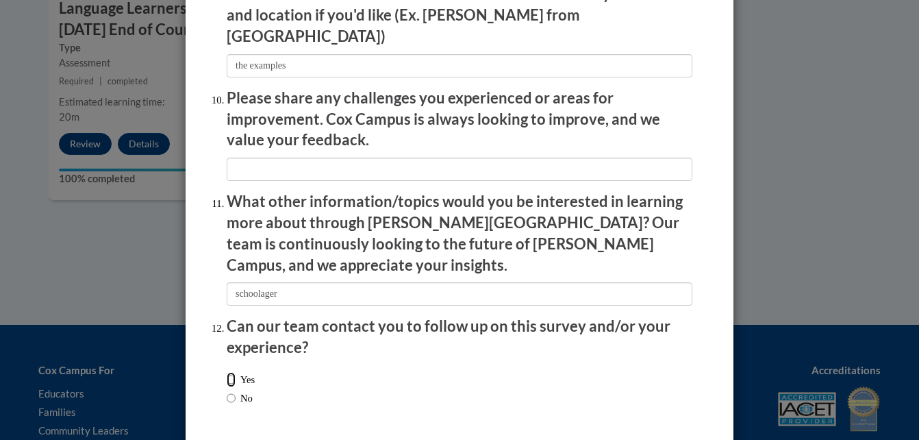
click at [227, 372] on input "Yes" at bounding box center [231, 379] width 9 height 15
radio input "true"
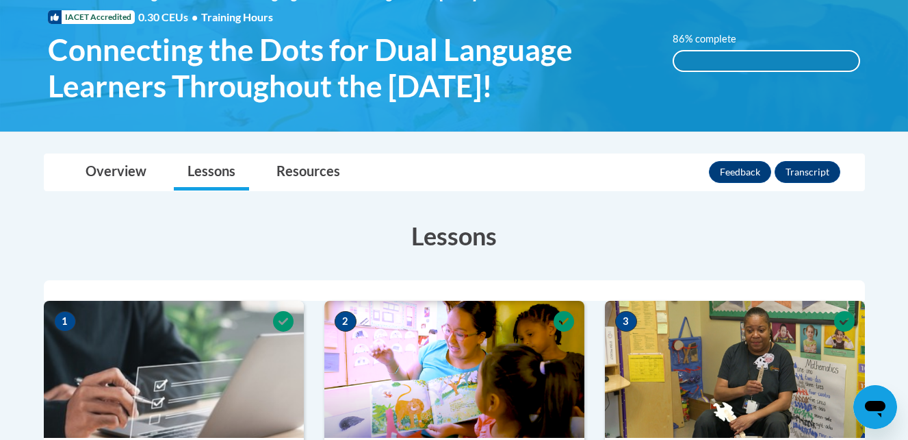
scroll to position [206, 0]
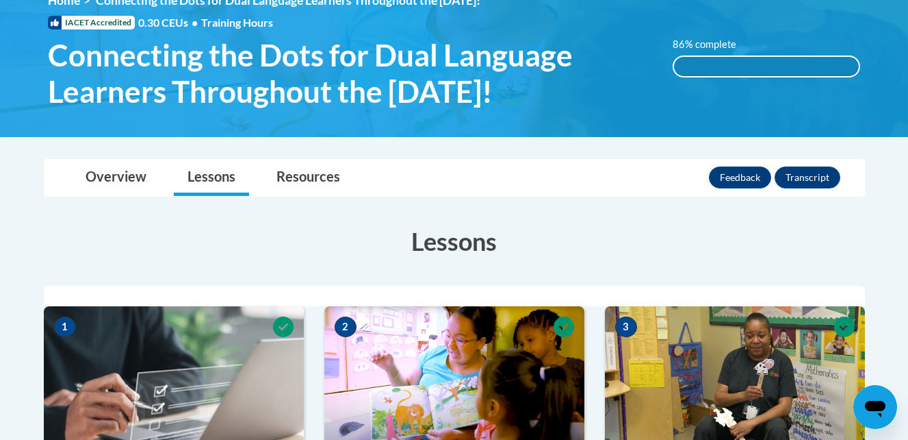
click at [754, 58] on div "86% complete" at bounding box center [766, 66] width 185 height 19
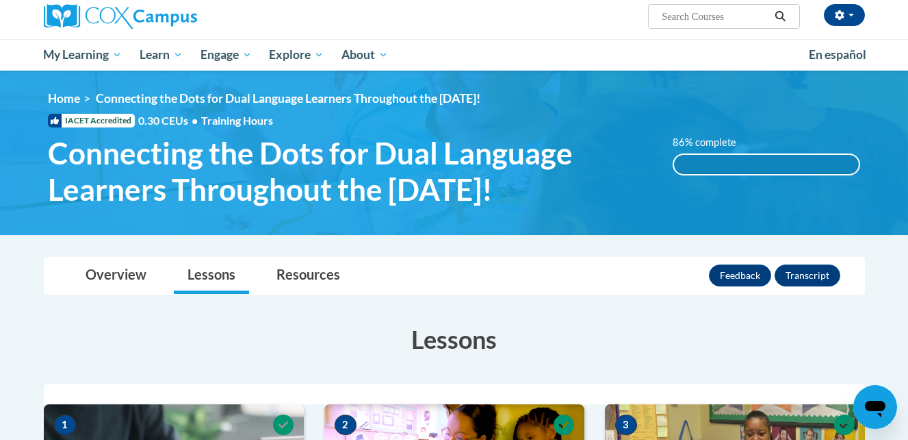
scroll to position [103, 0]
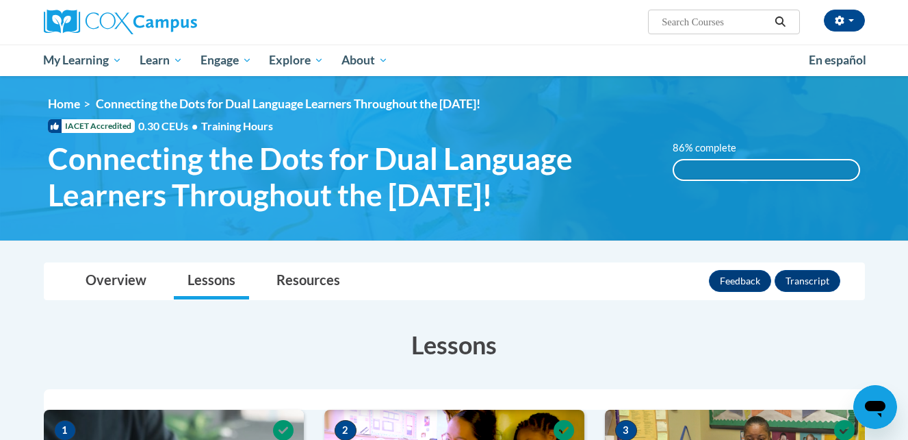
click at [786, 167] on div "86% complete" at bounding box center [766, 169] width 185 height 19
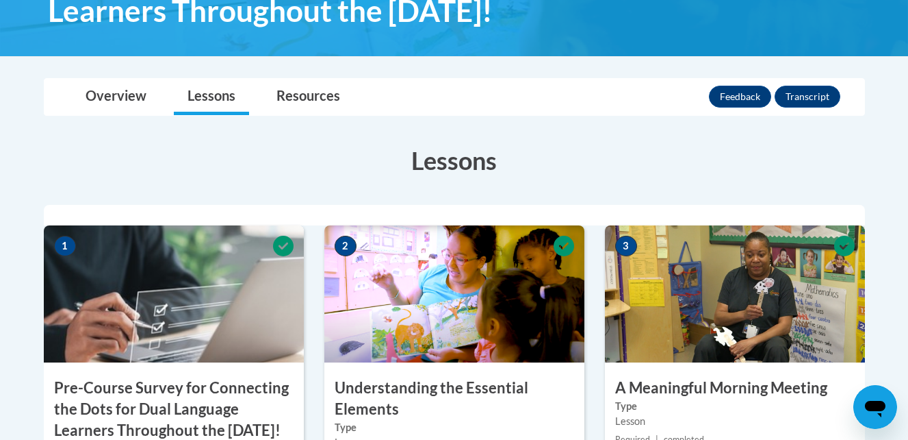
scroll to position [0, 0]
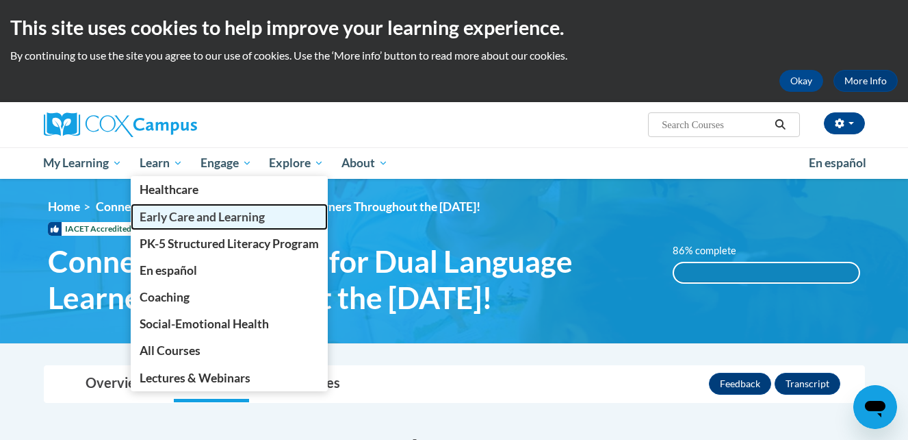
click at [160, 225] on link "Early Care and Learning" at bounding box center [229, 216] width 197 height 27
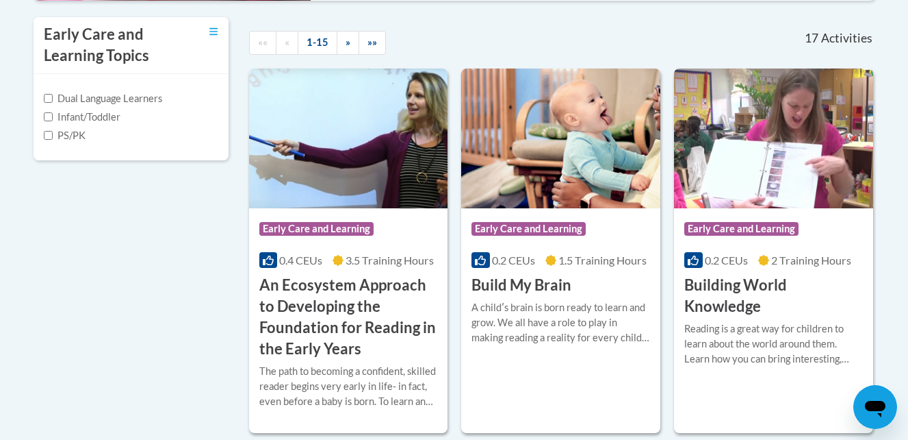
scroll to position [479, 0]
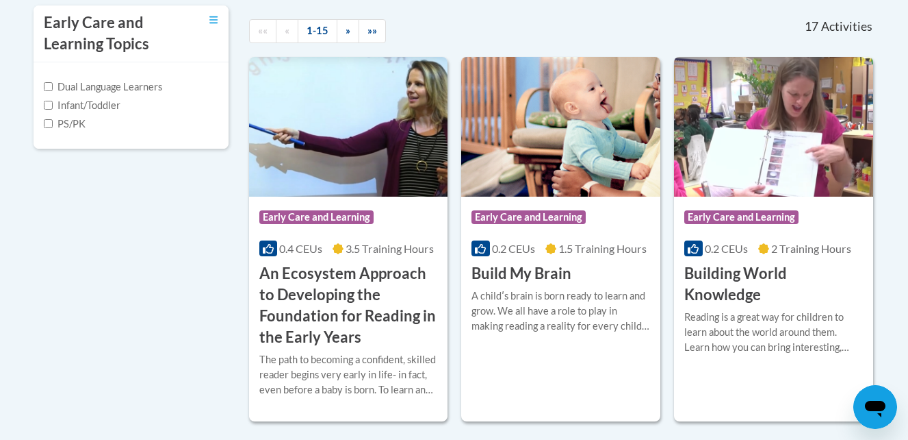
drag, startPoint x: 0, startPoint y: 0, endPoint x: 199, endPoint y: 193, distance: 277.4
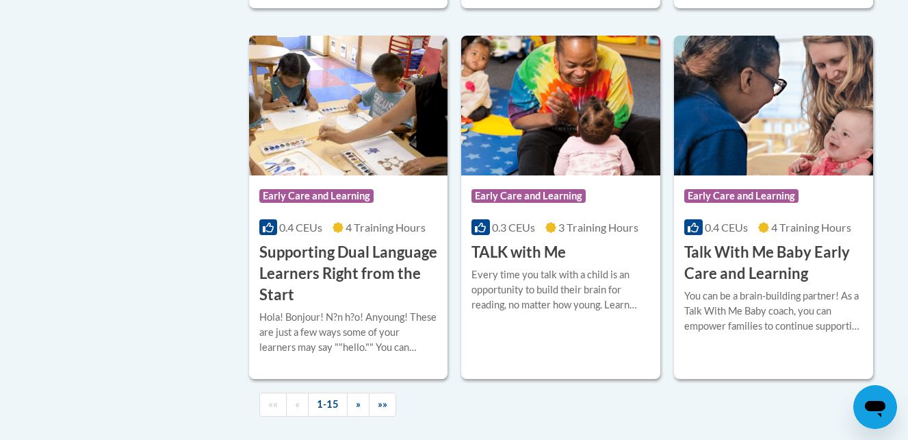
scroll to position [2131, 0]
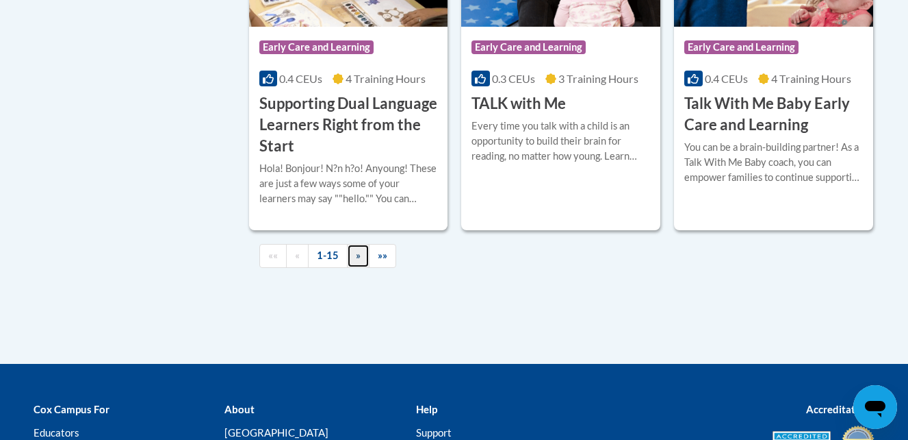
click at [359, 261] on span "»" at bounding box center [358, 255] width 5 height 12
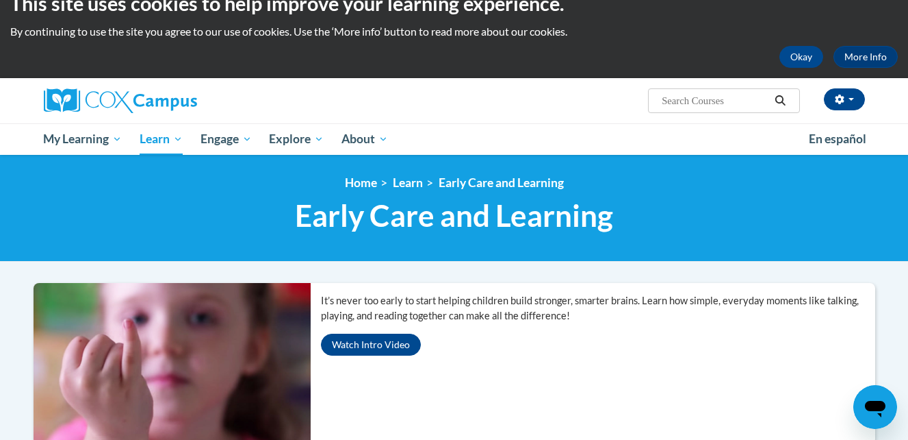
scroll to position [0, 0]
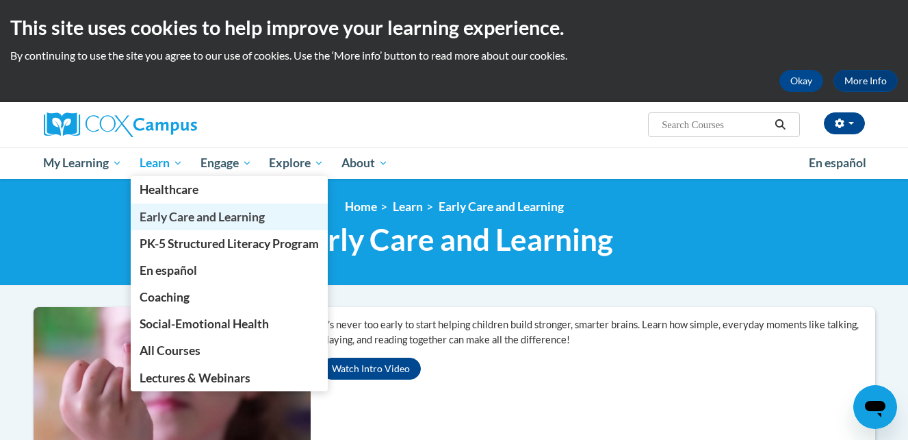
click at [168, 216] on span "Early Care and Learning" at bounding box center [202, 216] width 125 height 14
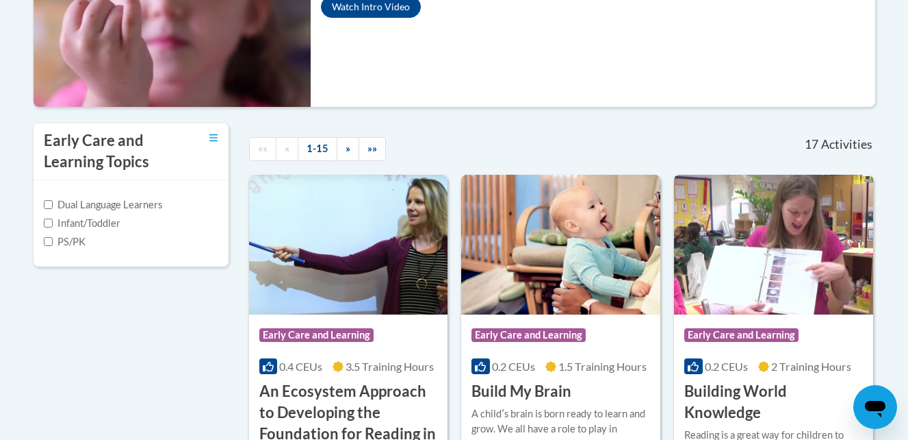
scroll to position [362, 0]
click at [568, 216] on img at bounding box center [560, 244] width 199 height 140
